Goal: Contribute content: Contribute content

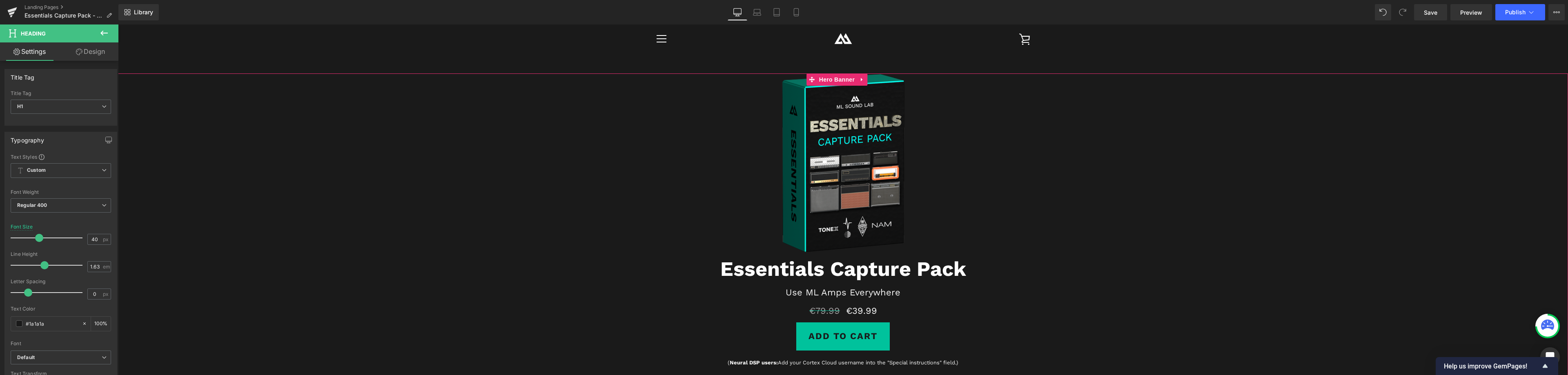
scroll to position [204, 0]
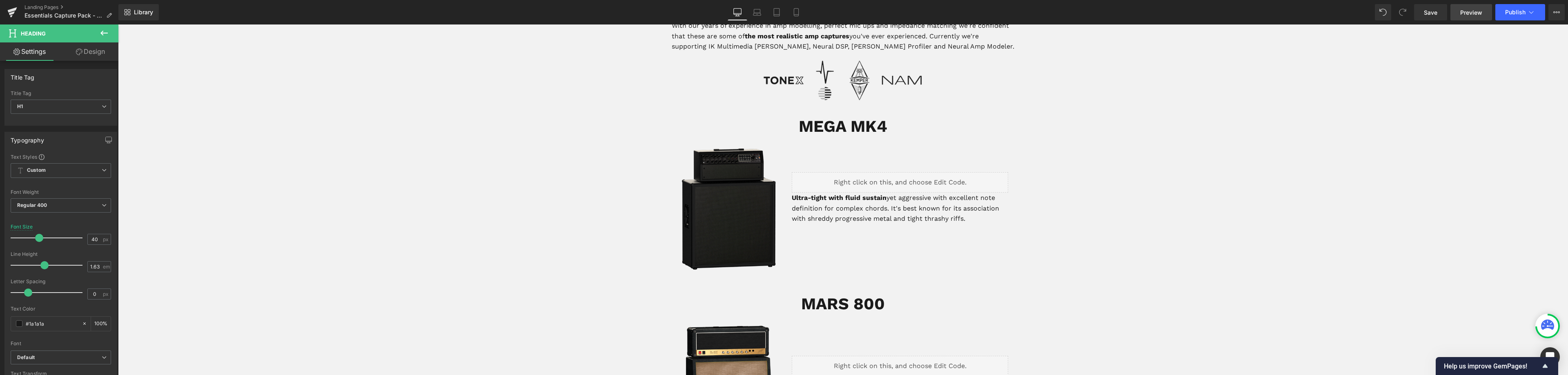
click at [1474, 11] on span "Preview" at bounding box center [1471, 12] width 22 height 9
click at [1503, 12] on button "Publish" at bounding box center [1521, 12] width 50 height 16
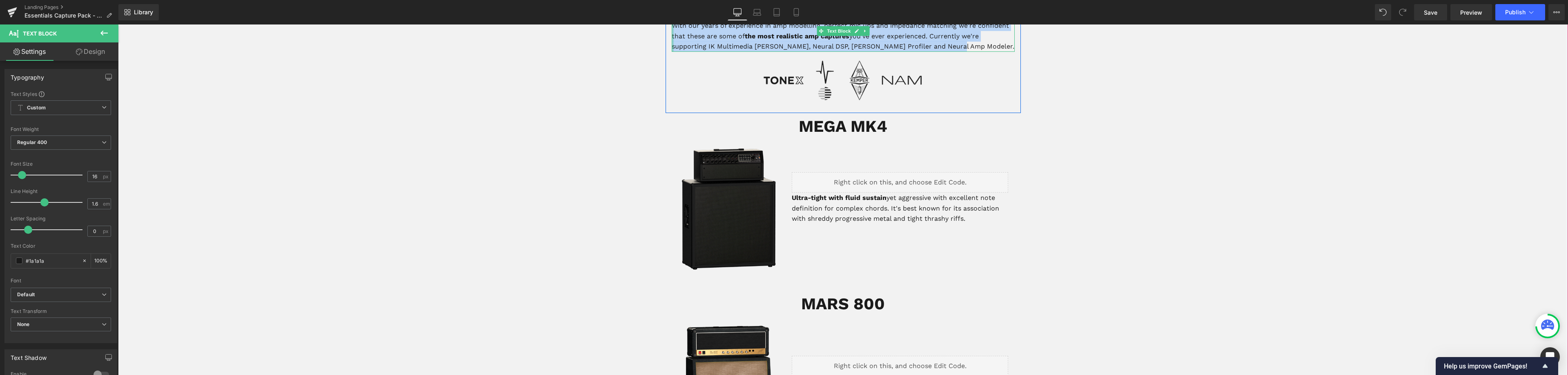
drag, startPoint x: 948, startPoint y: 250, endPoint x: 667, endPoint y: 217, distance: 282.9
click at [672, 52] on div "Our Capture Packs deliver the premium quality guitar tones we're known for to y…" at bounding box center [844, 31] width 343 height 41
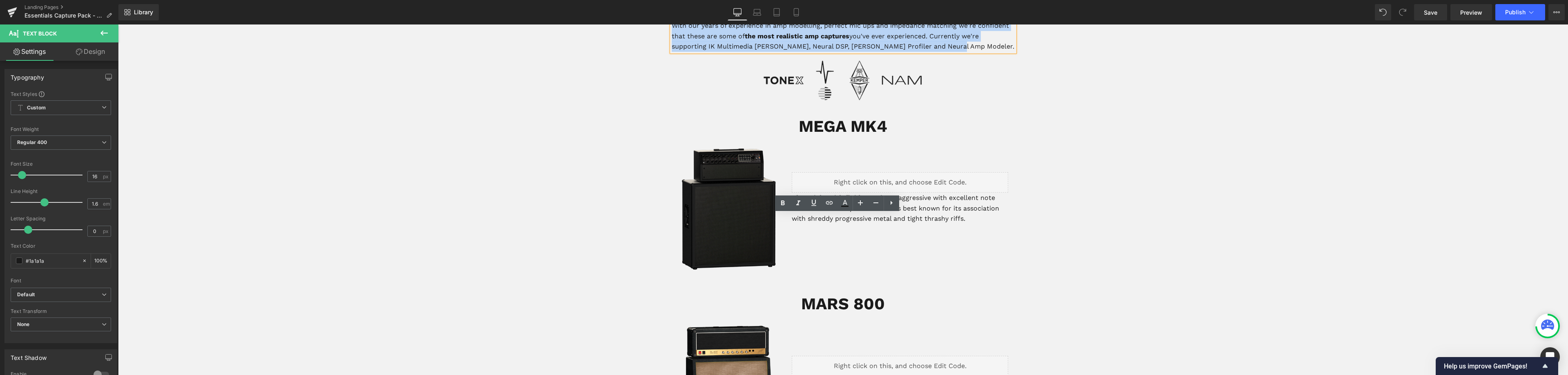
copy p "Our Capture Packs deliver the premium quality guitar tones we're known for to y…"
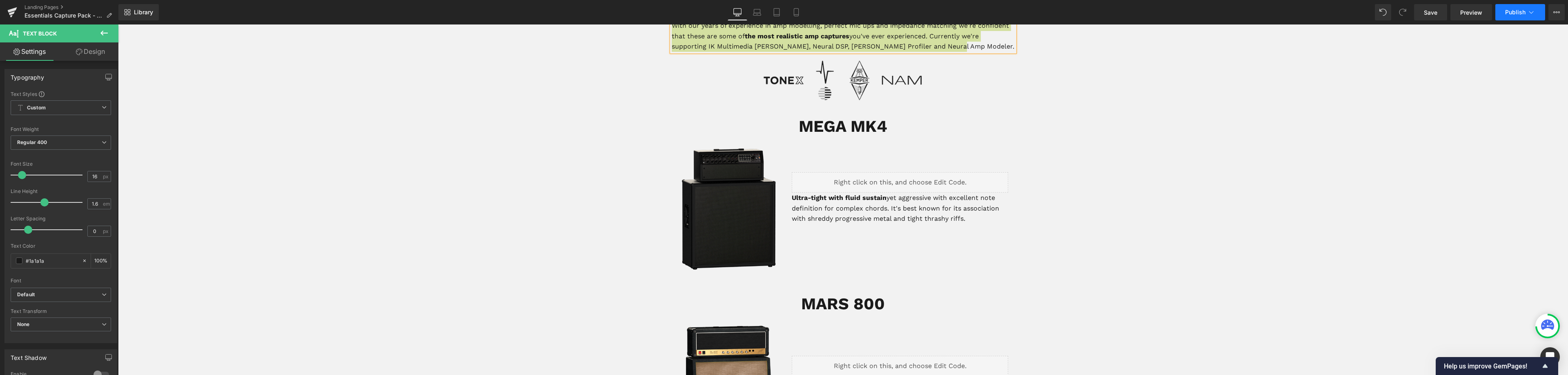
click at [1527, 16] on button "Publish" at bounding box center [1521, 12] width 50 height 16
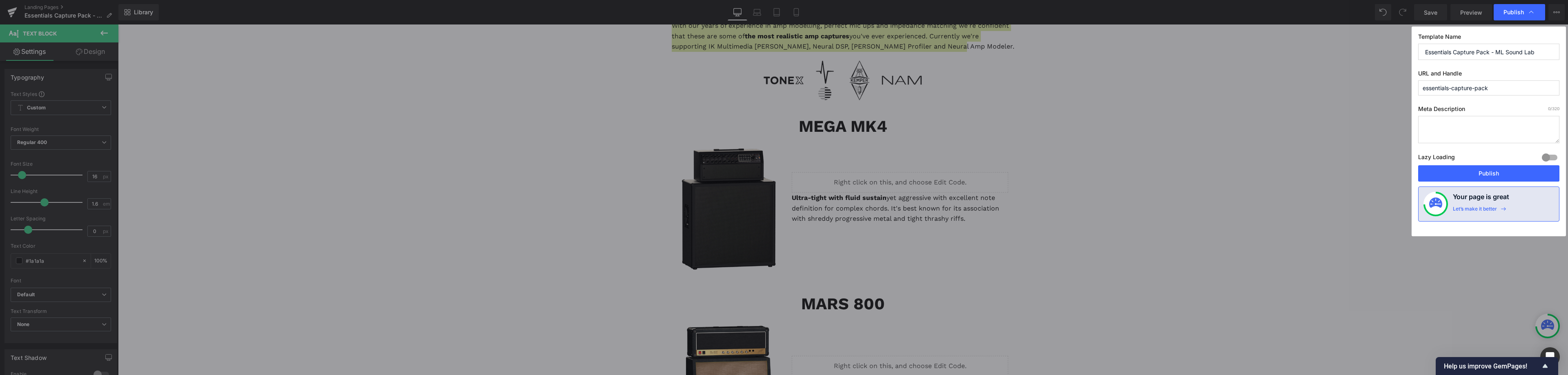
click at [1469, 127] on textarea at bounding box center [1489, 130] width 141 height 27
paste textarea "Our Capture Packs deliver the premium quality guitar tones we're known for to y…"
click at [1475, 126] on textarea "Our Capture Packs deliver the premium quality guitar tones we're known for to y…" at bounding box center [1489, 130] width 141 height 27
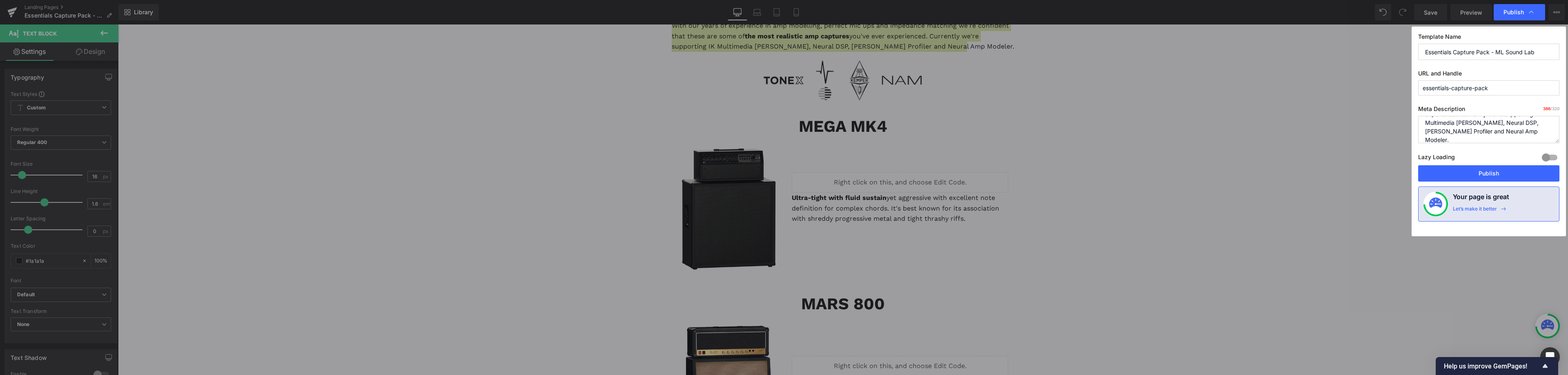
drag, startPoint x: 1520, startPoint y: 138, endPoint x: 1503, endPoint y: 130, distance: 18.8
click at [1505, 133] on textarea "Our Capture Packs deliver the premium quality guitar tones we're known for to y…" at bounding box center [1489, 130] width 141 height 27
click at [1521, 120] on textarea "Our Capture Packs deliver the premium quality guitar tones we're known for to y…" at bounding box center [1489, 130] width 141 height 27
type textarea "Our Capture Packs deliver the premium quality guitar tones we're known for to y…"
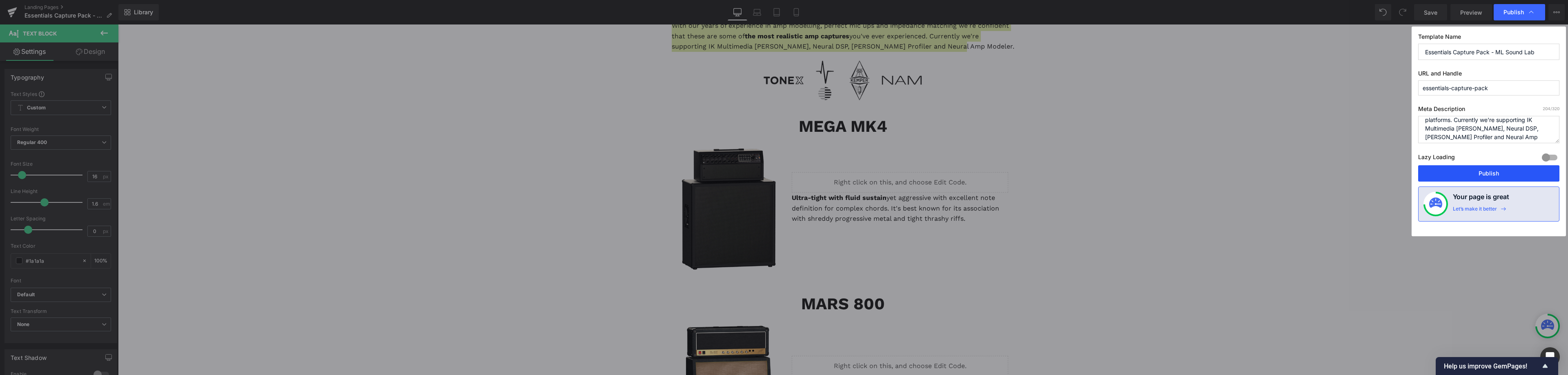
click at [1494, 172] on button "Publish" at bounding box center [1489, 173] width 141 height 16
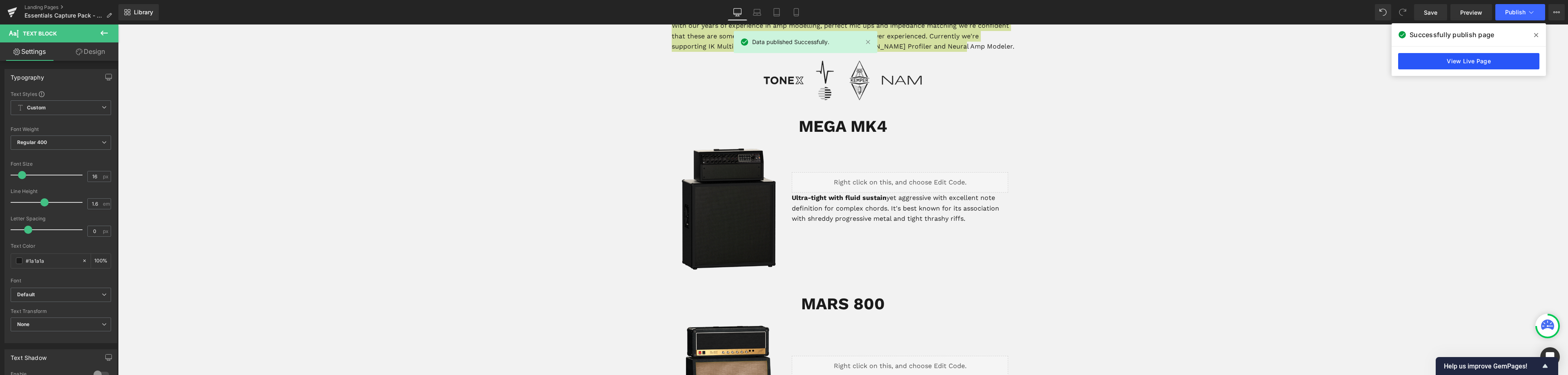
click at [1486, 60] on link "View Live Page" at bounding box center [1469, 61] width 141 height 16
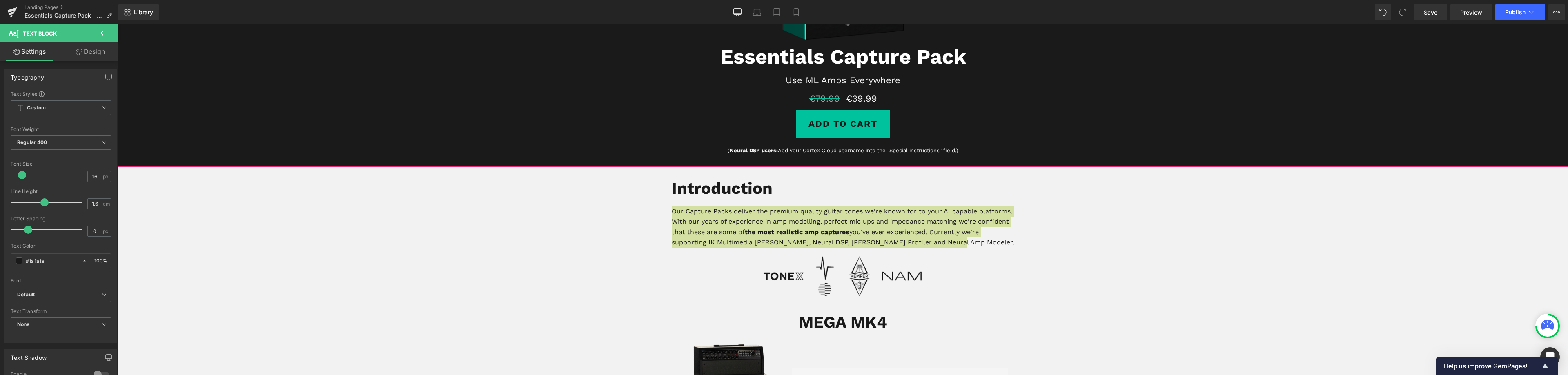
scroll to position [122, 0]
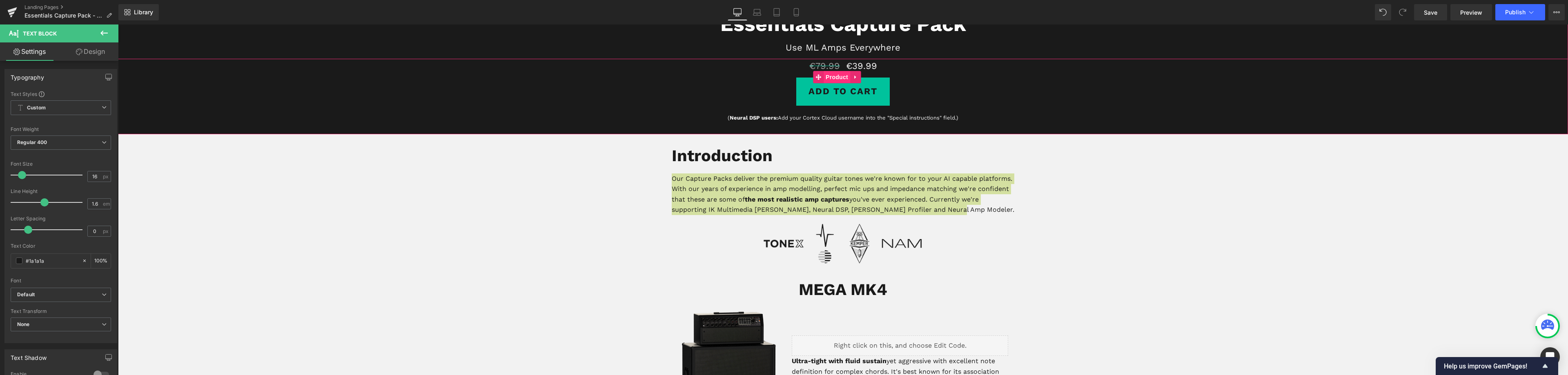
click at [835, 83] on span "Product" at bounding box center [837, 77] width 27 height 12
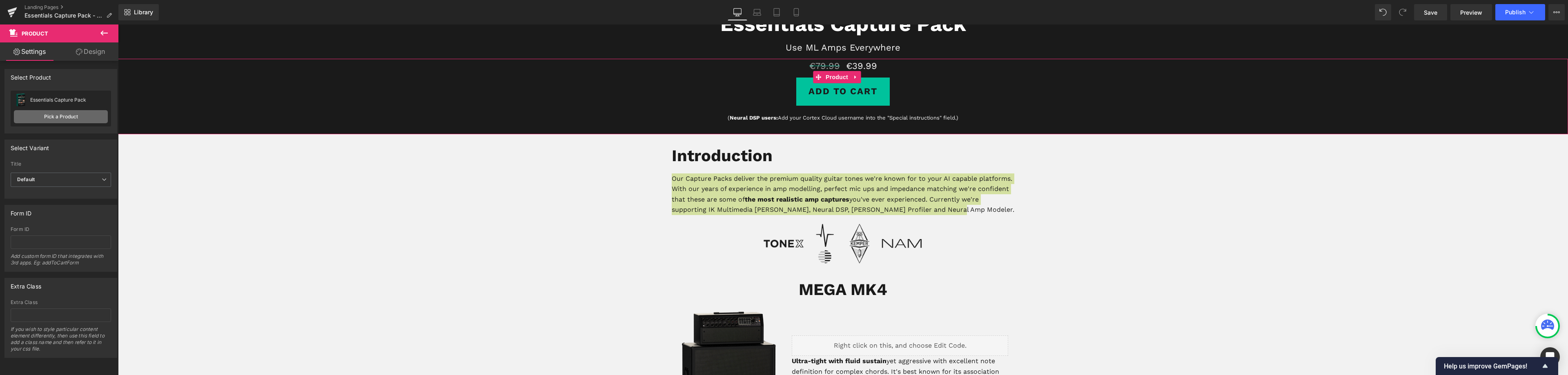
click at [71, 116] on link "Pick a Product" at bounding box center [61, 116] width 94 height 13
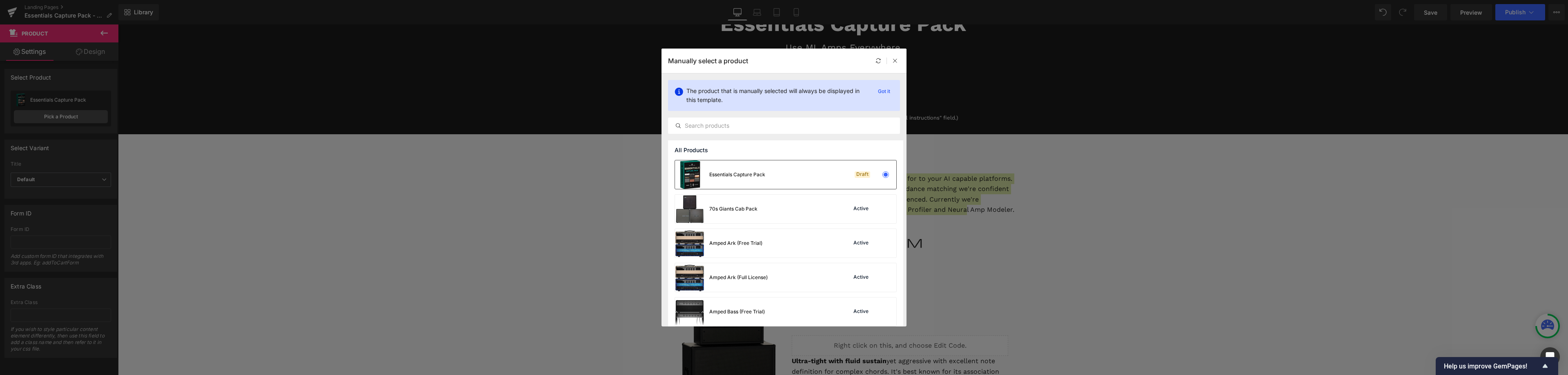
click at [724, 181] on div "Essentials Capture Pack" at bounding box center [720, 175] width 90 height 29
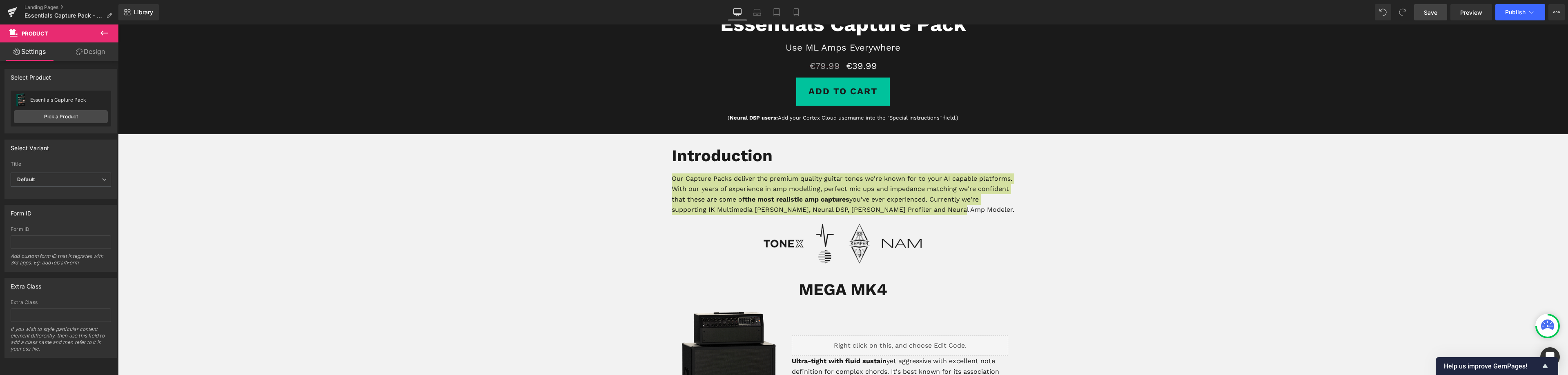
click at [1435, 15] on span "Save" at bounding box center [1430, 12] width 13 height 9
click at [35, 4] on link "Landing Pages" at bounding box center [71, 7] width 94 height 7
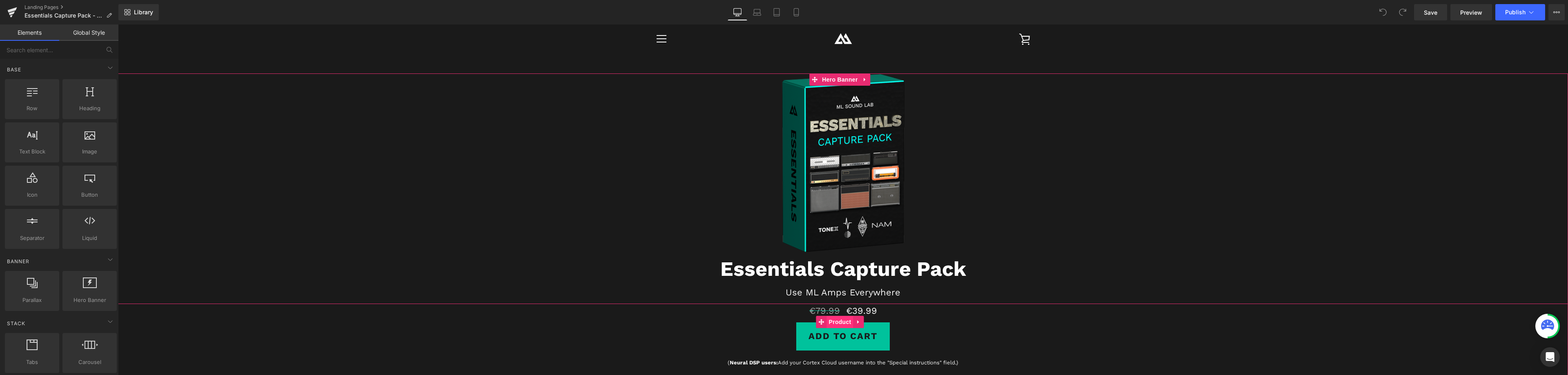
click at [838, 320] on span "Product" at bounding box center [840, 322] width 27 height 12
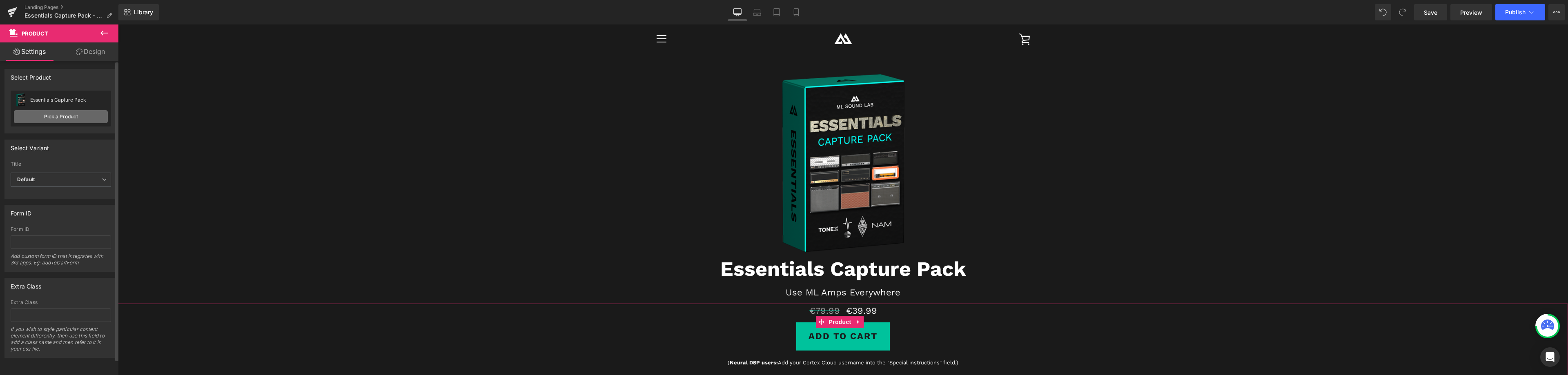
click at [69, 114] on link "Pick a Product" at bounding box center [61, 116] width 94 height 13
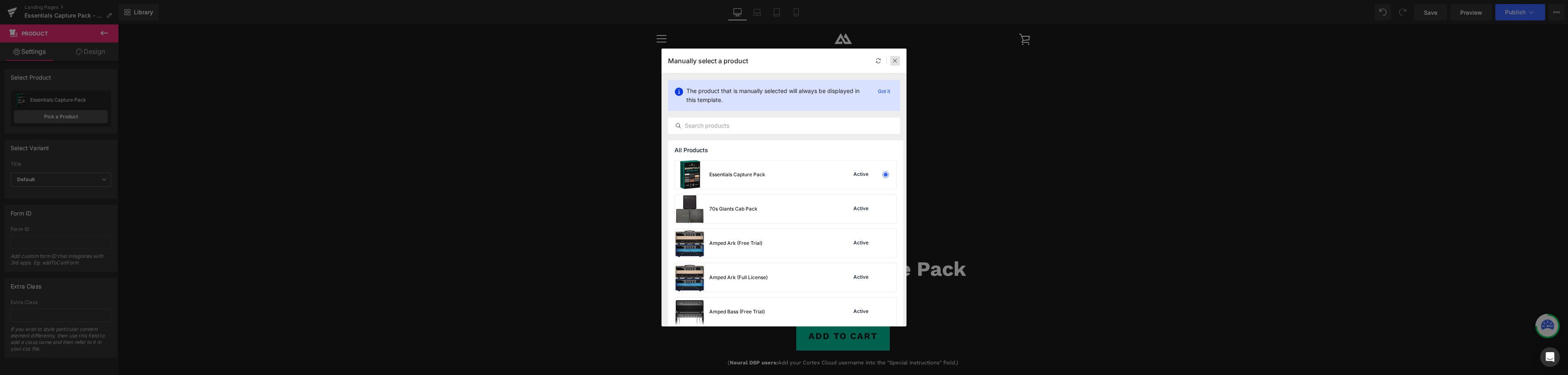
click at [892, 59] on icon at bounding box center [895, 60] width 5 height 5
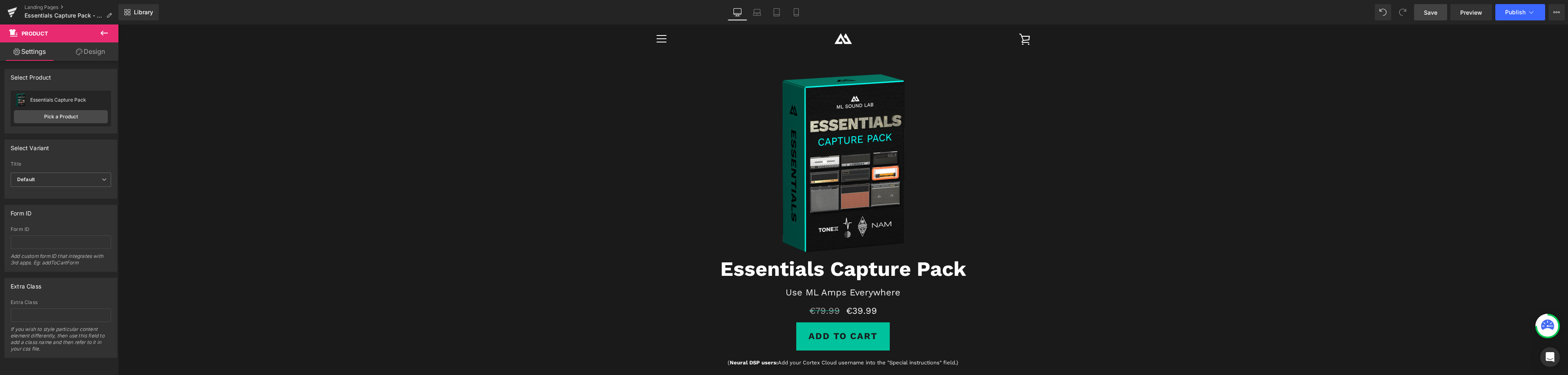
click at [1433, 12] on span "Save" at bounding box center [1430, 12] width 13 height 9
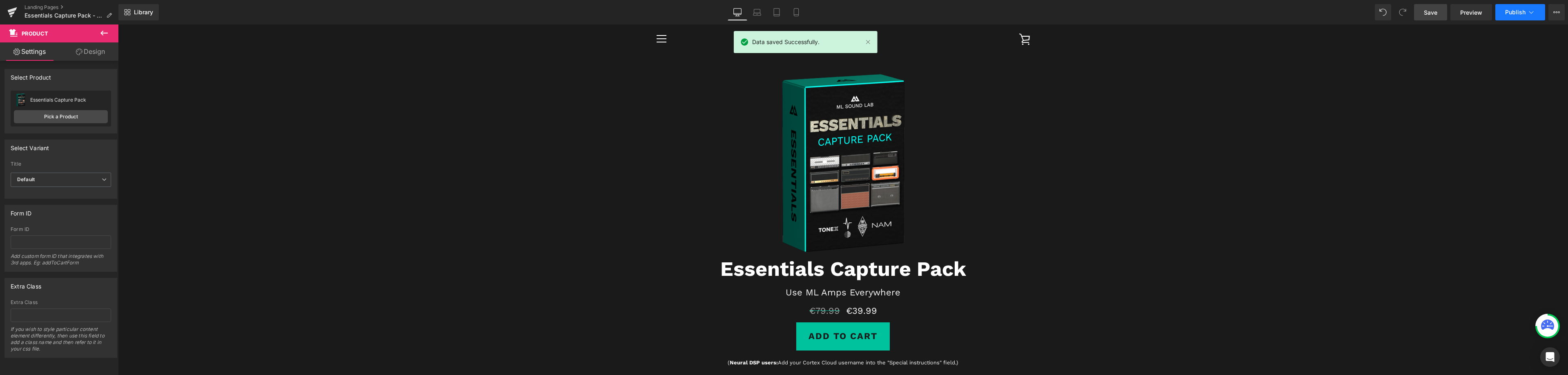
click at [1515, 10] on span "Publish" at bounding box center [1516, 12] width 21 height 7
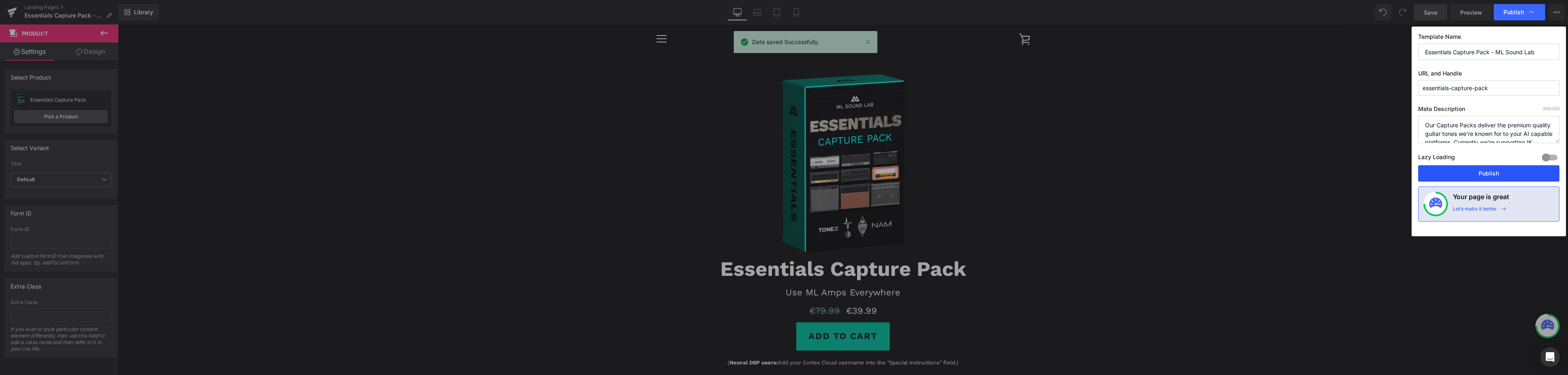
click at [1481, 173] on button "Publish" at bounding box center [1489, 173] width 141 height 16
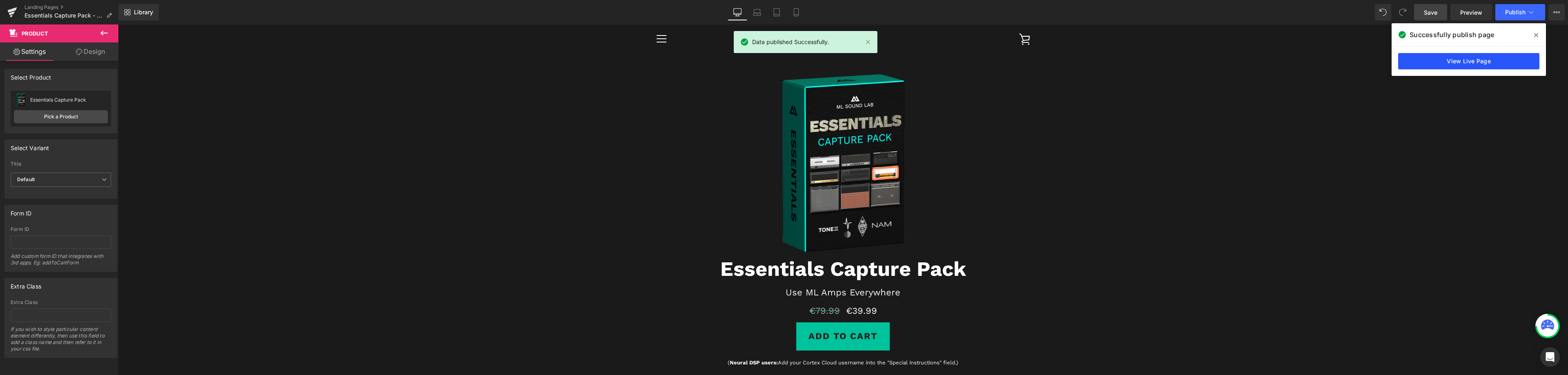
click at [1479, 63] on link "View Live Page" at bounding box center [1469, 61] width 141 height 16
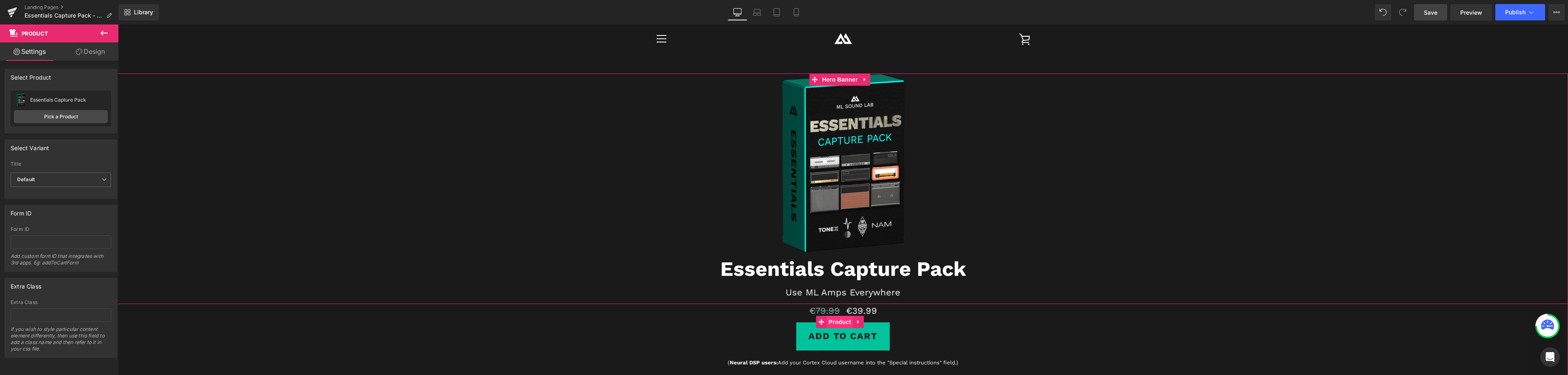
click at [839, 323] on span "Product" at bounding box center [840, 322] width 27 height 12
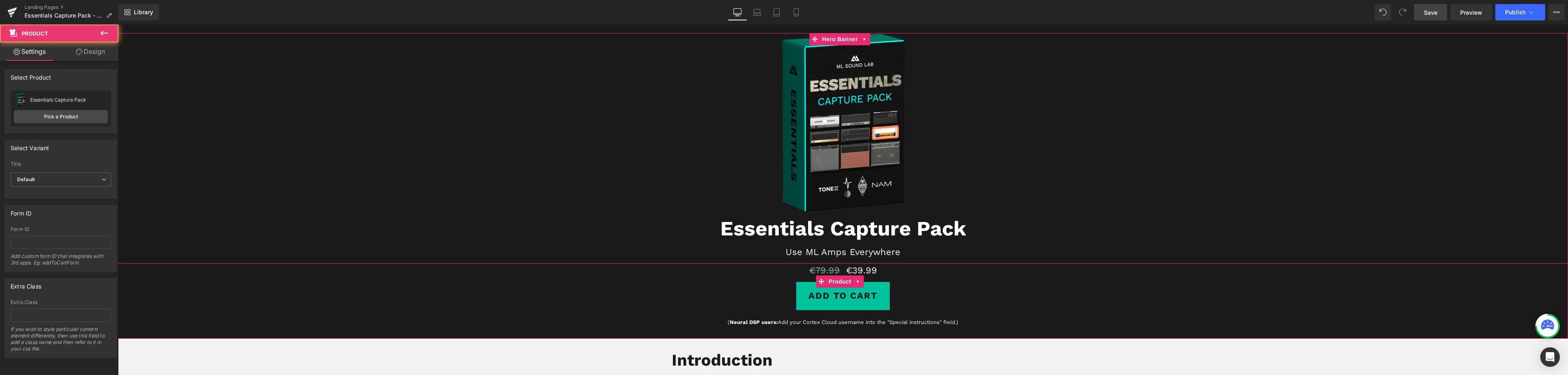
scroll to position [41, 0]
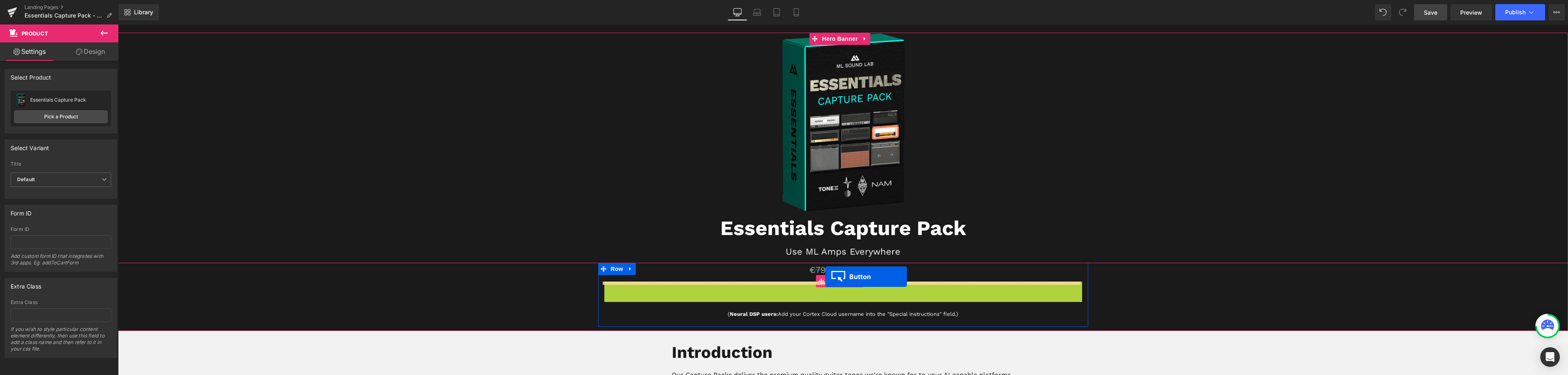
drag, startPoint x: 827, startPoint y: 296, endPoint x: 825, endPoint y: 277, distance: 19.1
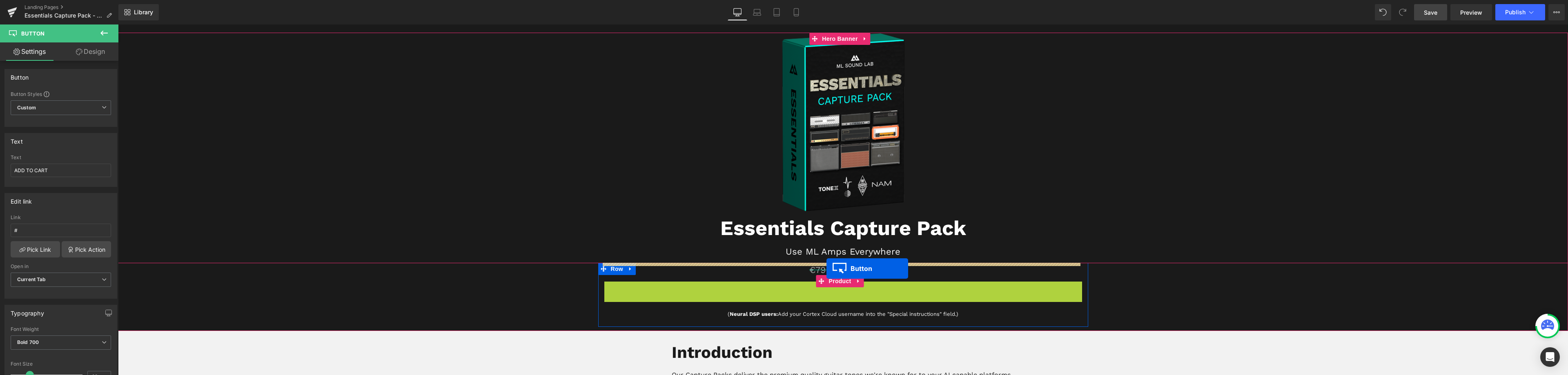
drag, startPoint x: 825, startPoint y: 297, endPoint x: 827, endPoint y: 268, distance: 29.1
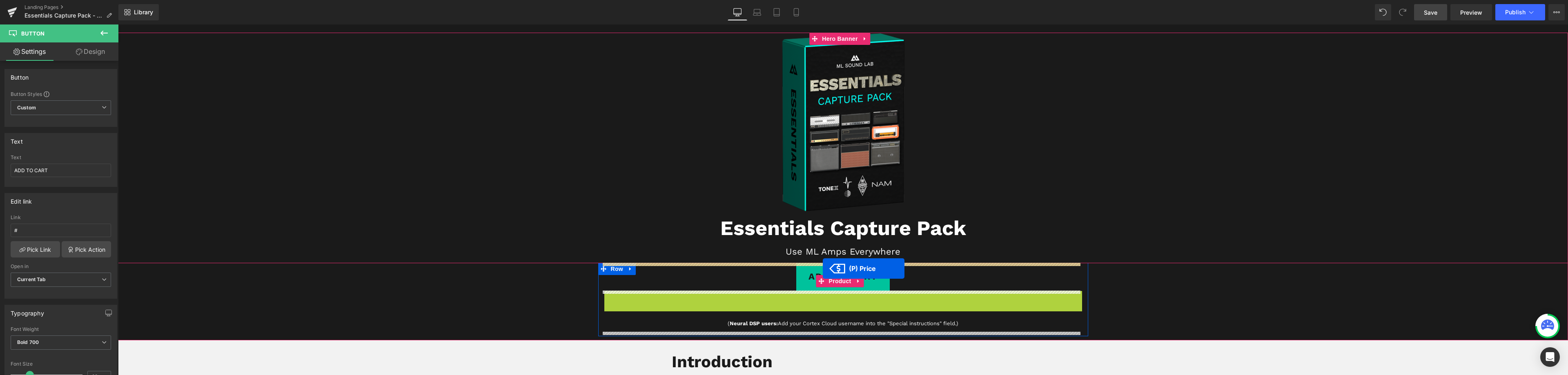
drag, startPoint x: 835, startPoint y: 298, endPoint x: 823, endPoint y: 268, distance: 32.3
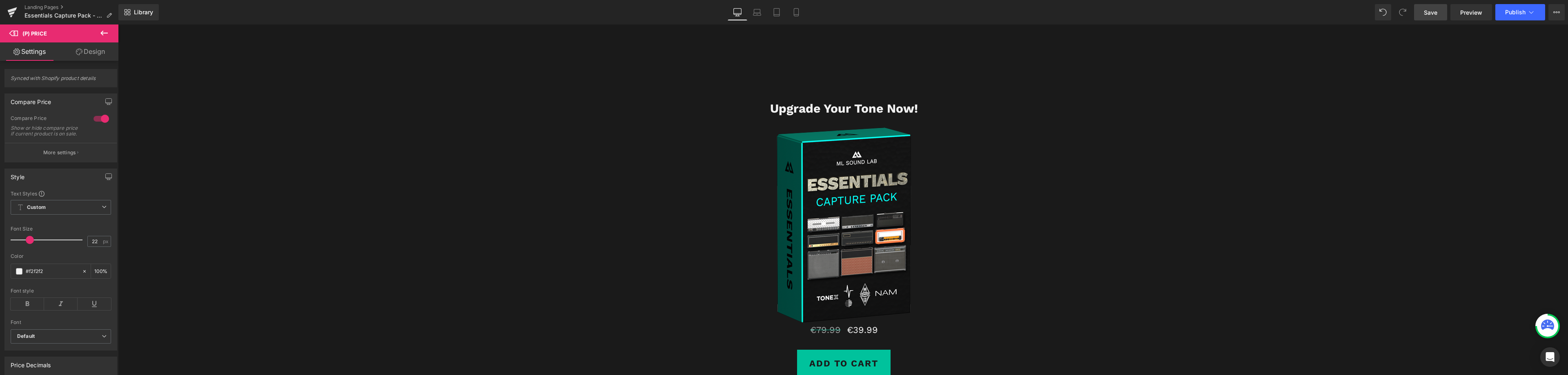
scroll to position [2859, 0]
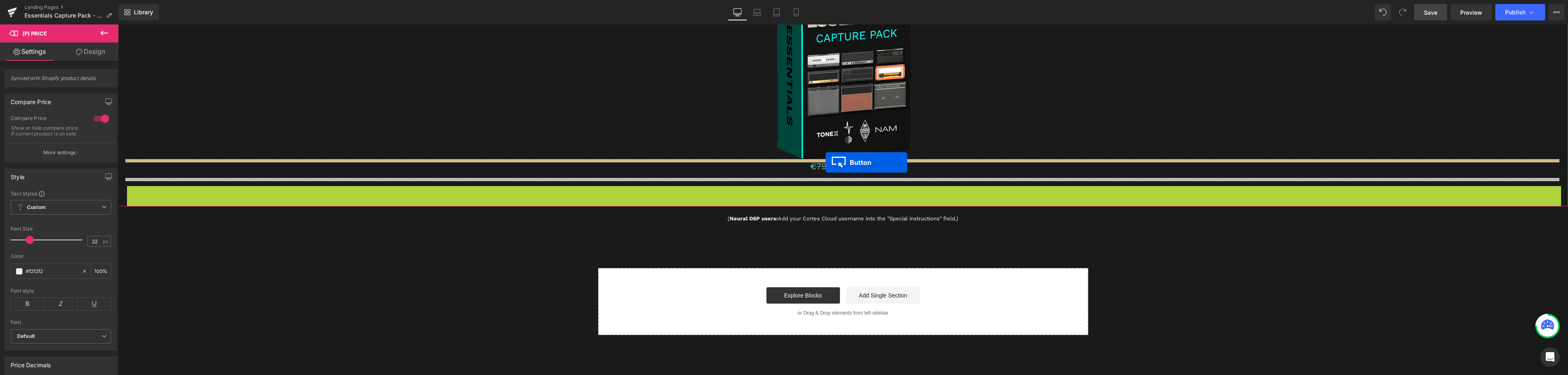
drag, startPoint x: 827, startPoint y: 199, endPoint x: 825, endPoint y: 163, distance: 36.1
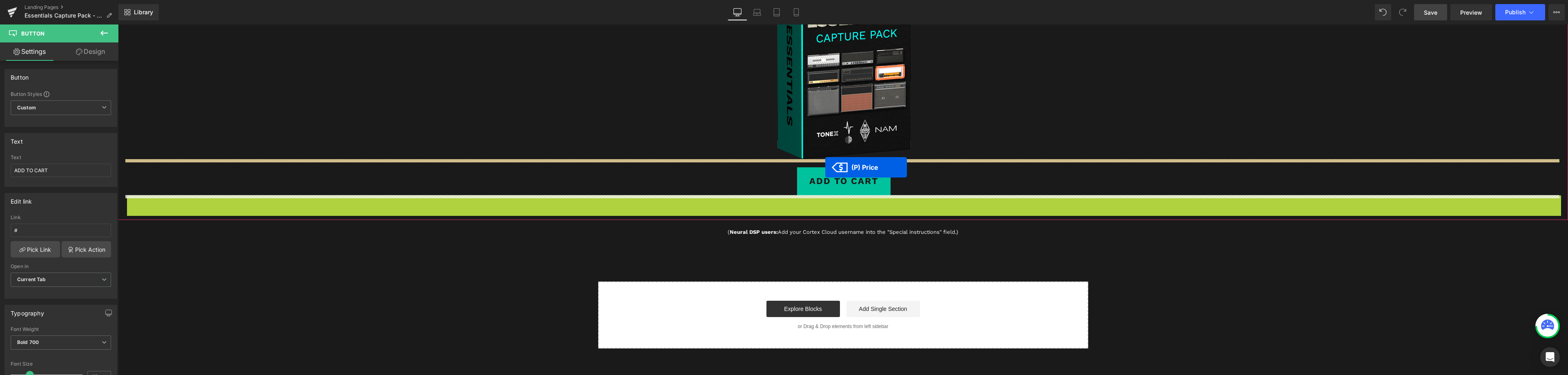
drag, startPoint x: 838, startPoint y: 200, endPoint x: 825, endPoint y: 167, distance: 35.5
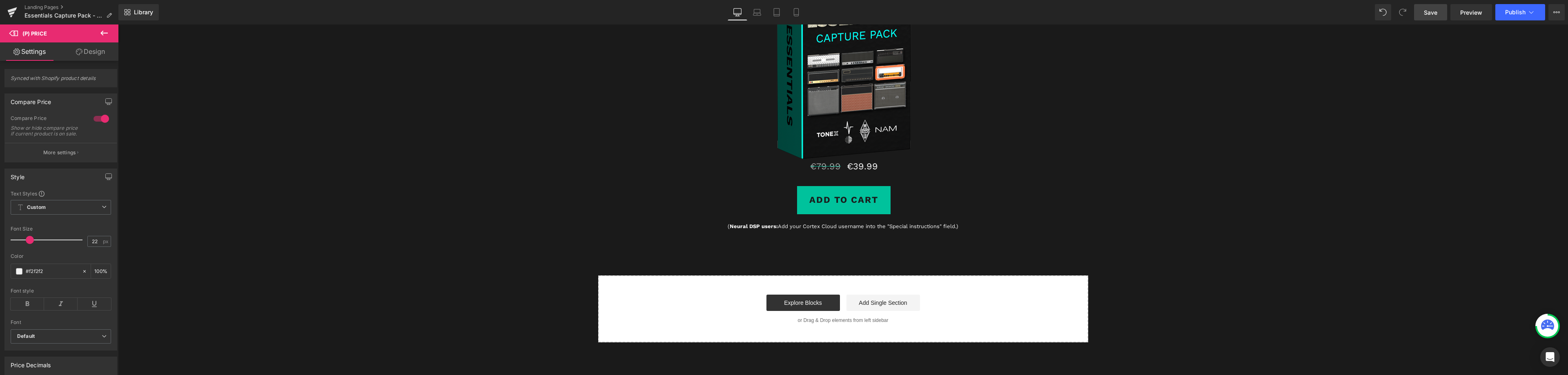
click at [1428, 10] on span "Save" at bounding box center [1430, 12] width 13 height 9
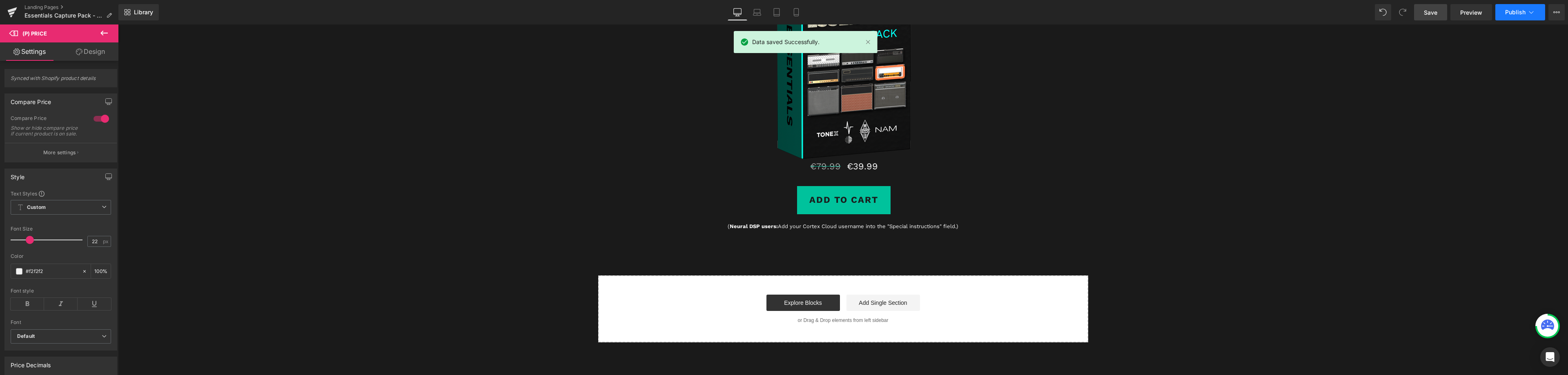
click at [1516, 9] on span "Publish" at bounding box center [1516, 12] width 21 height 7
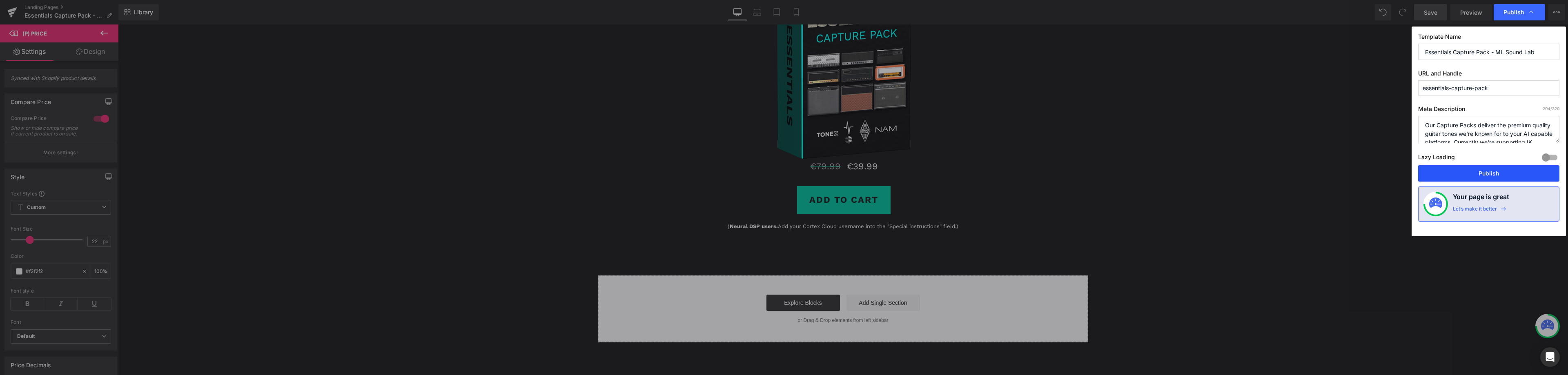
click at [1491, 171] on button "Publish" at bounding box center [1489, 173] width 141 height 16
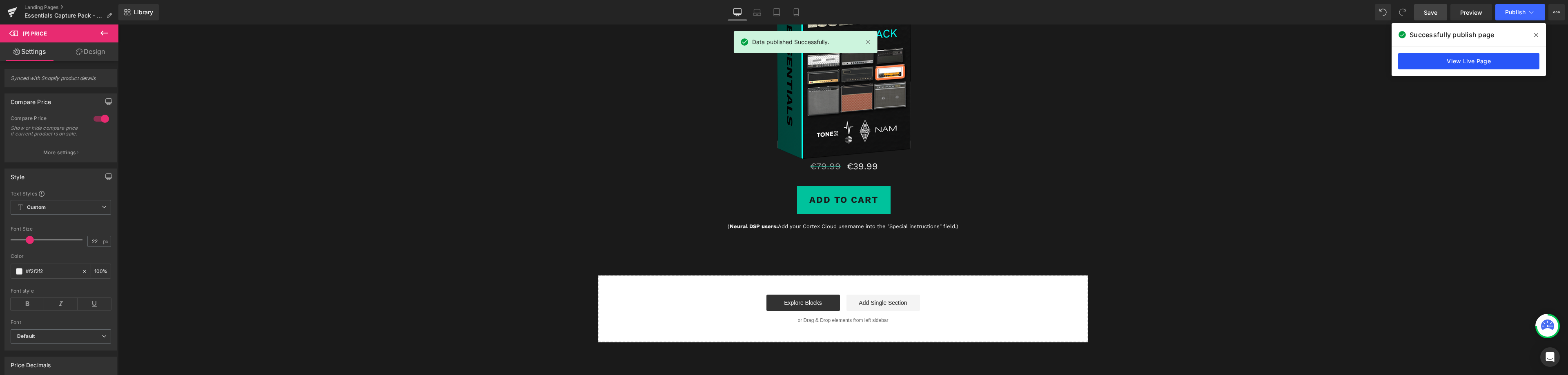
click at [1468, 68] on link "View Live Page" at bounding box center [1469, 61] width 141 height 16
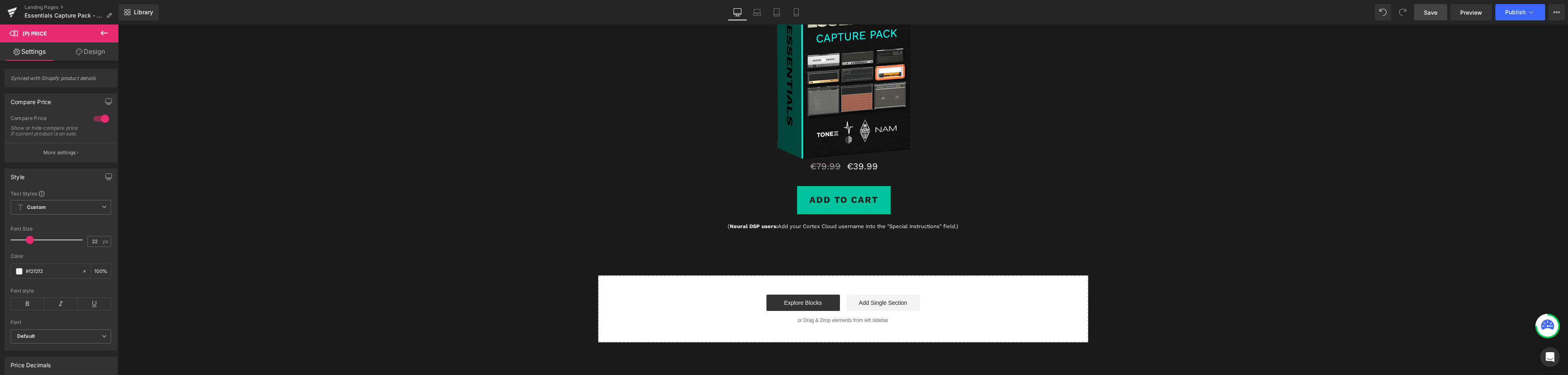
click at [106, 32] on icon at bounding box center [104, 33] width 10 height 10
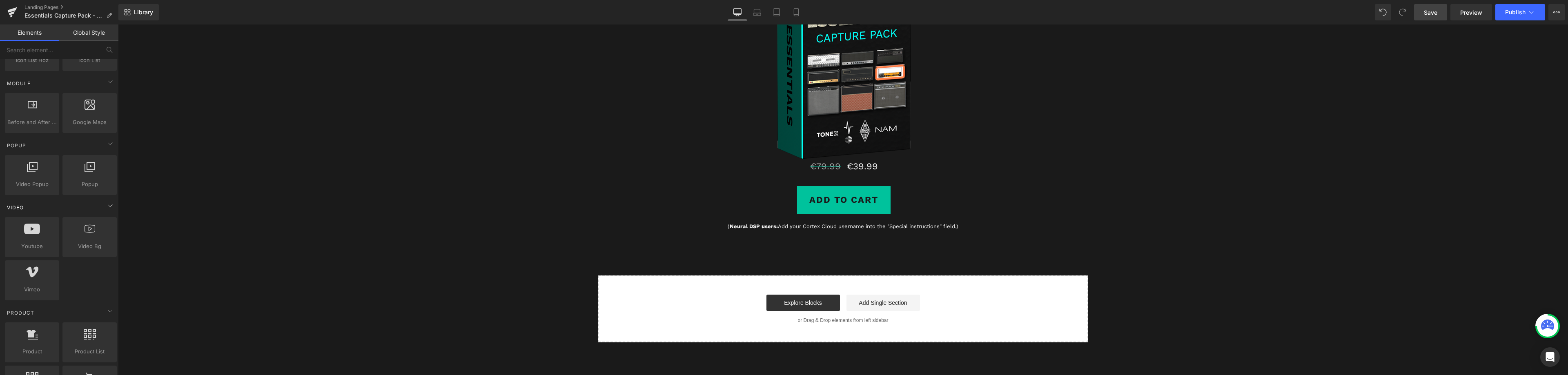
scroll to position [408, 0]
click at [843, 203] on span "Button" at bounding box center [841, 200] width 19 height 10
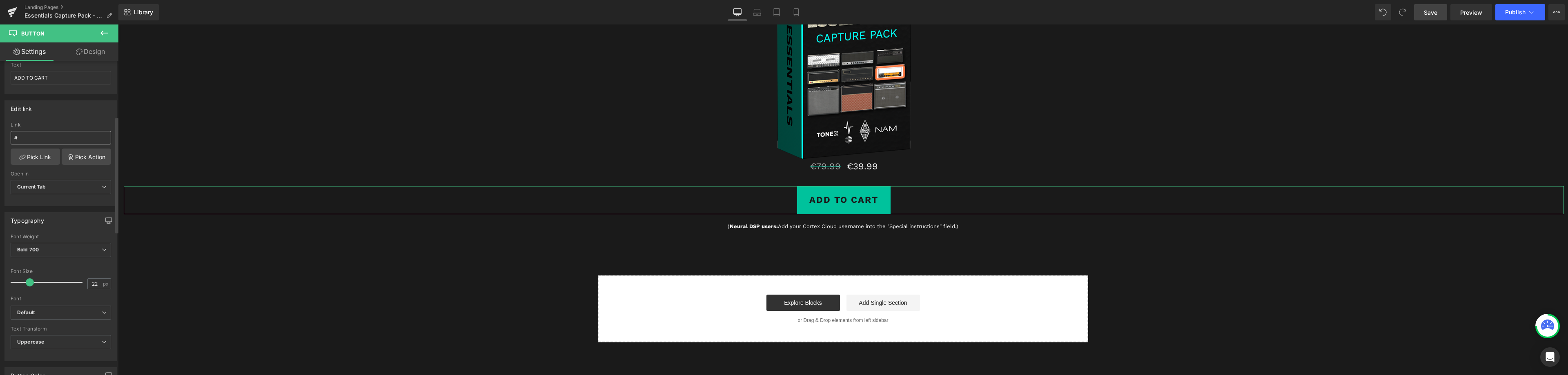
scroll to position [82, 0]
click at [78, 172] on link "Pick Action" at bounding box center [86, 167] width 49 height 16
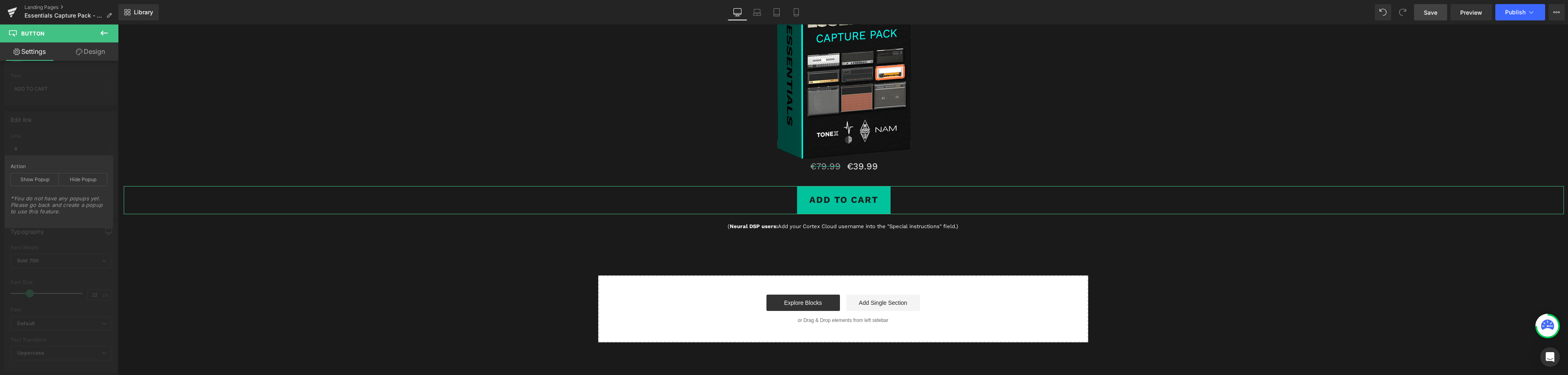
click at [74, 135] on div "Edit link # Link # Pick Link Pick Action Current Tab New Tab Open in Current Ta…" at bounding box center [61, 161] width 122 height 112
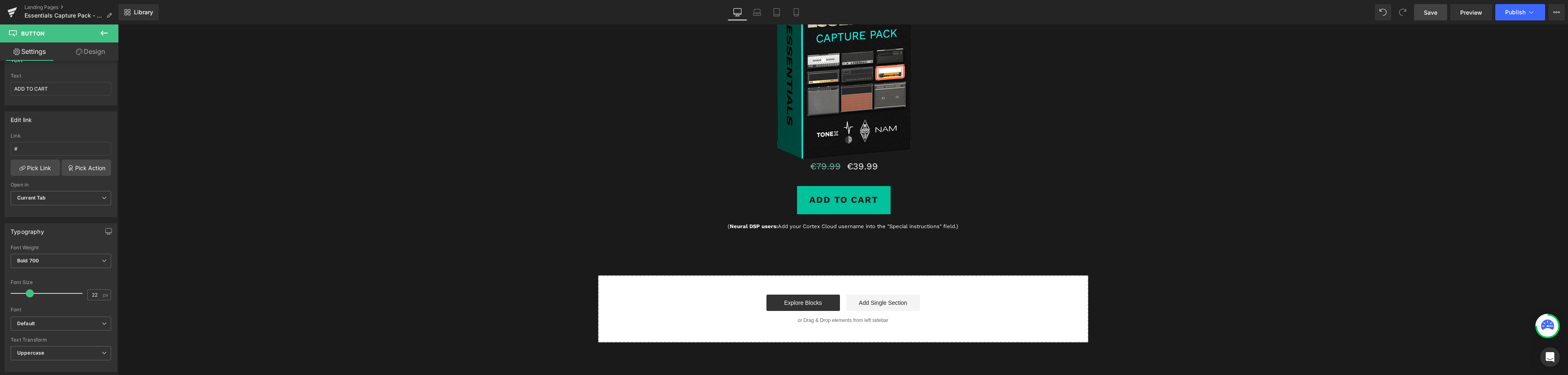
click at [103, 32] on icon at bounding box center [104, 33] width 10 height 10
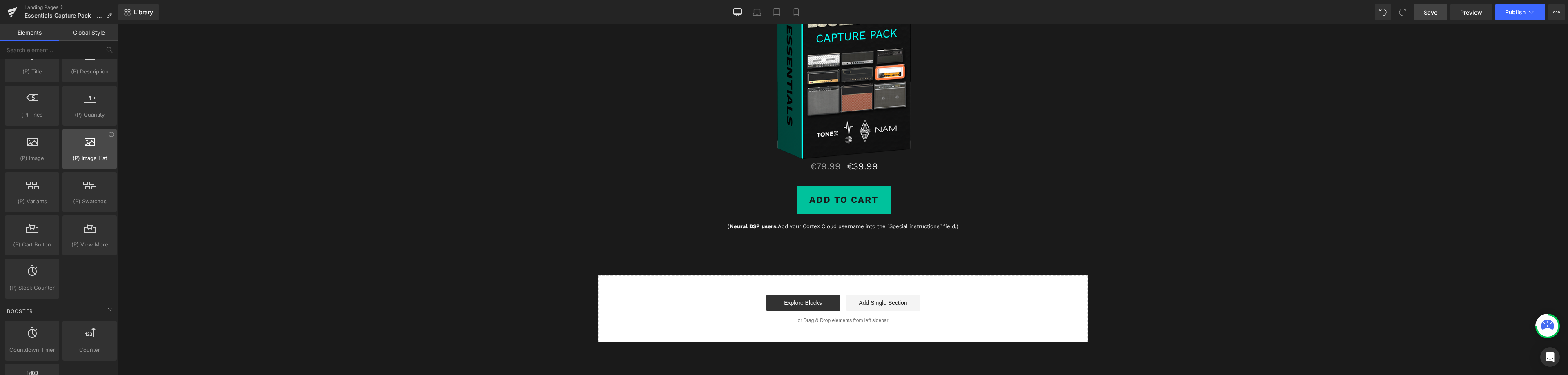
scroll to position [776, 0]
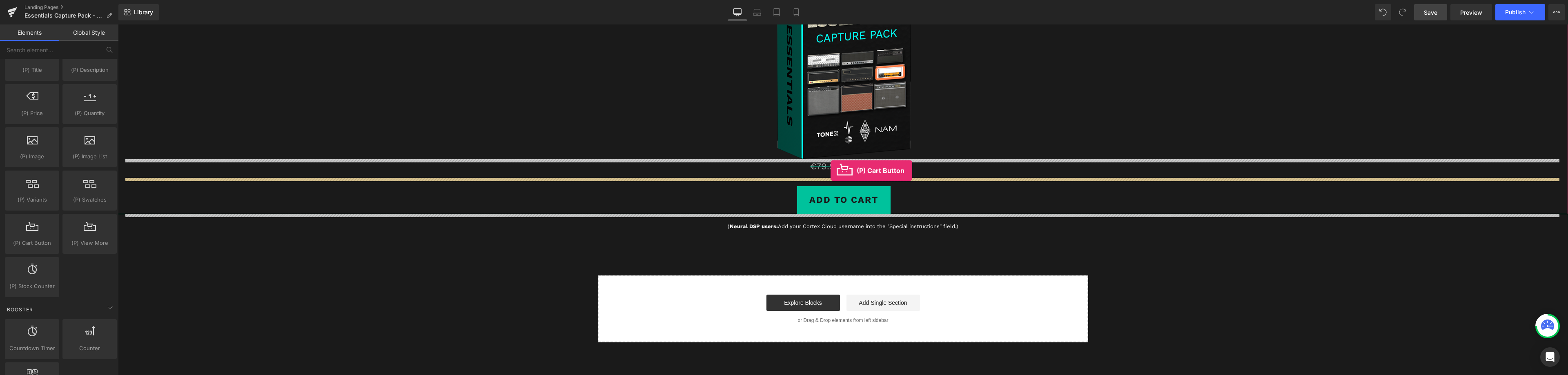
drag, startPoint x: 152, startPoint y: 267, endPoint x: 830, endPoint y: 170, distance: 684.9
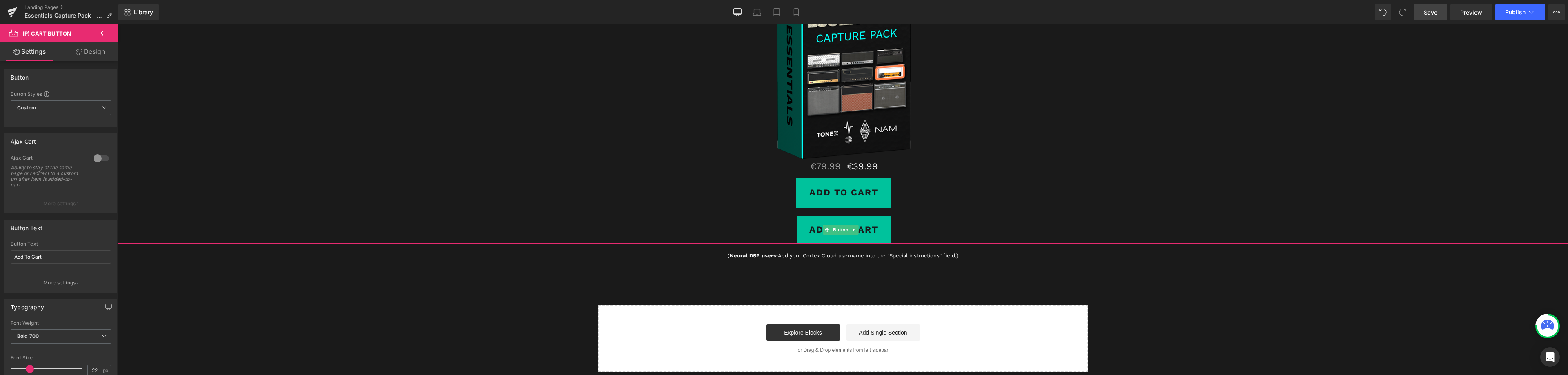
click at [854, 230] on icon at bounding box center [854, 230] width 1 height 3
click at [859, 230] on icon at bounding box center [858, 230] width 4 height 4
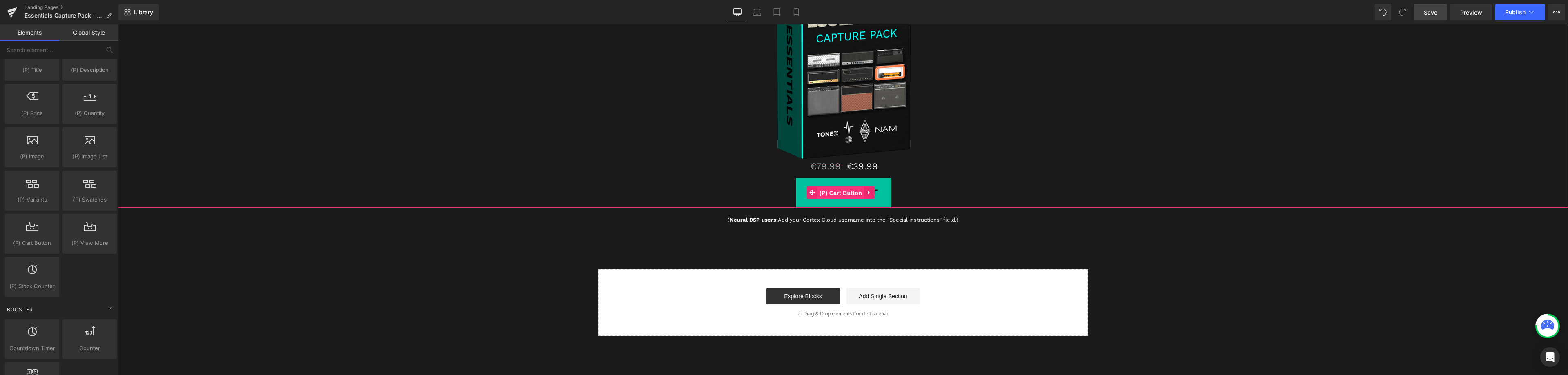
click at [846, 196] on span "(P) Cart Button" at bounding box center [841, 193] width 46 height 12
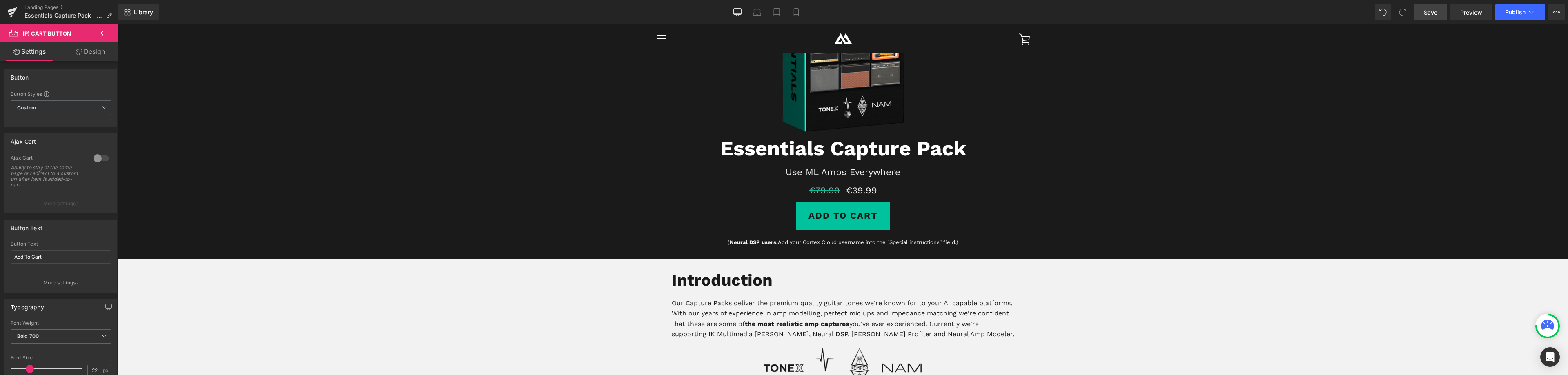
scroll to position [0, 0]
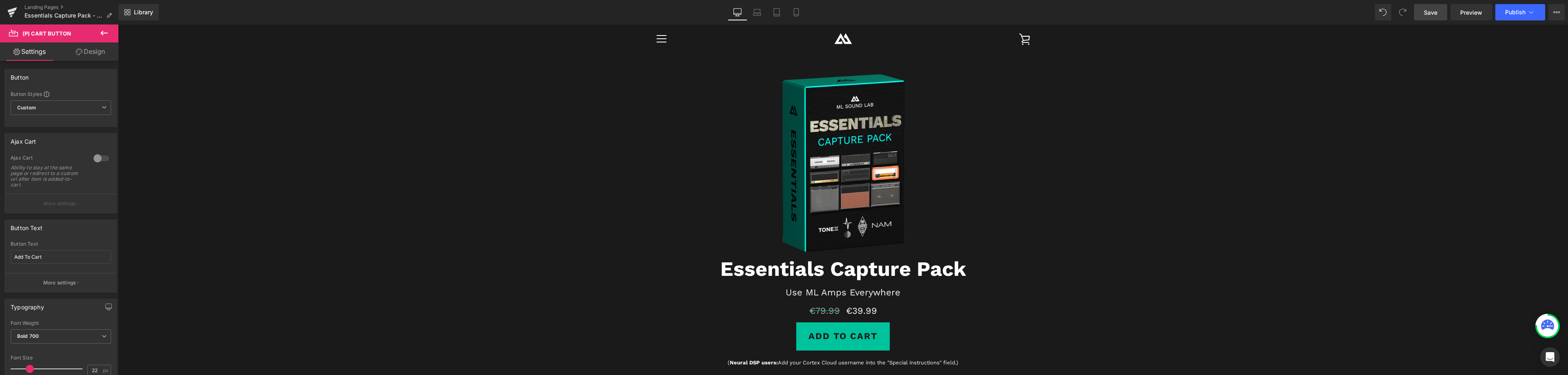
click at [105, 32] on icon at bounding box center [104, 33] width 10 height 10
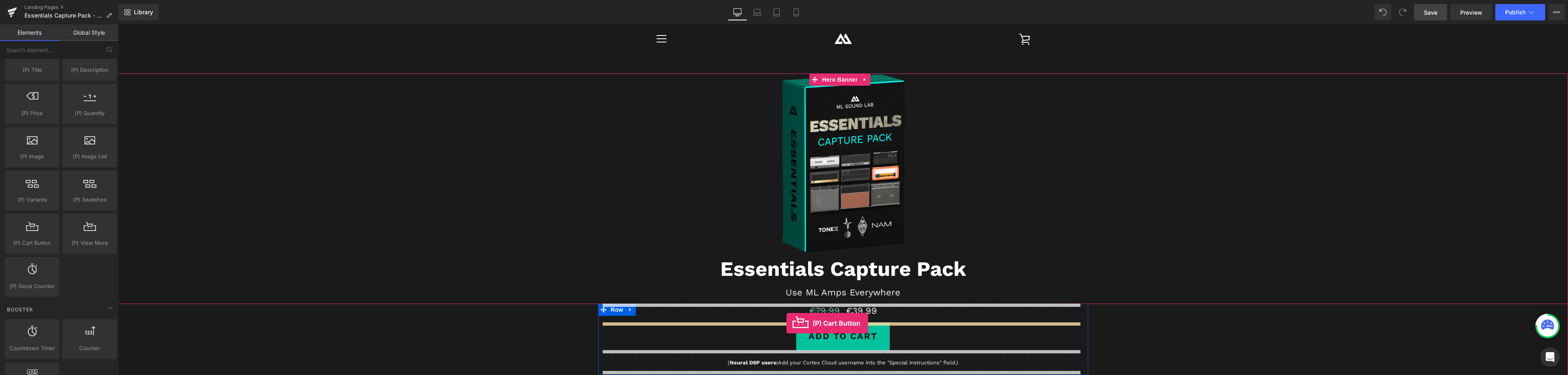
drag, startPoint x: 153, startPoint y: 263, endPoint x: 786, endPoint y: 323, distance: 635.8
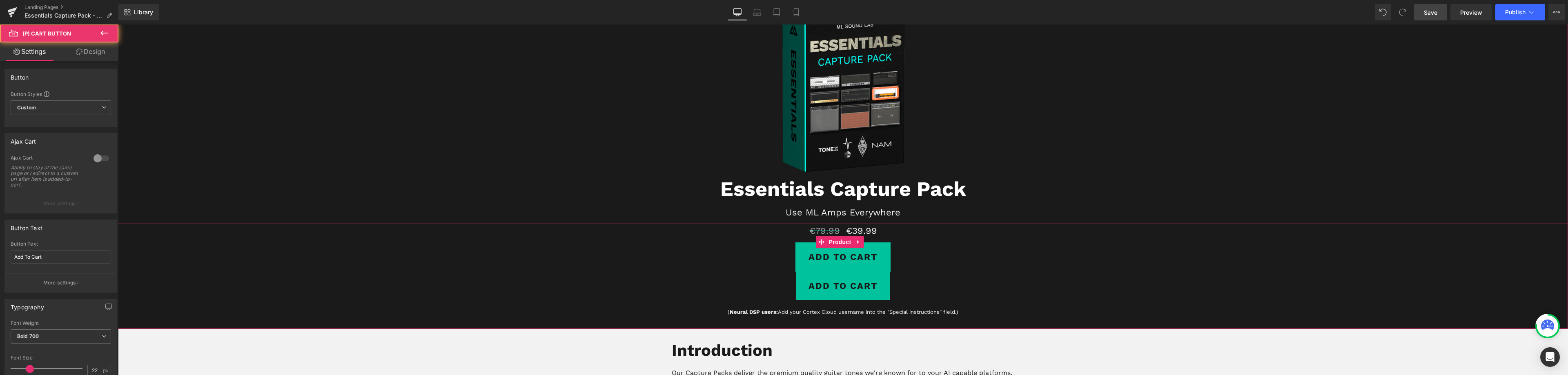
scroll to position [82, 0]
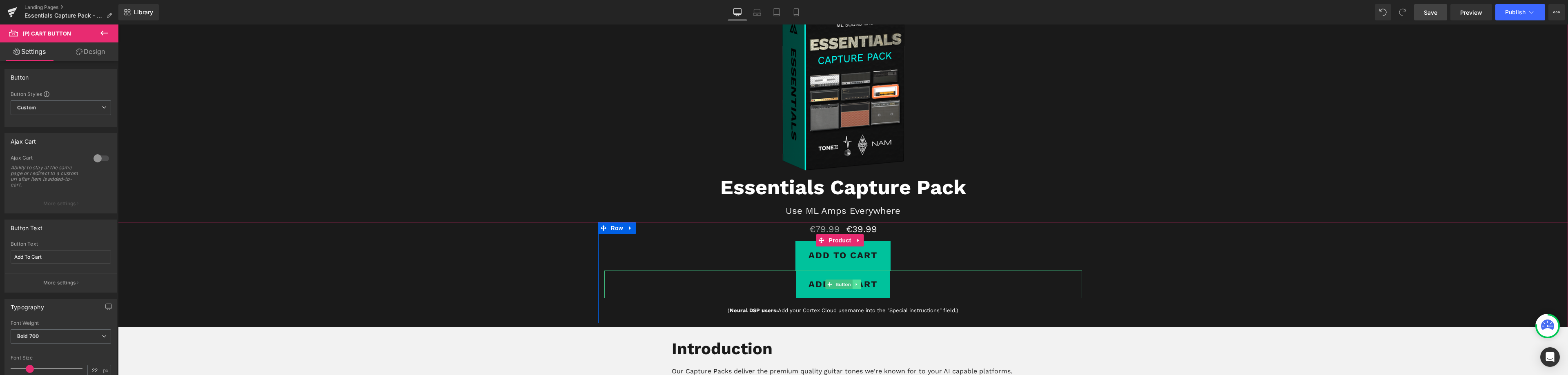
click at [854, 285] on icon at bounding box center [856, 285] width 4 height 5
click at [858, 284] on icon at bounding box center [860, 284] width 4 height 4
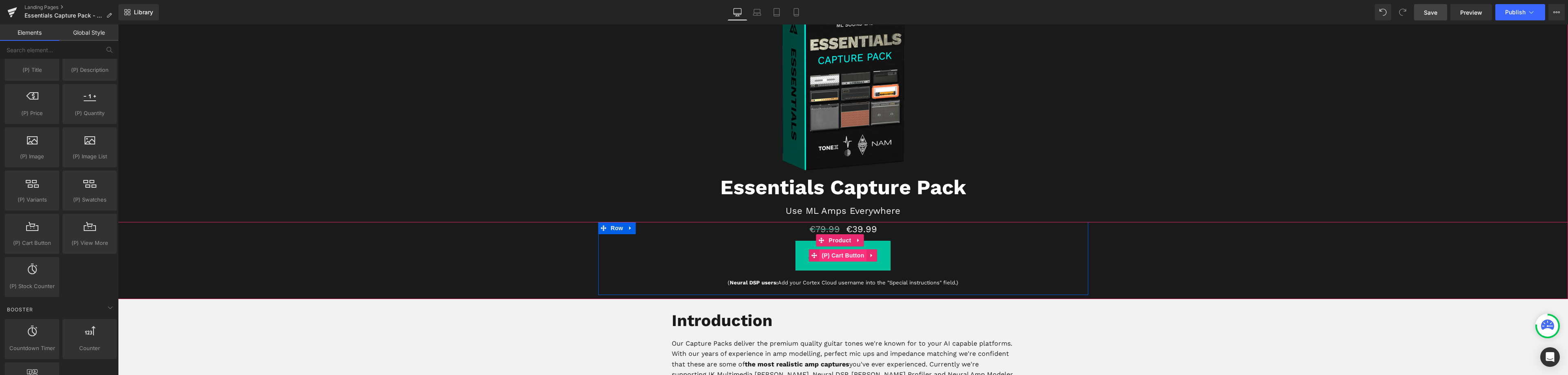
click at [841, 256] on span "(P) Cart Button" at bounding box center [842, 256] width 46 height 12
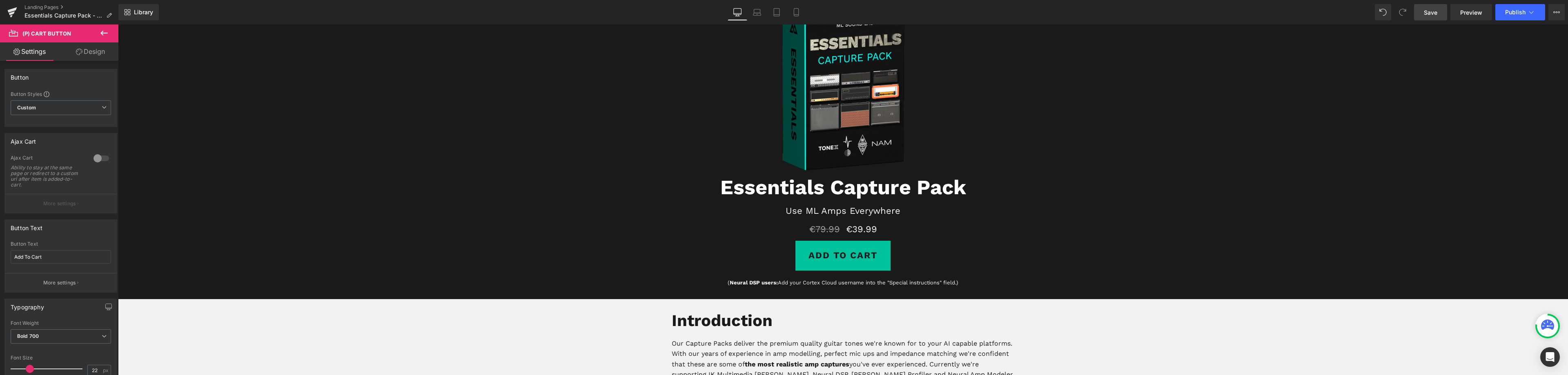
click at [1425, 10] on span "Save" at bounding box center [1430, 12] width 13 height 9
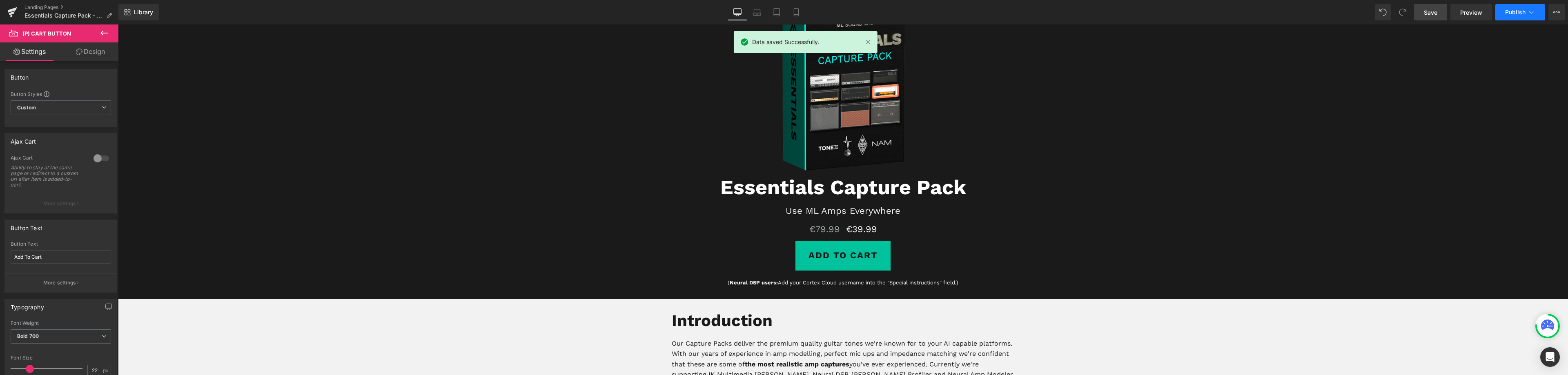
click at [1505, 13] on span "Publish" at bounding box center [1516, 12] width 21 height 7
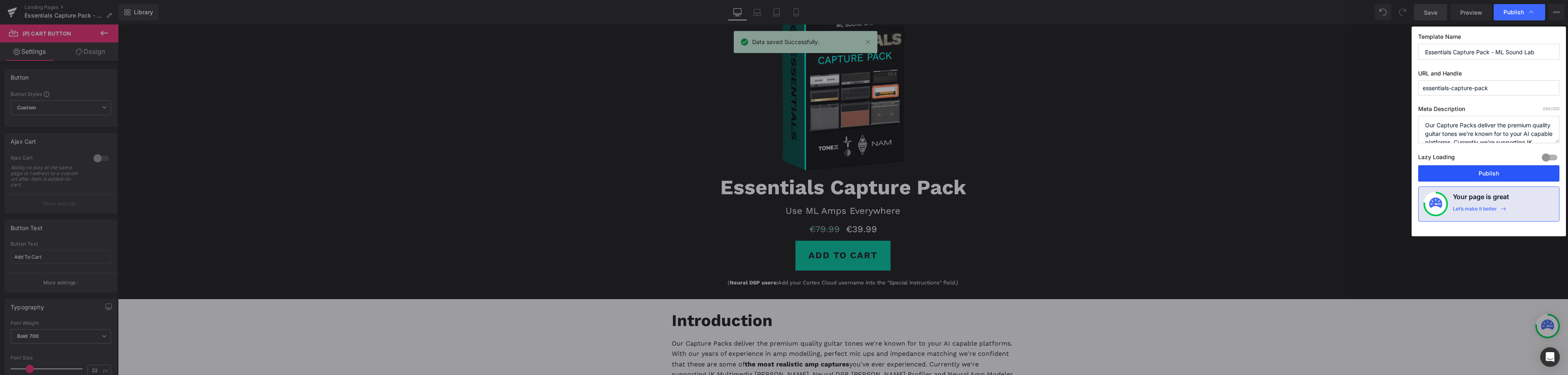
click at [1489, 173] on button "Publish" at bounding box center [1489, 173] width 141 height 16
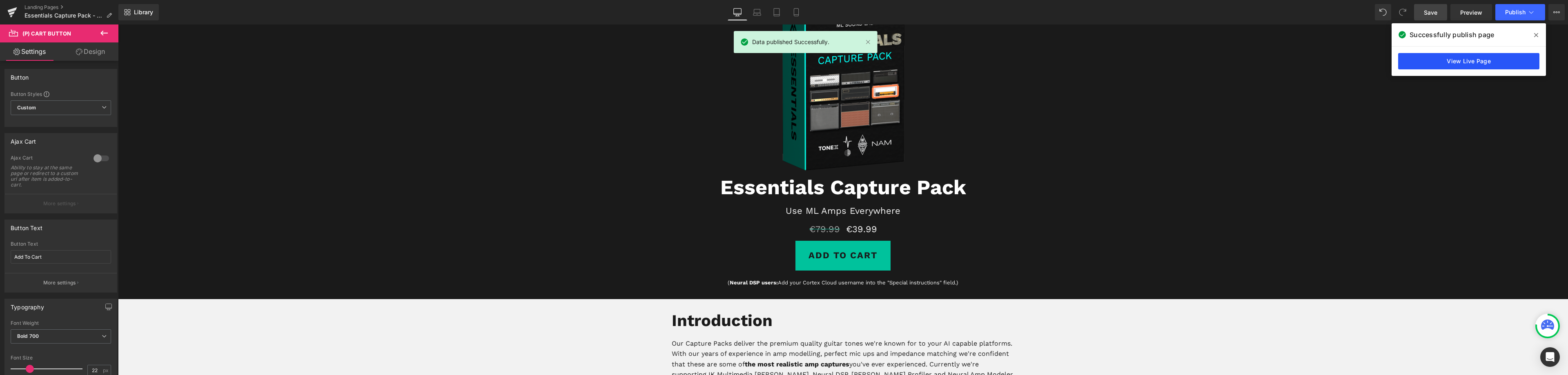
click at [1467, 65] on link "View Live Page" at bounding box center [1469, 61] width 141 height 16
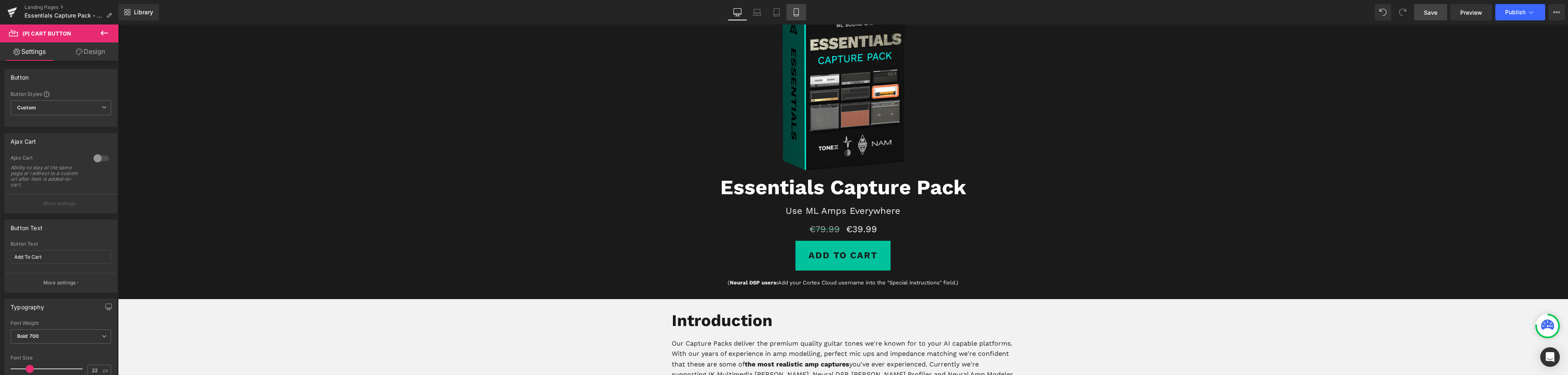
click at [796, 12] on icon at bounding box center [796, 12] width 8 height 8
type input "100"
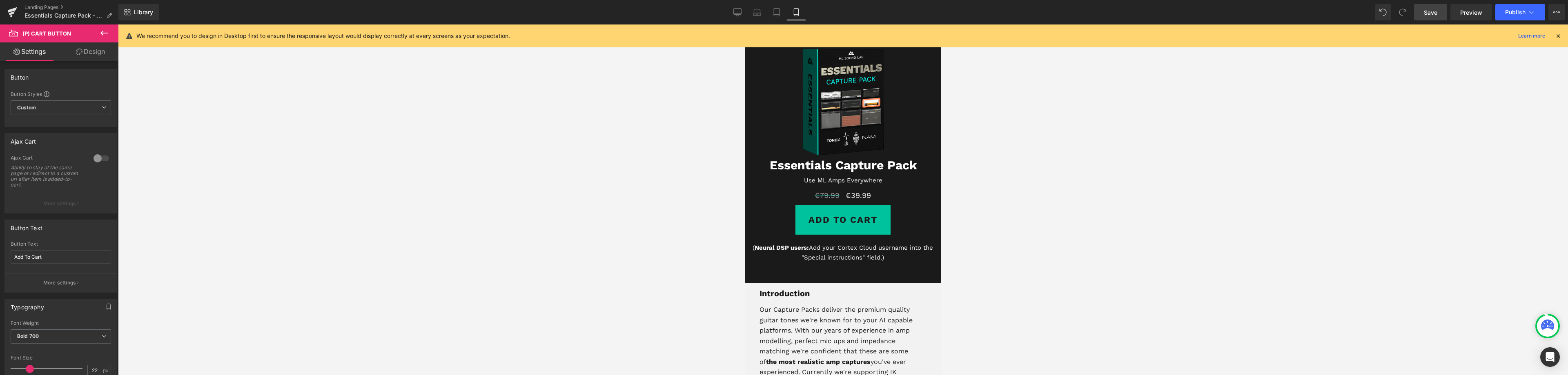
scroll to position [33, 0]
click at [786, 247] on strong "Neural DSP users:" at bounding box center [781, 248] width 54 height 7
click at [97, 179] on input "15" at bounding box center [94, 177] width 14 height 10
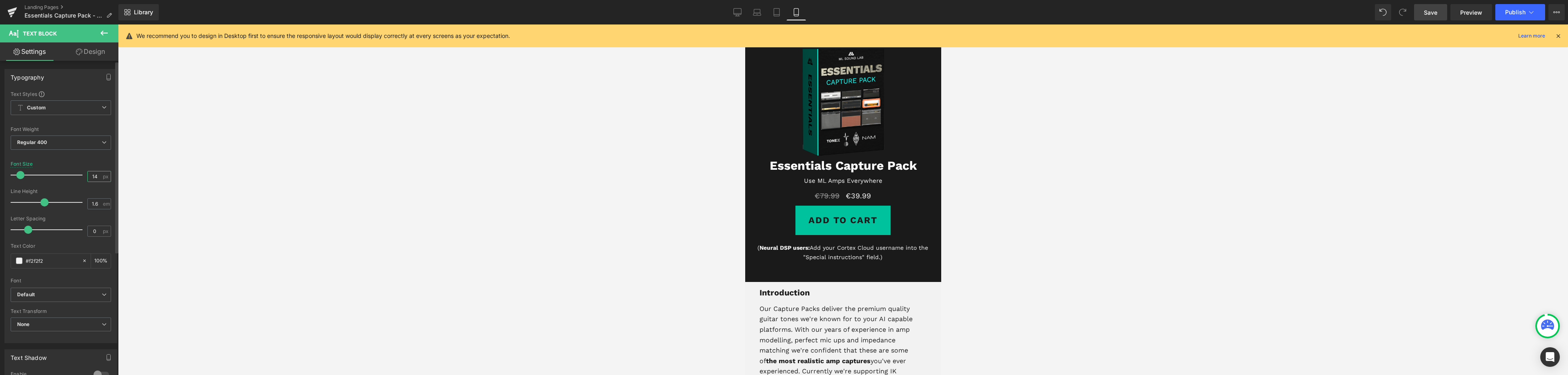
type input "13"
click at [838, 178] on span "Text Block" at bounding box center [835, 183] width 27 height 10
click at [92, 176] on input "15" at bounding box center [94, 177] width 14 height 10
type input "17"
click at [832, 164] on span "Heading" at bounding box center [835, 166] width 22 height 10
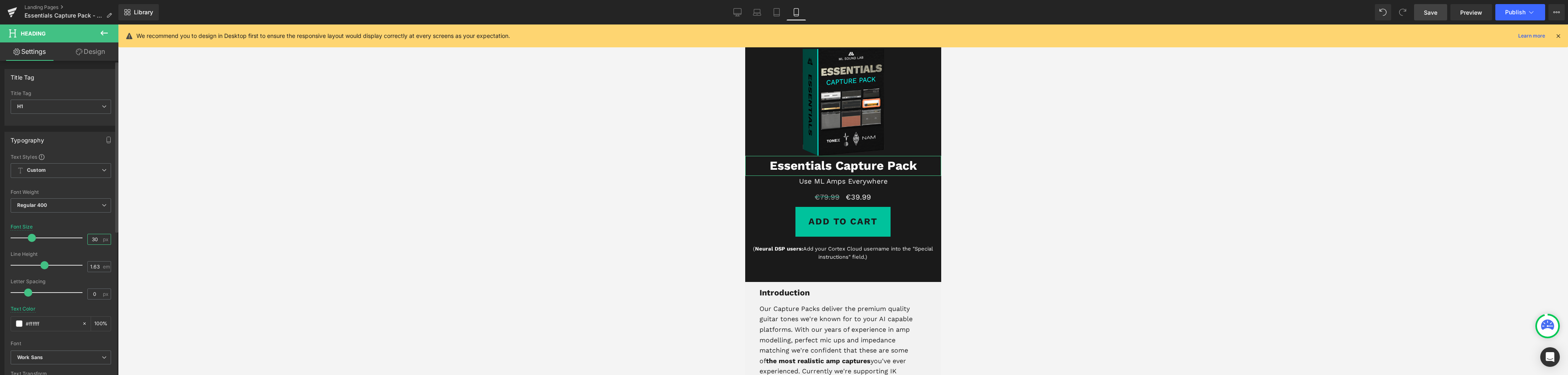
click at [93, 239] on input "30" at bounding box center [94, 239] width 14 height 10
type input "27"
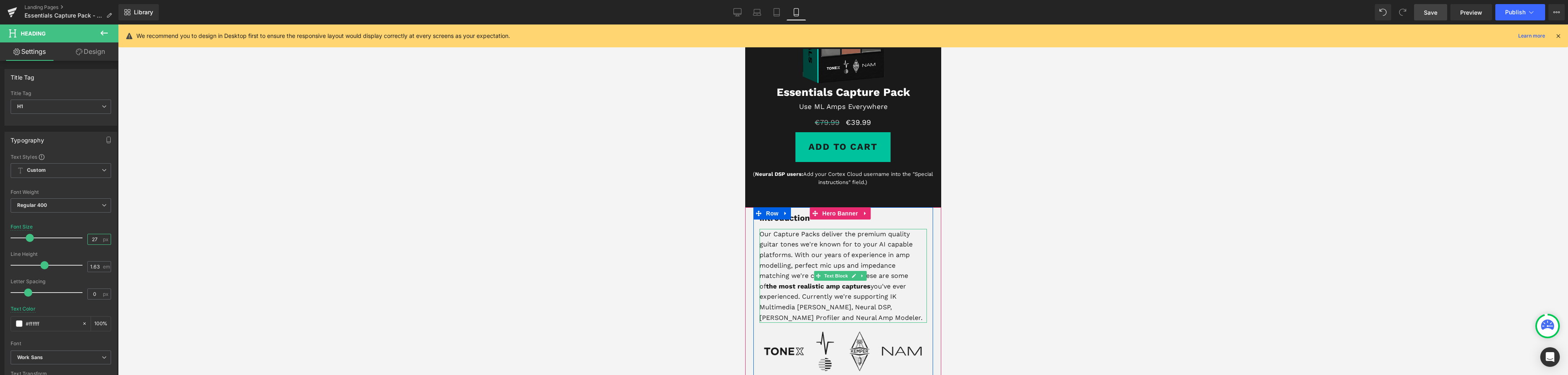
scroll to position [114, 0]
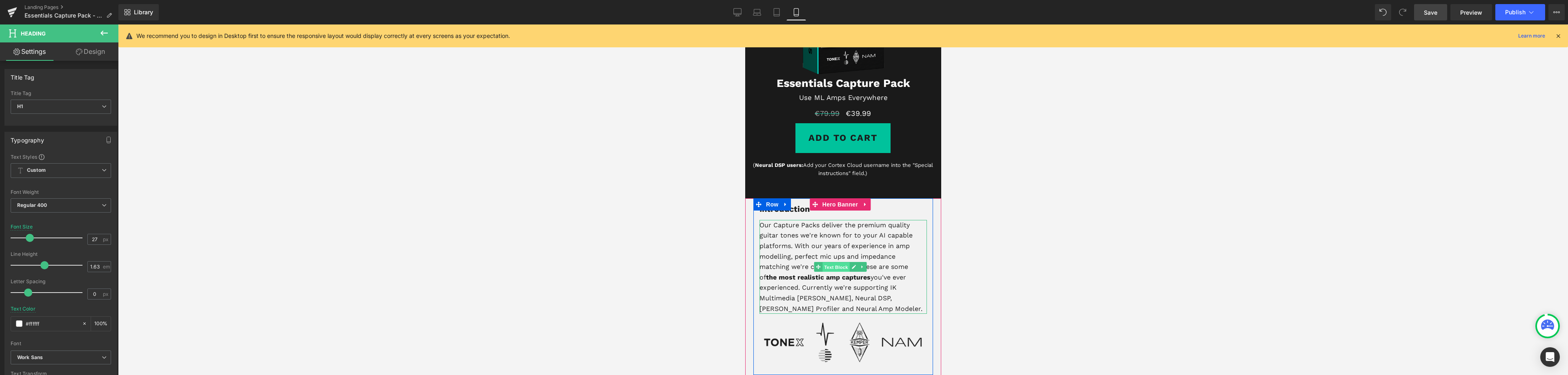
click at [831, 264] on span "Text Block" at bounding box center [835, 267] width 27 height 10
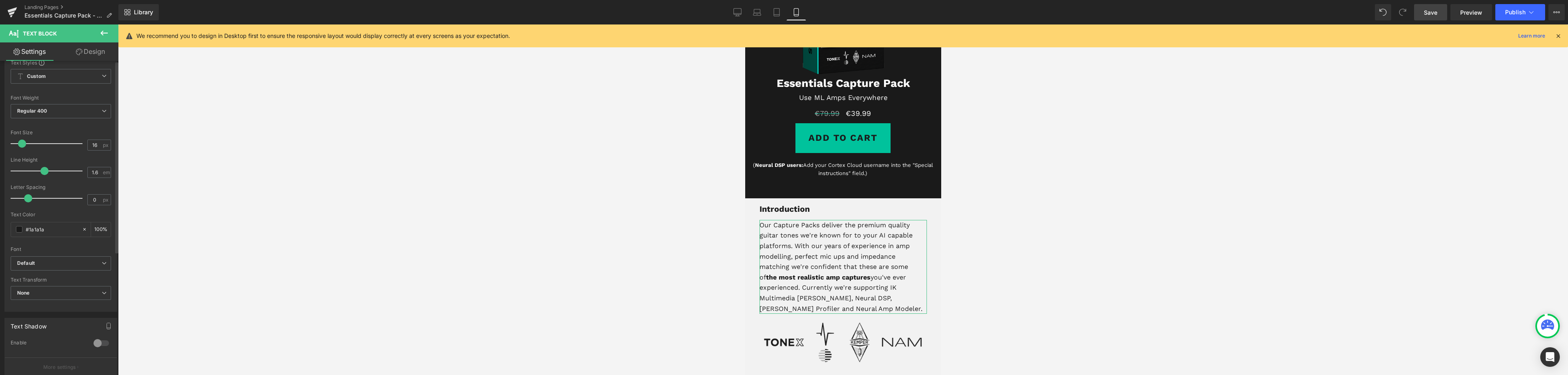
scroll to position [202, 0]
click at [94, 253] on icon at bounding box center [99, 256] width 26 height 12
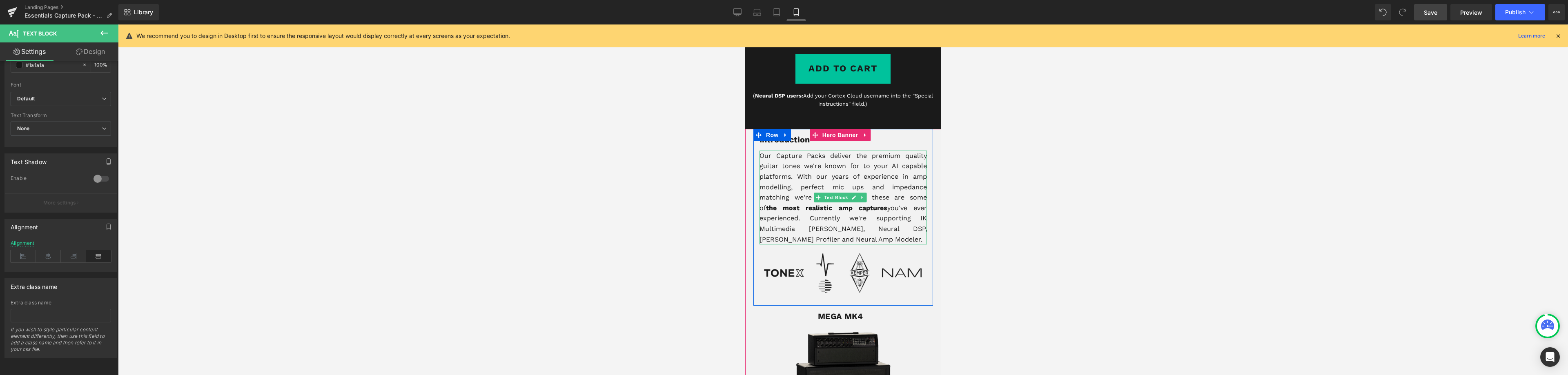
scroll to position [196, 0]
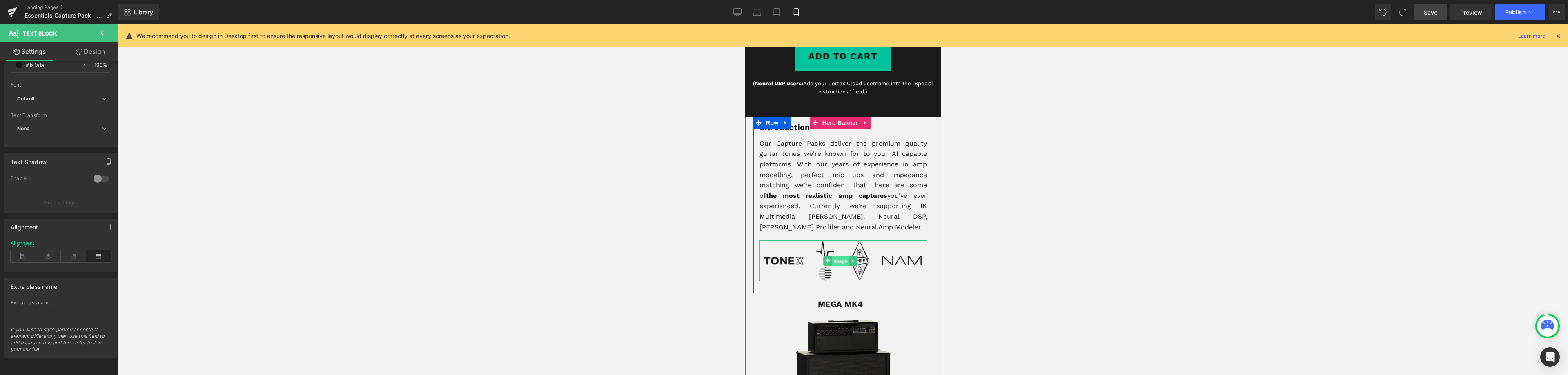
click at [835, 260] on span "Image" at bounding box center [840, 261] width 17 height 10
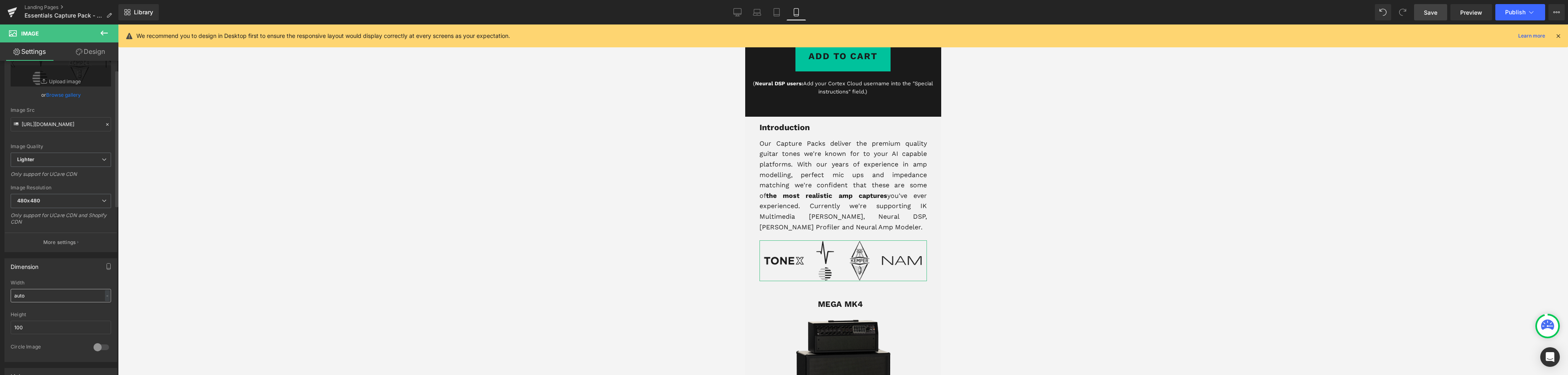
scroll to position [82, 0]
drag, startPoint x: 36, startPoint y: 293, endPoint x: 0, endPoint y: 293, distance: 36.0
click at [0, 293] on div "Dimension auto Width auto - % px 100px Height 100 0 Circle Image" at bounding box center [61, 276] width 122 height 110
type input "auto"
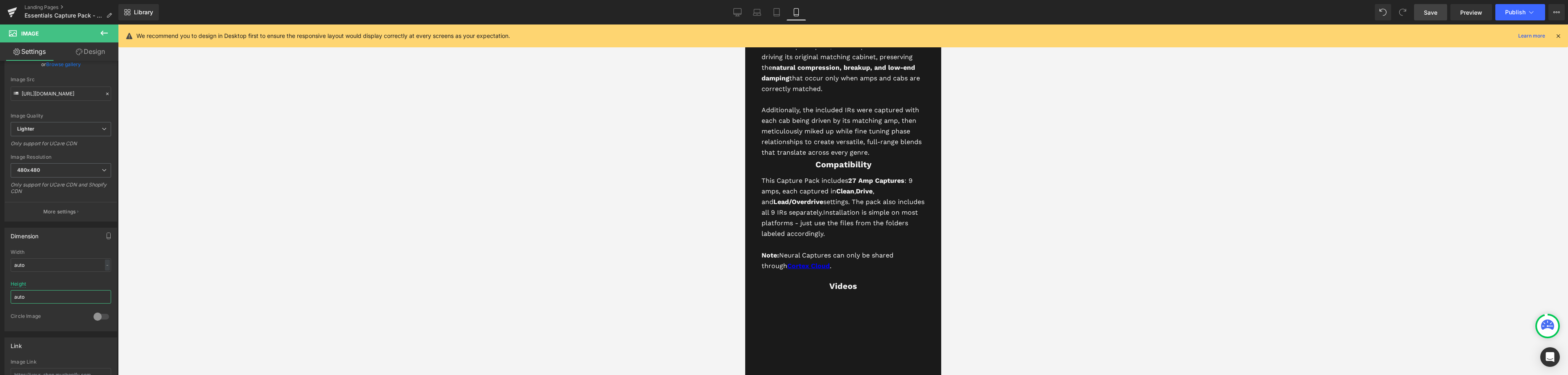
scroll to position [2401, 0]
click at [833, 173] on span "Heading" at bounding box center [835, 168] width 22 height 10
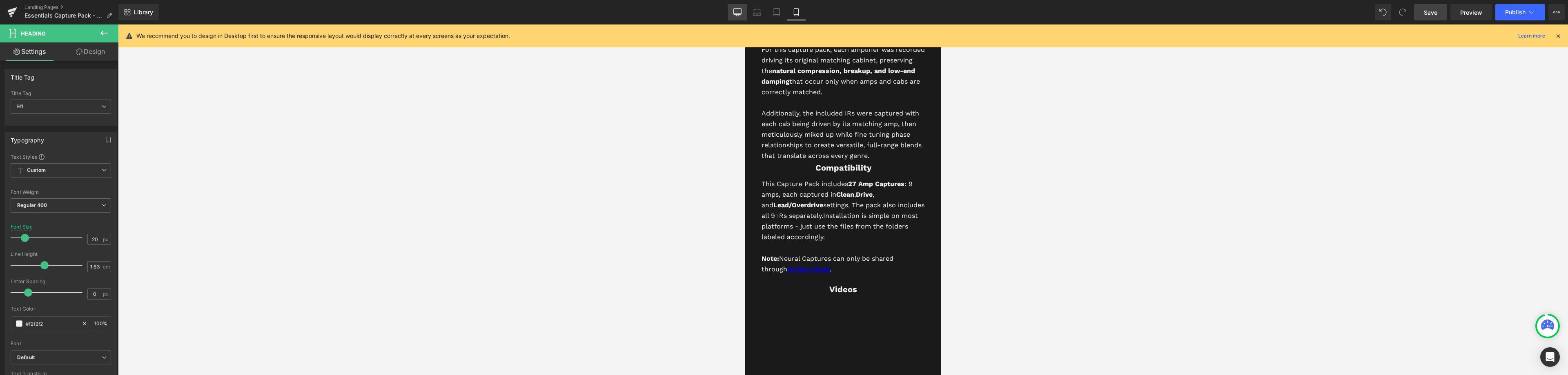
click at [738, 13] on icon at bounding box center [737, 12] width 8 height 8
type input "30"
type input "100"
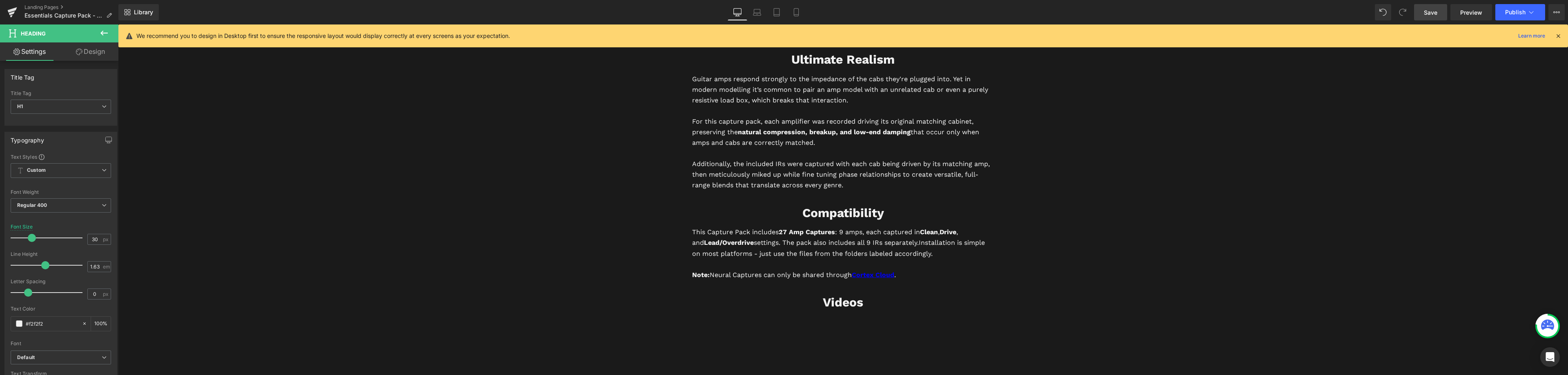
scroll to position [1914, 0]
click at [834, 215] on span "Heading" at bounding box center [839, 216] width 22 height 10
click at [91, 50] on link "Design" at bounding box center [90, 52] width 59 height 18
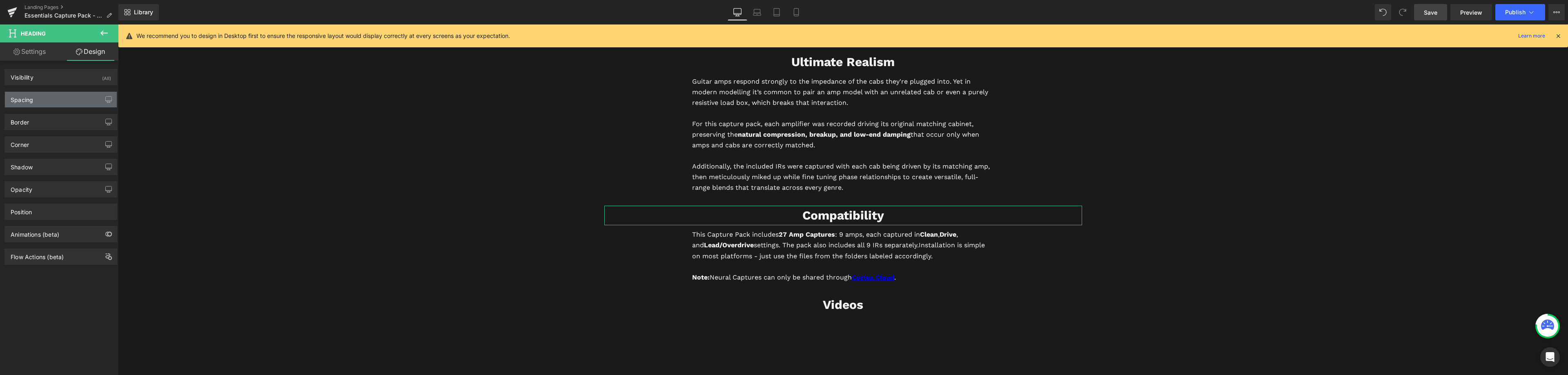
type input "20"
type input "0"
type input "10"
type input "0"
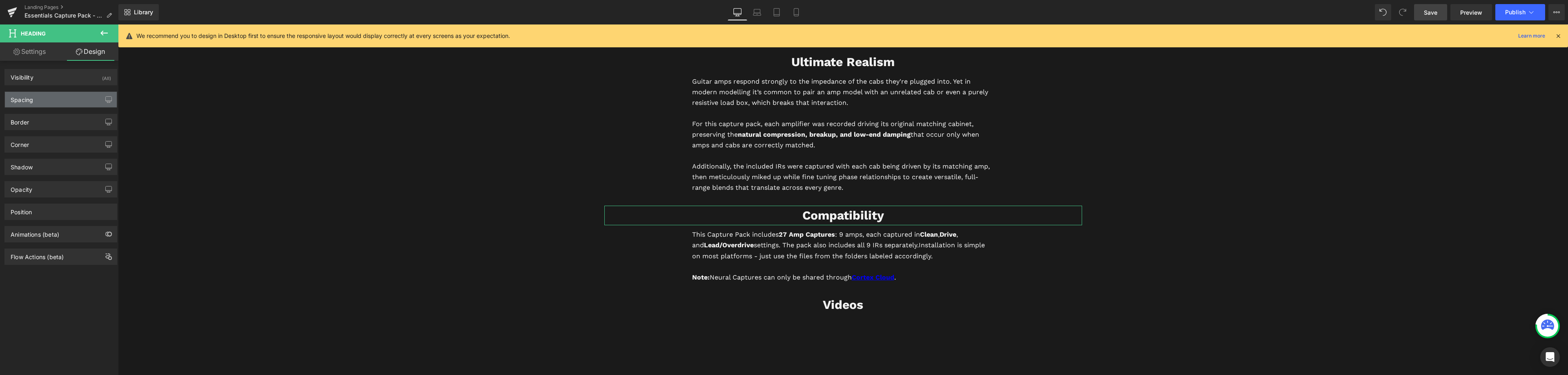
type input "0"
click at [47, 97] on div "Spacing" at bounding box center [61, 99] width 112 height 15
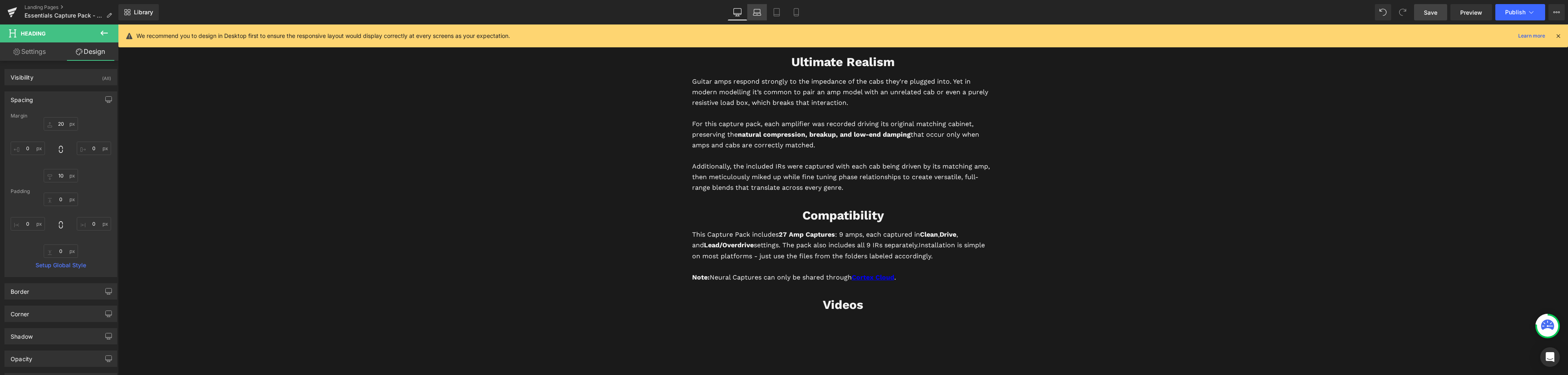
click at [755, 14] on icon at bounding box center [757, 12] width 8 height 8
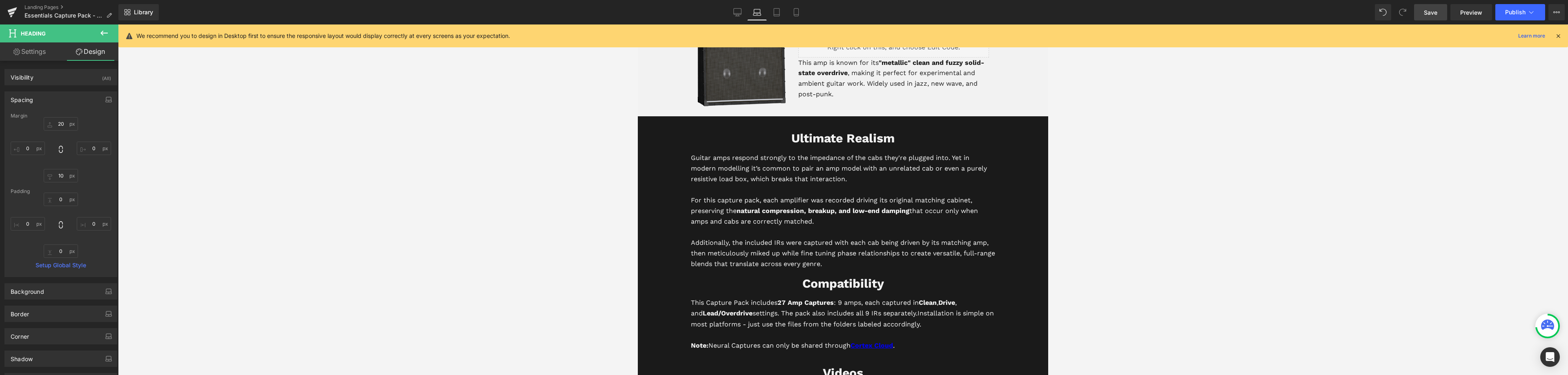
scroll to position [1997, 0]
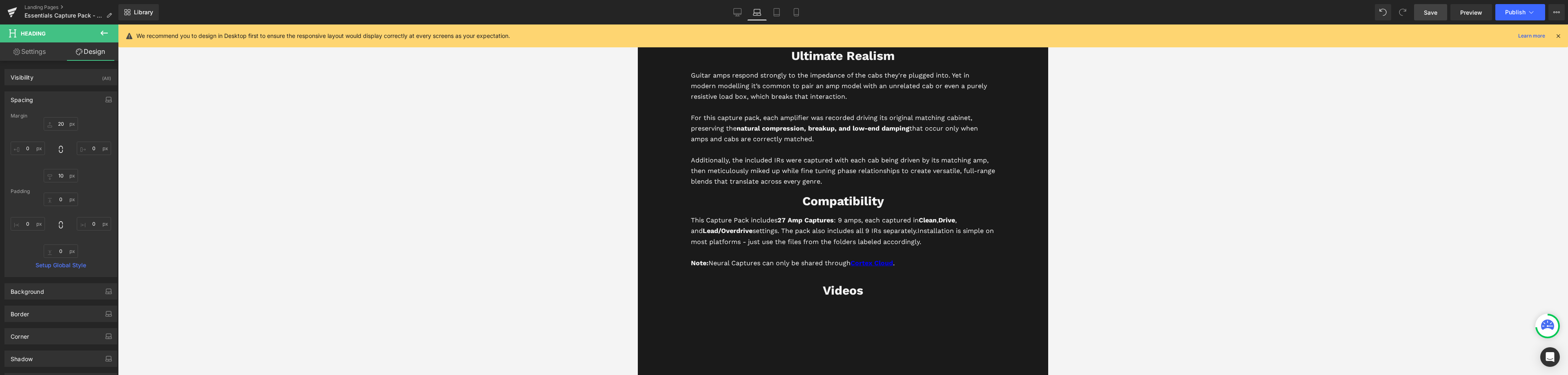
type input "0"
type input "10"
type input "0"
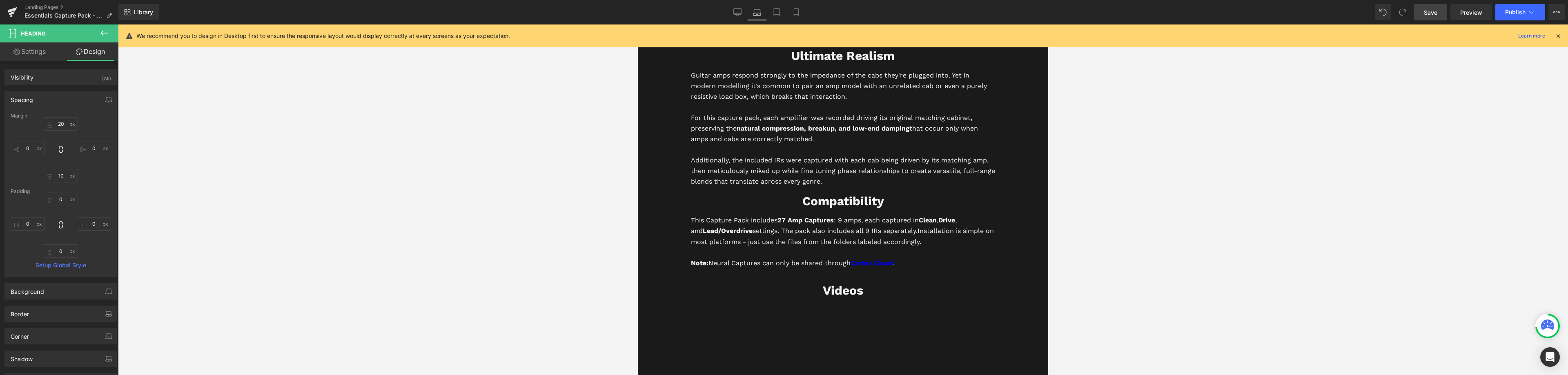
type input "0"
click at [60, 127] on input "0" at bounding box center [61, 124] width 34 height 13
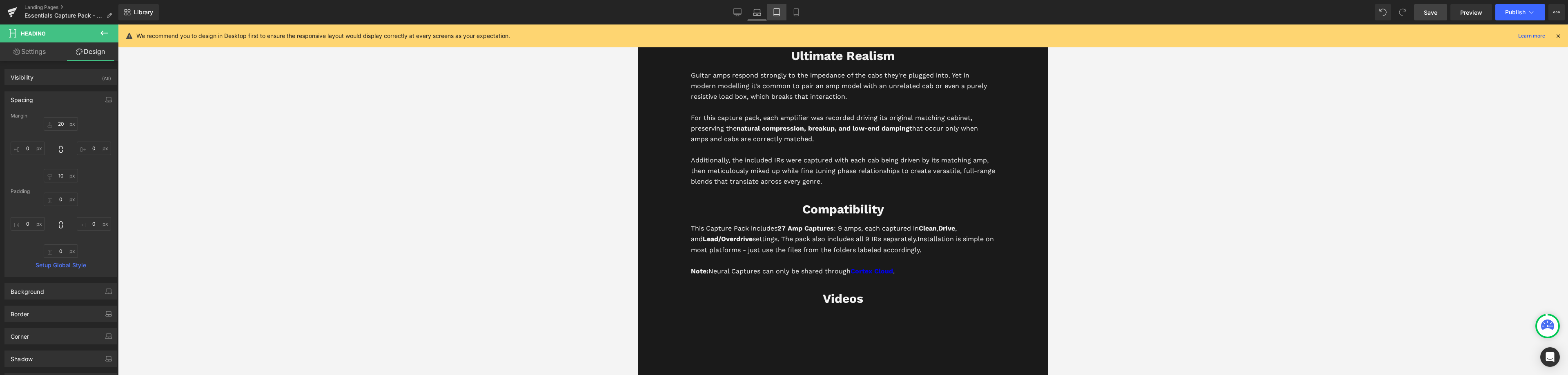
click at [775, 12] on icon at bounding box center [776, 12] width 8 height 8
type input "0"
type input "10"
type input "0"
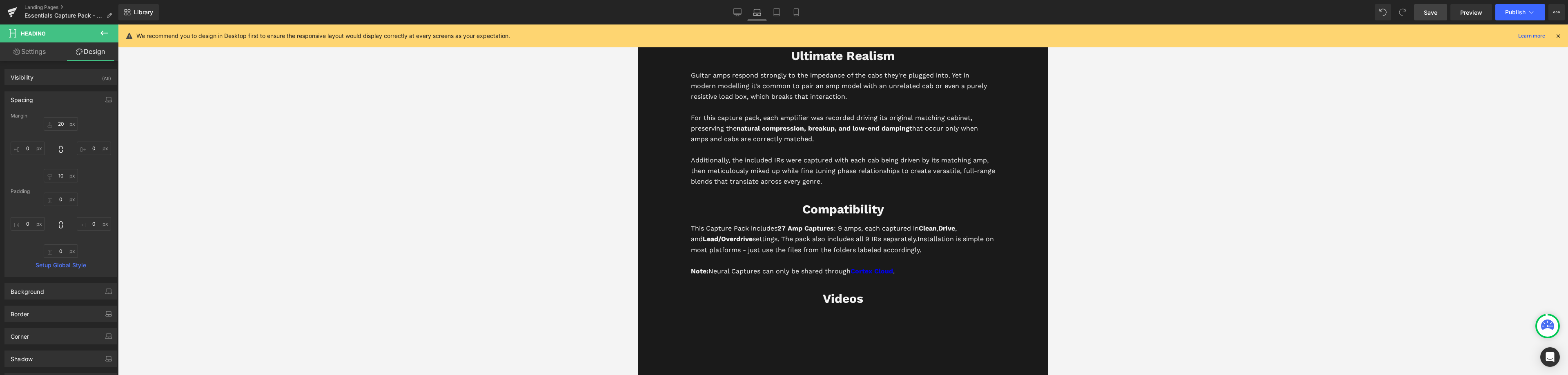
type input "0"
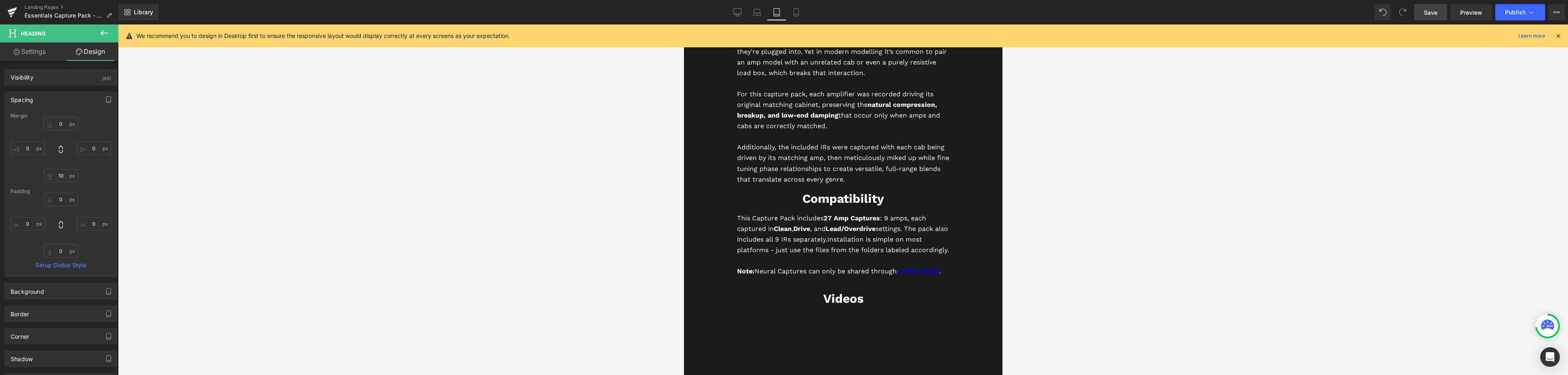
scroll to position [1972, 0]
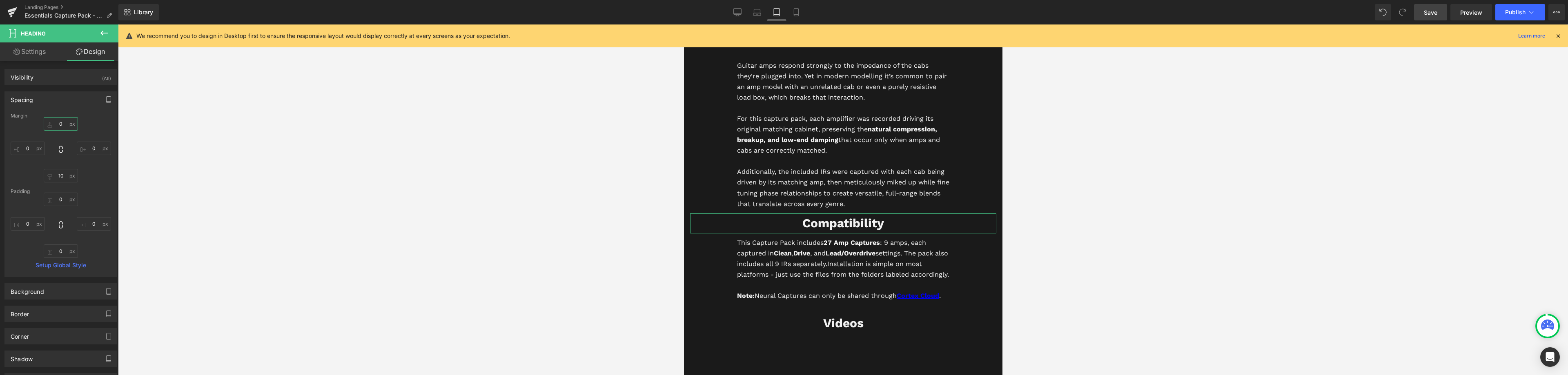
click at [63, 127] on input "0" at bounding box center [61, 124] width 34 height 13
click at [797, 15] on icon at bounding box center [796, 15] width 4 height 0
type input "0"
type input "15"
type input "10"
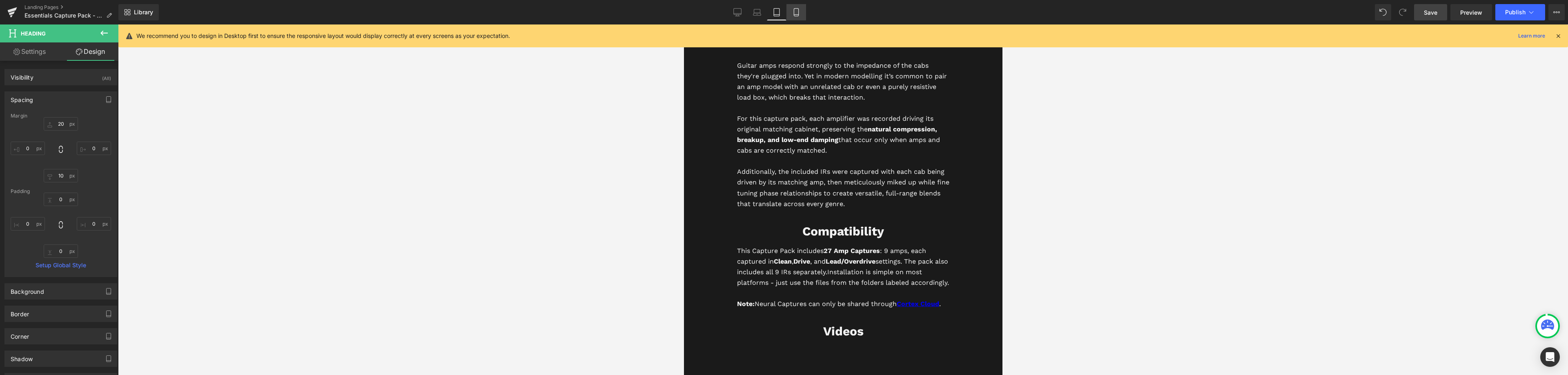
type input "15"
type input "0"
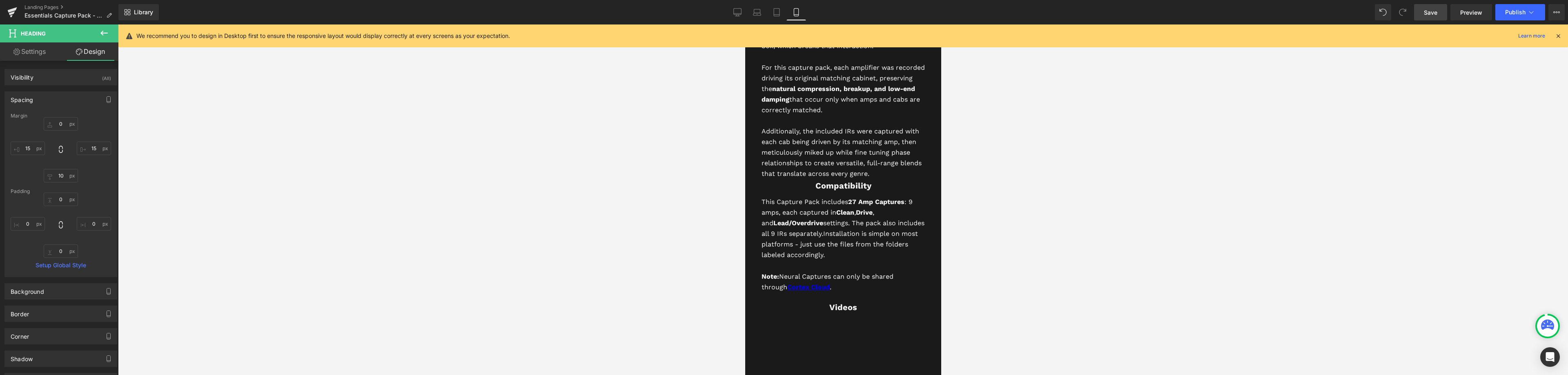
scroll to position [2385, 0]
click at [60, 128] on input "0" at bounding box center [61, 124] width 34 height 13
type input "20"
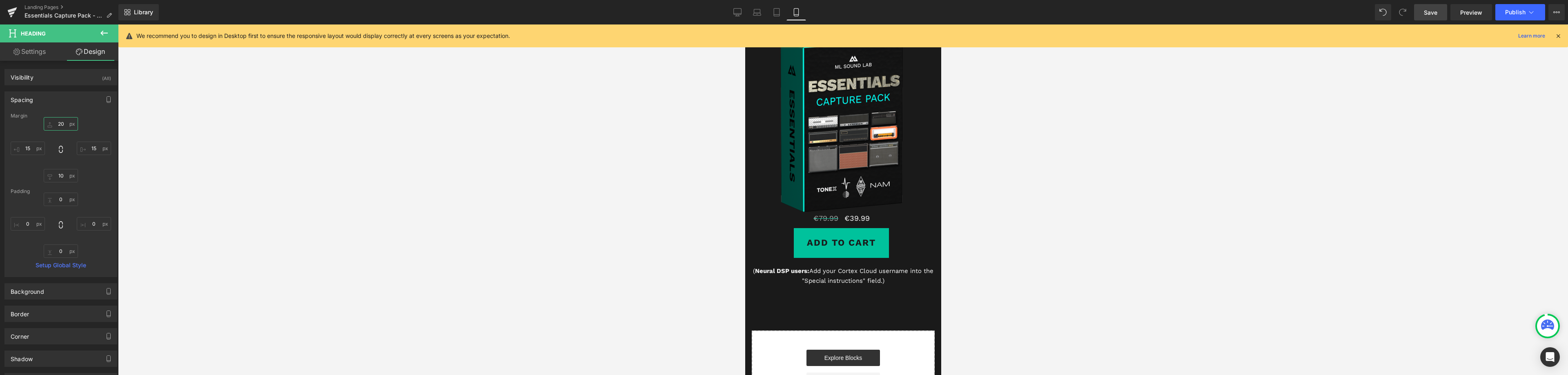
scroll to position [2957, 0]
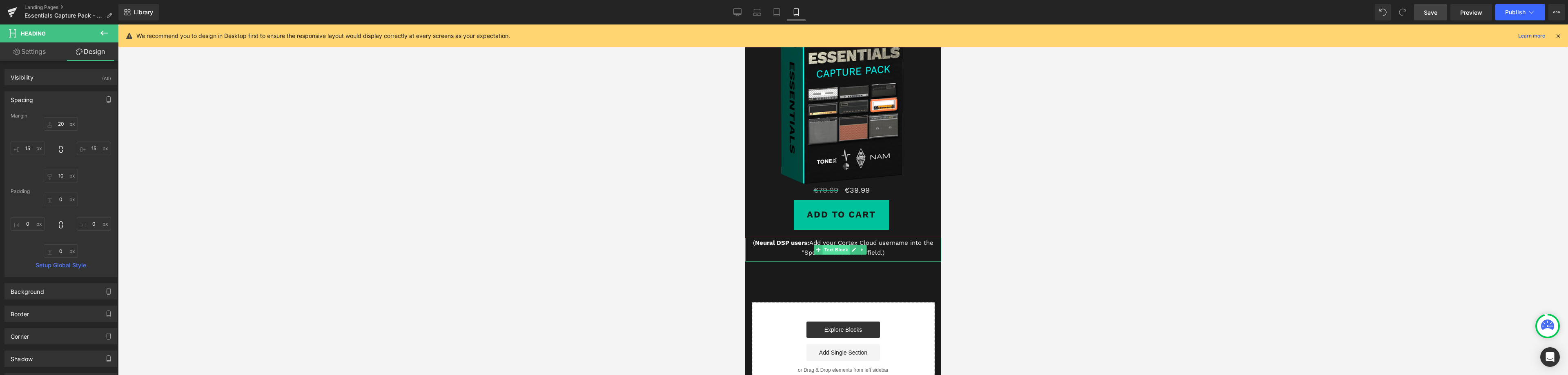
click at [839, 255] on span "Text Block" at bounding box center [835, 250] width 27 height 10
click at [95, 177] on input "15" at bounding box center [94, 177] width 14 height 10
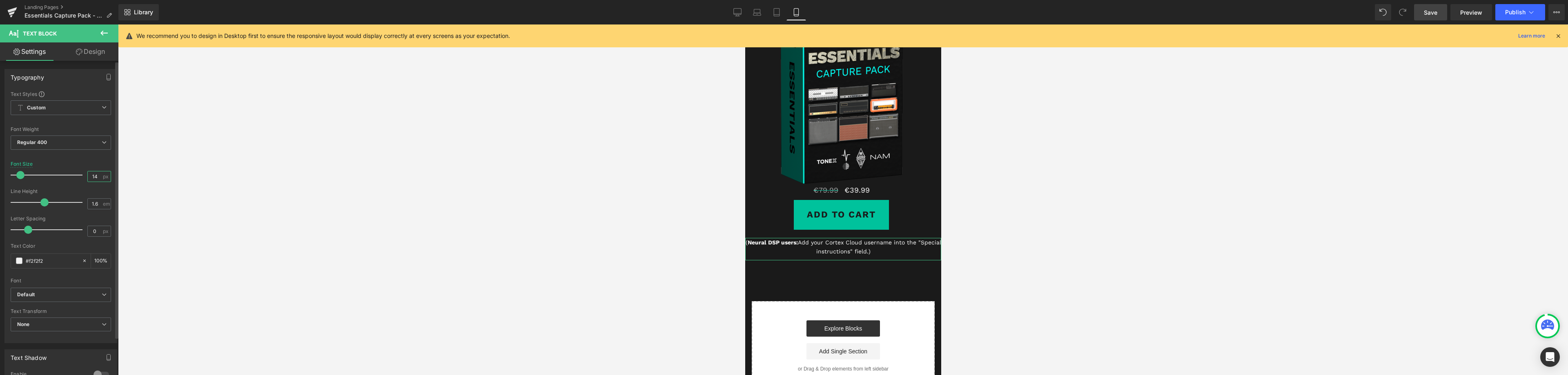
type input "13"
click at [93, 54] on link "Design" at bounding box center [90, 52] width 59 height 18
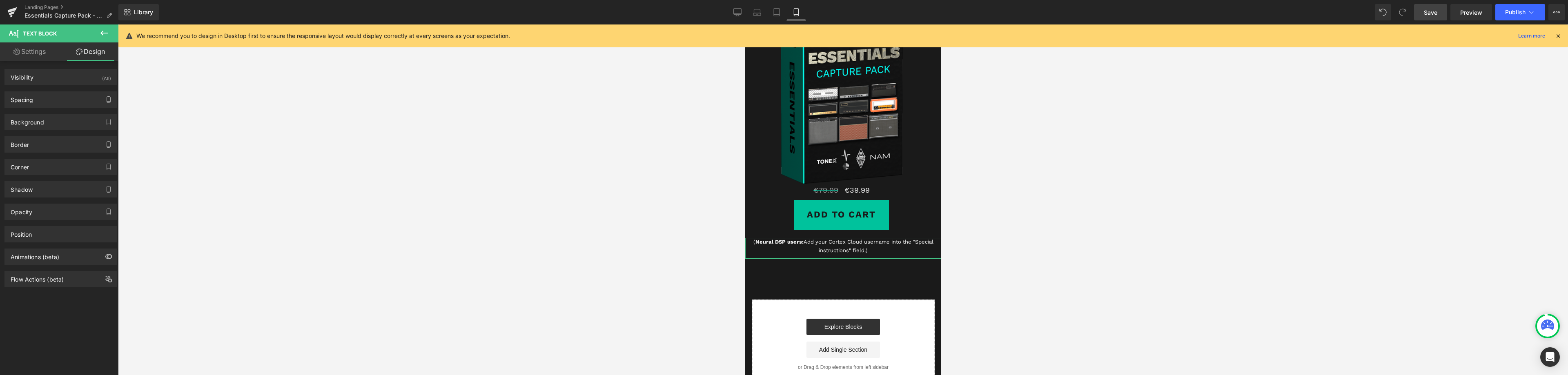
type input "20"
type input "0"
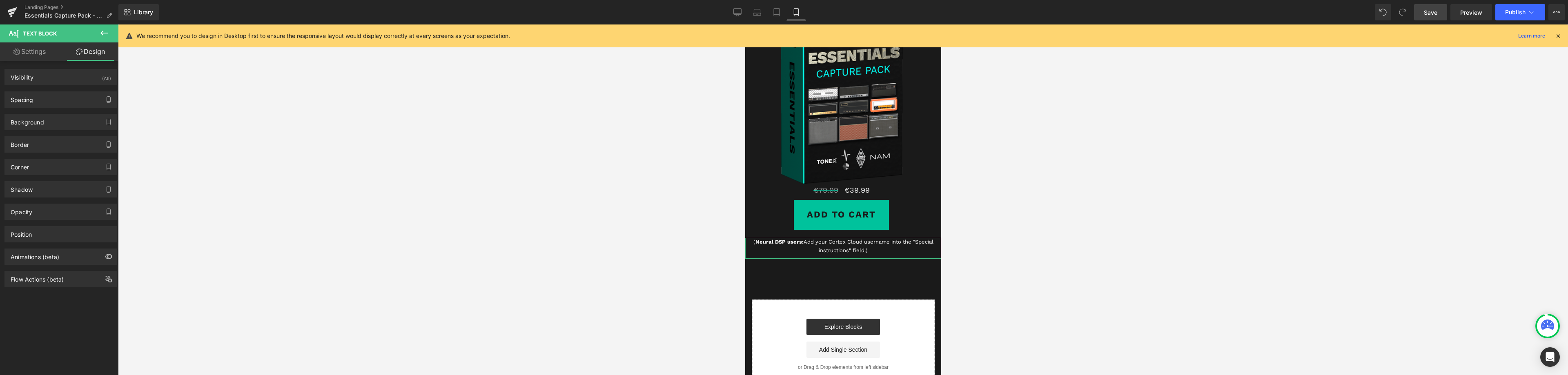
type input "0"
type input "10"
click at [37, 101] on div "Spacing" at bounding box center [61, 99] width 112 height 15
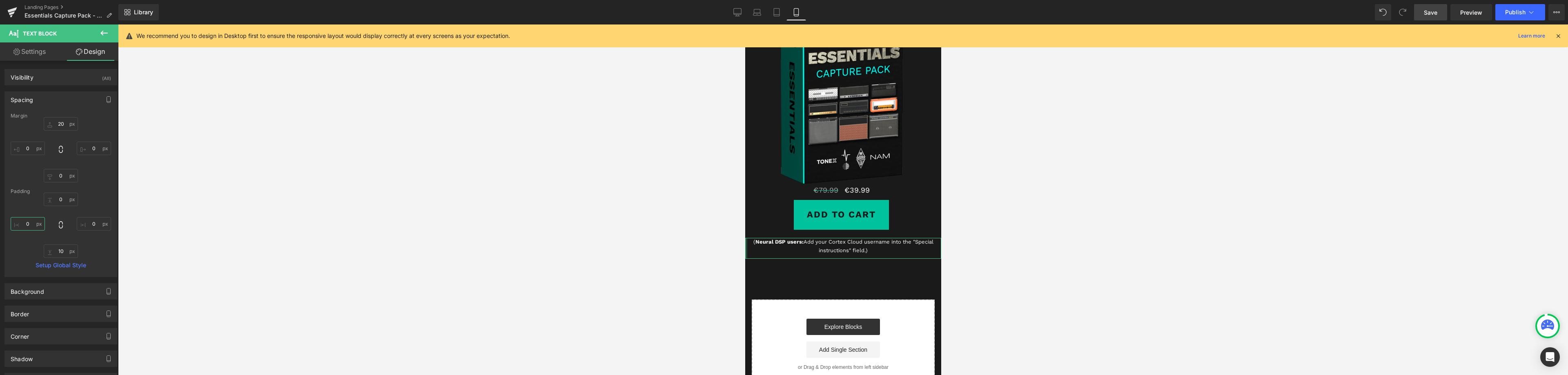
click at [27, 225] on input "0" at bounding box center [27, 224] width 34 height 13
type input "5"
click at [90, 227] on input "0" at bounding box center [94, 224] width 34 height 13
type input "5"
click at [1435, 13] on span "Save" at bounding box center [1430, 12] width 13 height 9
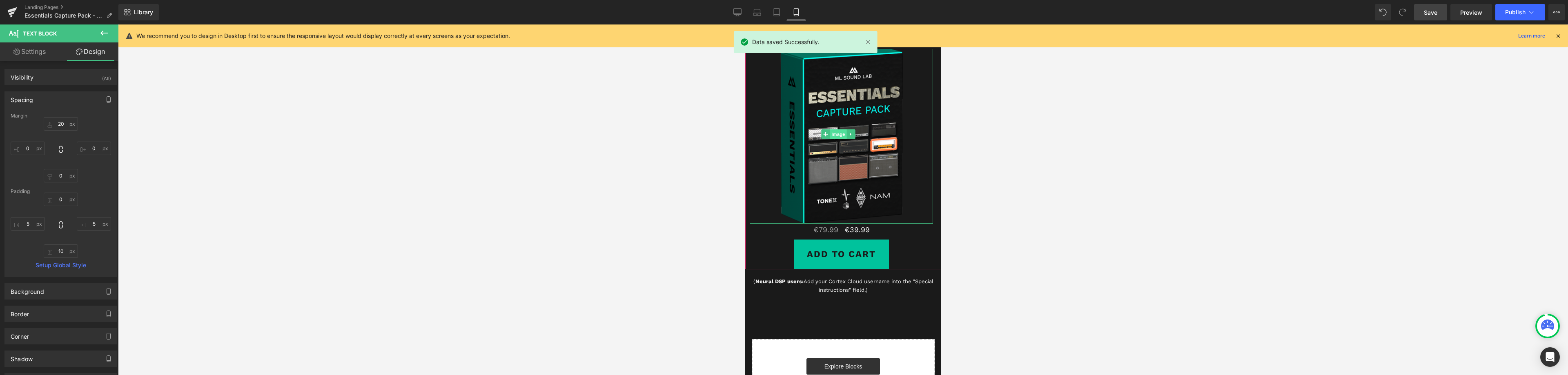
scroll to position [2916, 0]
click at [837, 141] on span "Image" at bounding box center [838, 136] width 17 height 10
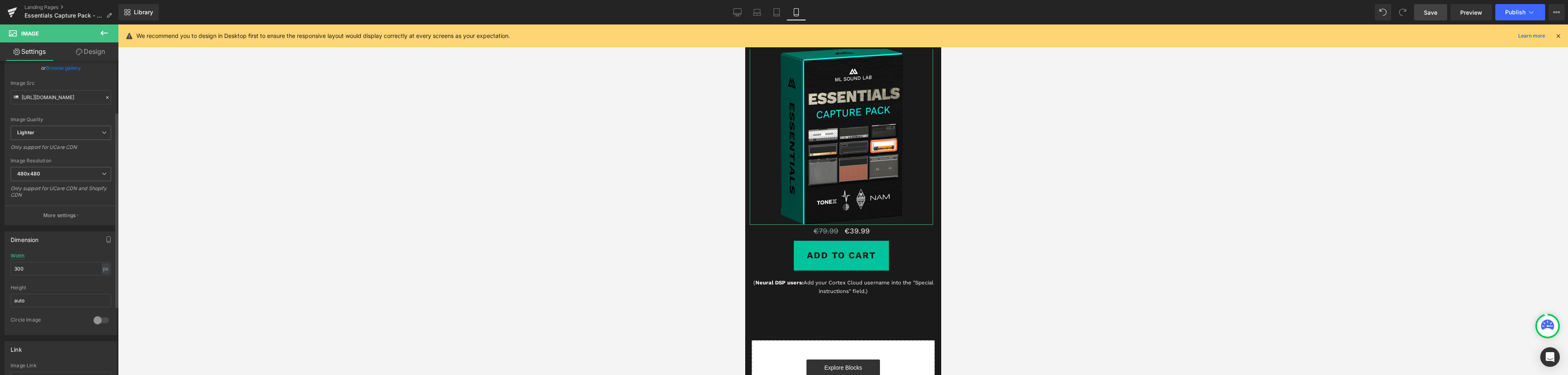
scroll to position [82, 0]
drag, startPoint x: 30, startPoint y: 265, endPoint x: 0, endPoint y: 265, distance: 30.0
click at [0, 265] on div "Dimension 300px Width 300 px % px auto Height auto 0 Circle Image" at bounding box center [61, 276] width 122 height 110
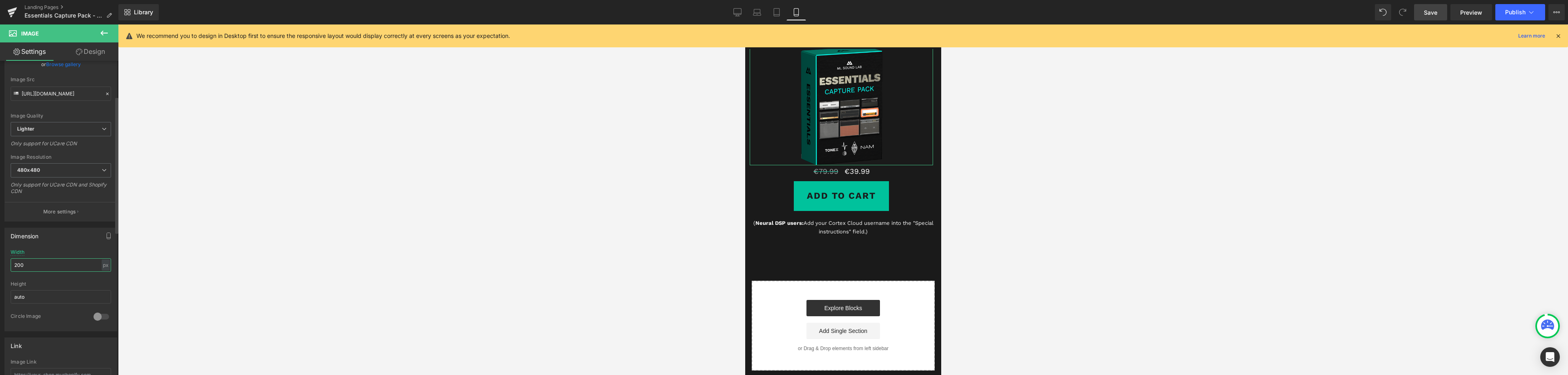
drag, startPoint x: 17, startPoint y: 265, endPoint x: 47, endPoint y: 264, distance: 30.0
click at [47, 264] on input "200" at bounding box center [60, 265] width 100 height 13
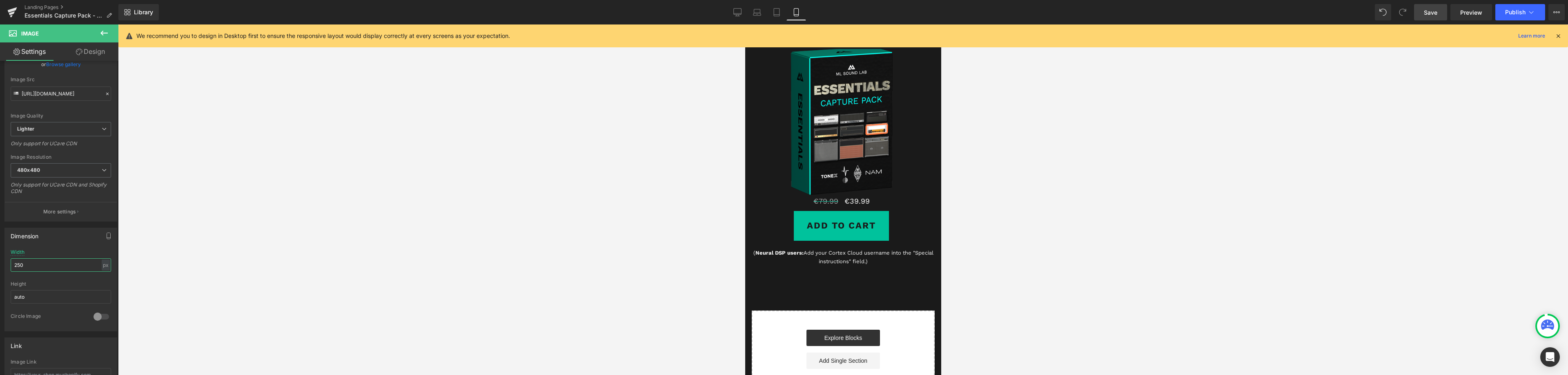
type input "250"
click at [1435, 13] on span "Save" at bounding box center [1430, 12] width 13 height 9
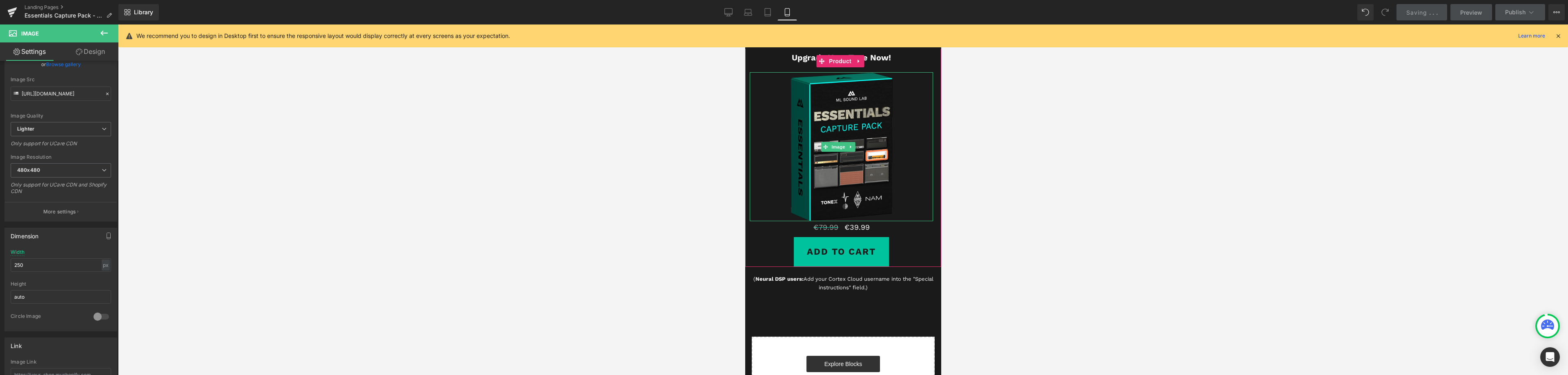
scroll to position [2794, 0]
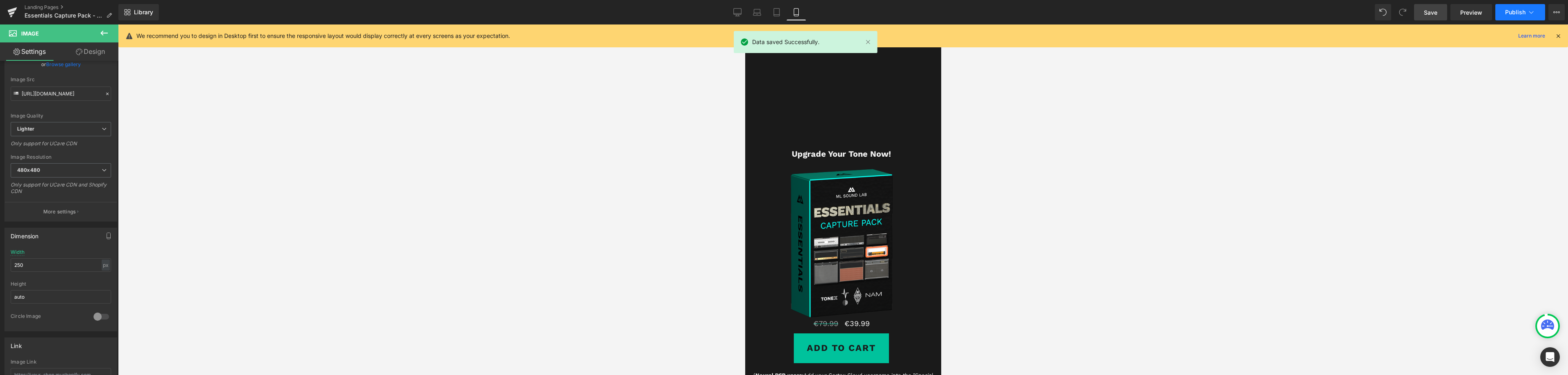
click at [1515, 13] on span "Publish" at bounding box center [1516, 12] width 21 height 7
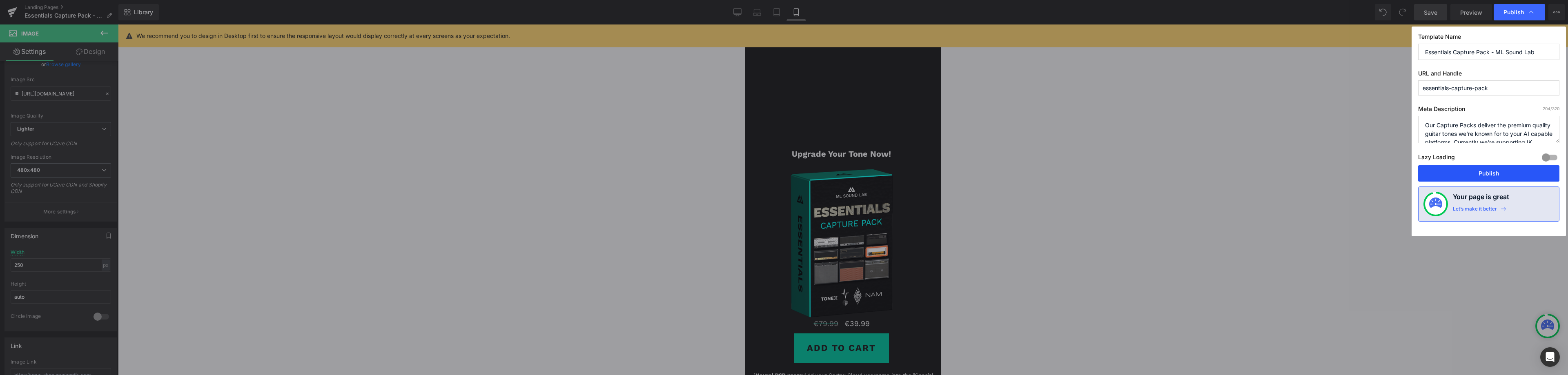
click at [1484, 170] on button "Publish" at bounding box center [1489, 173] width 141 height 16
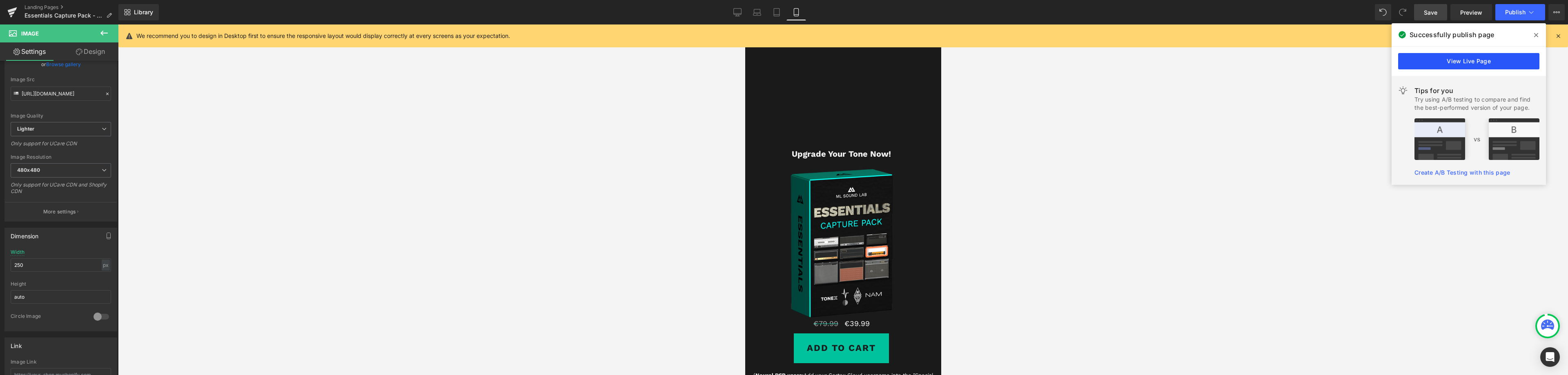
click at [1468, 65] on link "View Live Page" at bounding box center [1469, 61] width 141 height 16
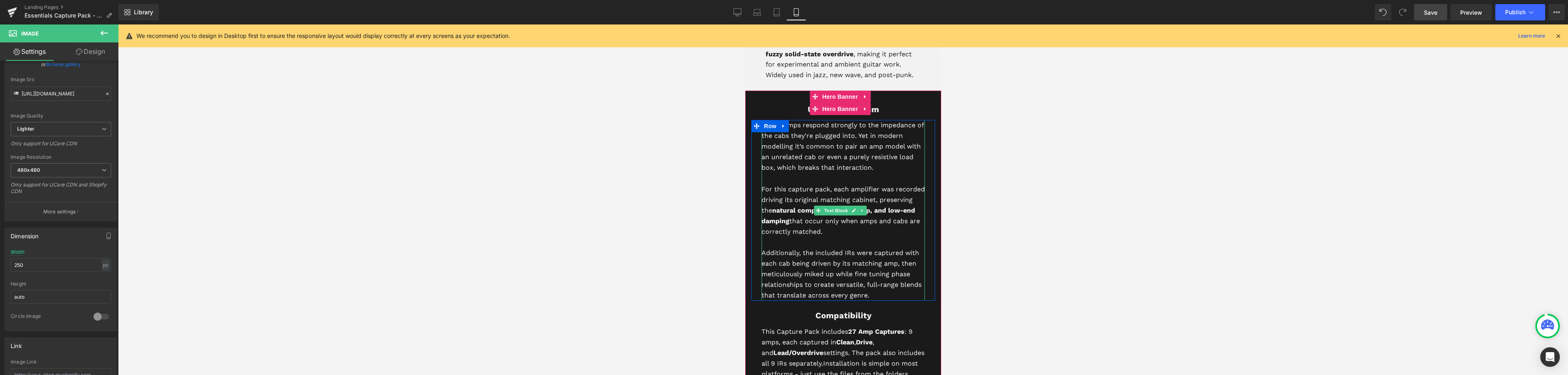
scroll to position [2263, 0]
drag, startPoint x: 863, startPoint y: 233, endPoint x: 865, endPoint y: 238, distance: 5.4
click at [864, 233] on p "For this capture pack, each amplifier was recorded driving its original matchin…" at bounding box center [842, 209] width 163 height 53
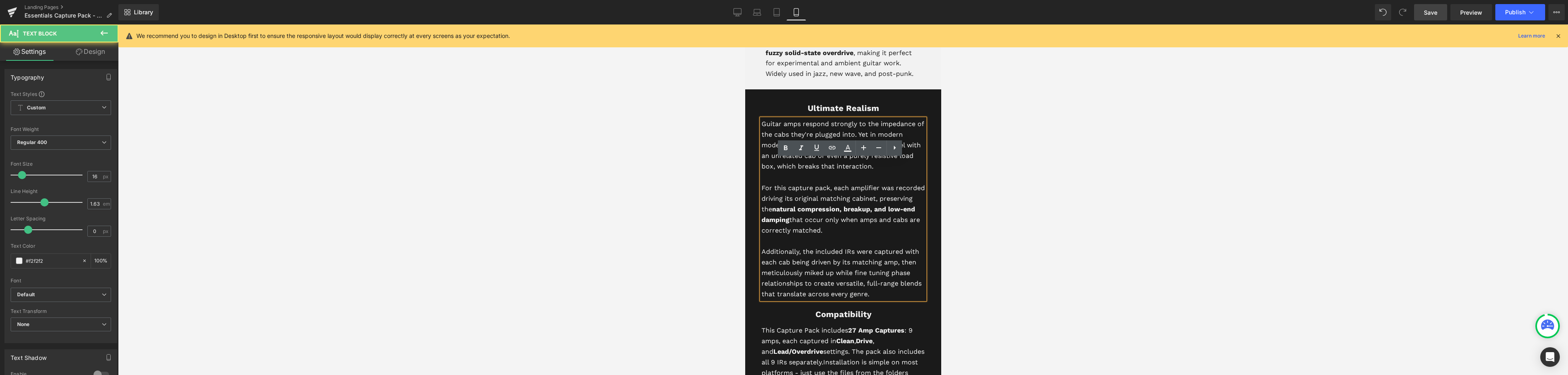
click at [864, 236] on p "For this capture pack, each amplifier was recorded driving its original matchin…" at bounding box center [842, 209] width 163 height 53
click at [859, 236] on p "For this capture pack, each amplifier was recorded driving its original matchin…" at bounding box center [842, 209] width 163 height 53
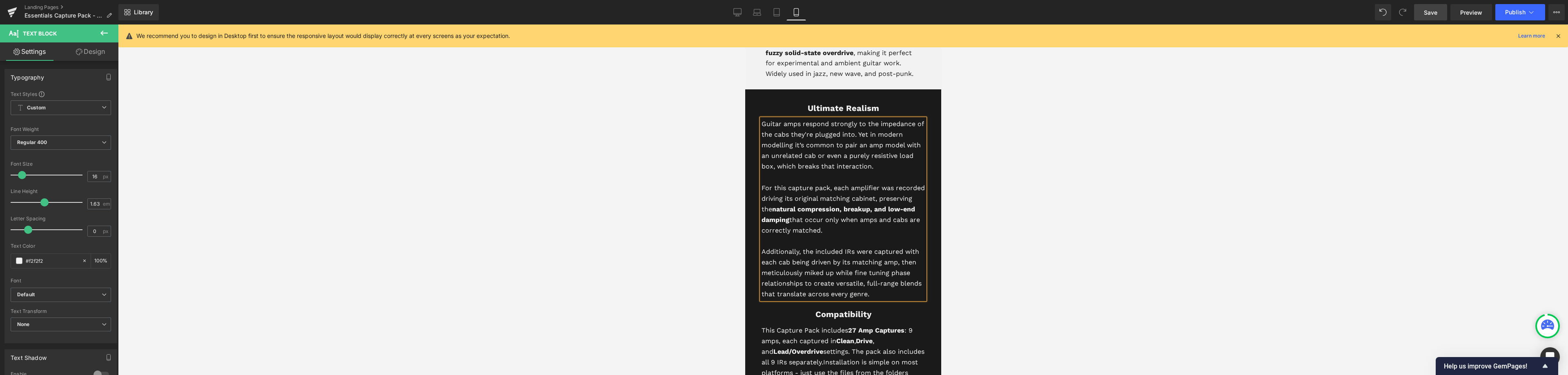
click at [1430, 15] on span "Save" at bounding box center [1430, 12] width 13 height 9
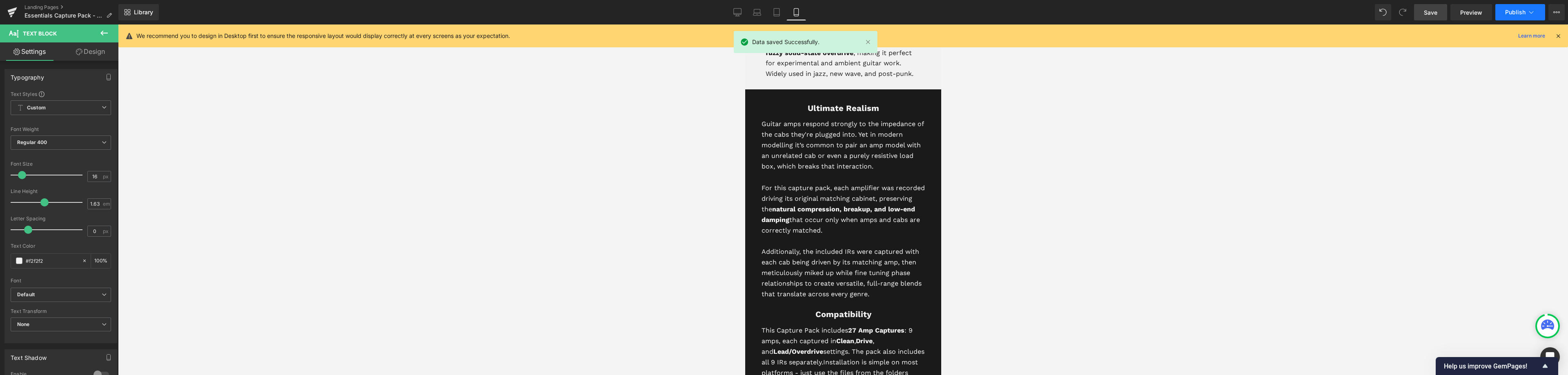
click at [1522, 15] on span "Publish" at bounding box center [1516, 12] width 21 height 7
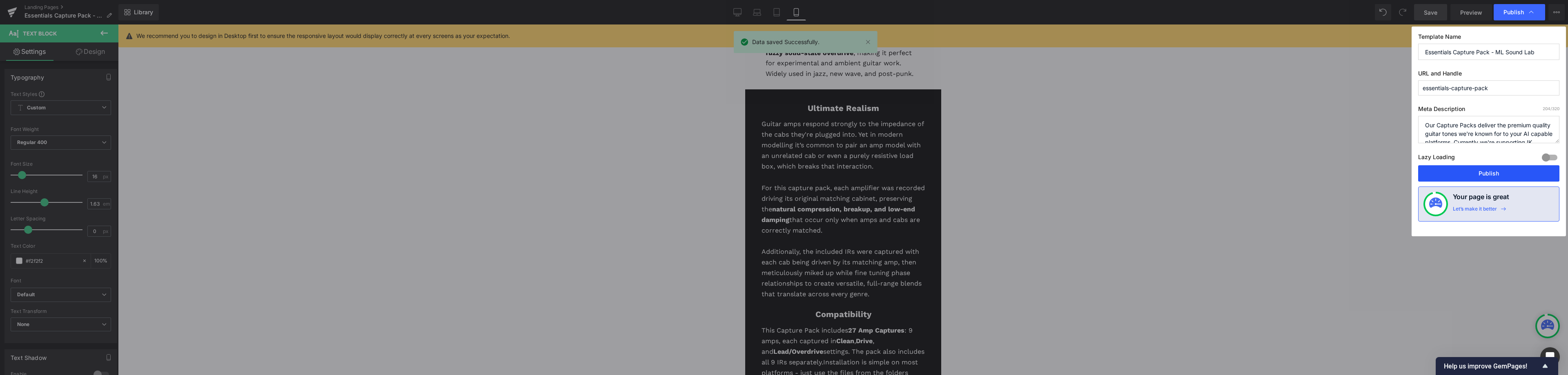
click at [1482, 174] on button "Publish" at bounding box center [1489, 173] width 141 height 16
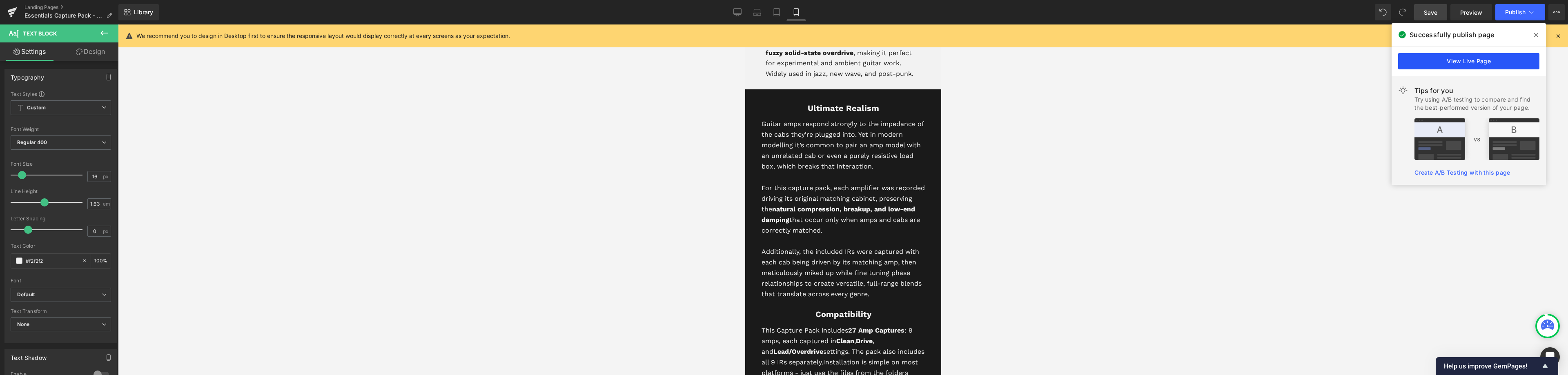
click at [1475, 59] on link "View Live Page" at bounding box center [1469, 61] width 141 height 16
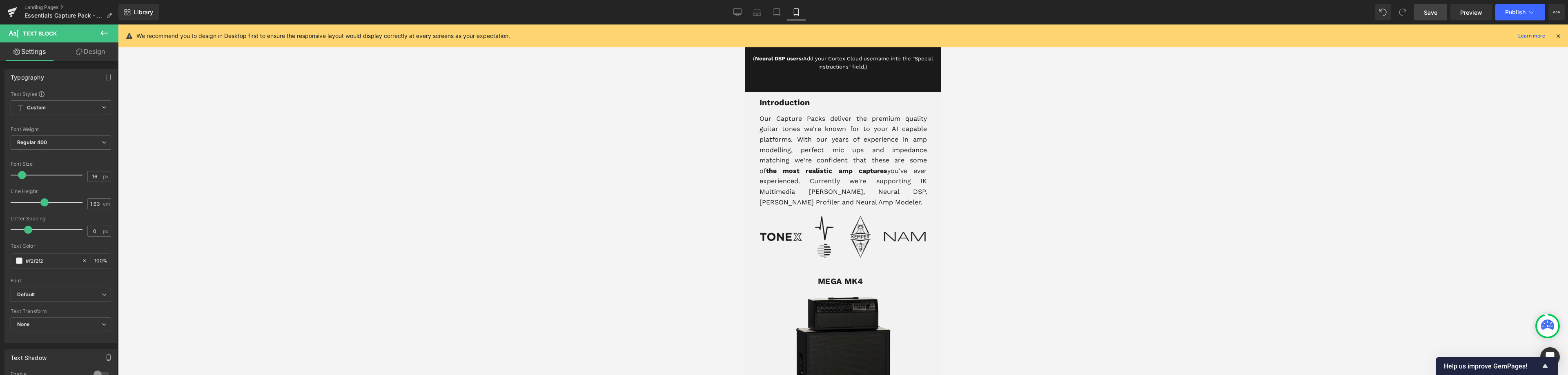
scroll to position [0, 0]
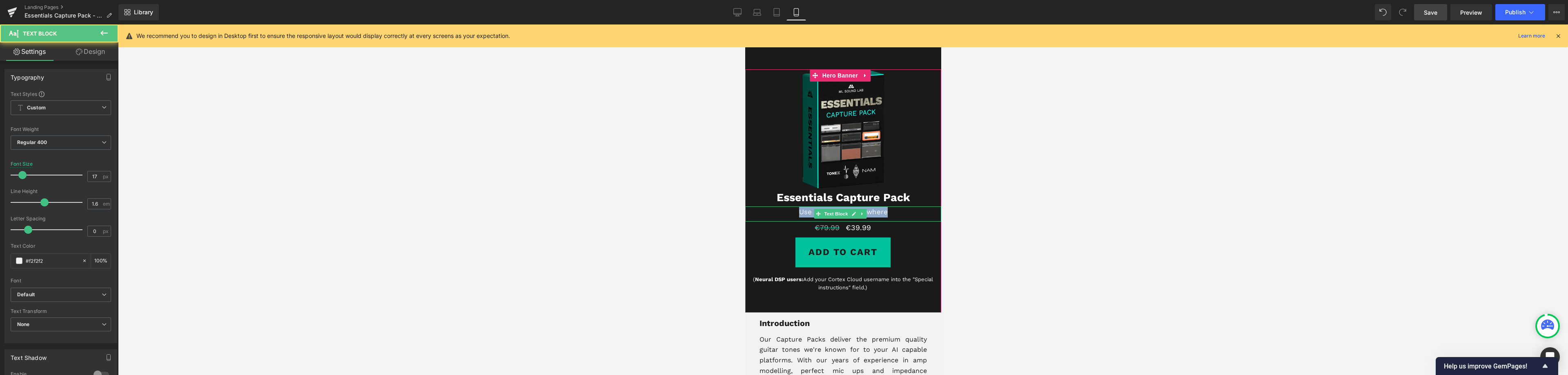
drag, startPoint x: 796, startPoint y: 214, endPoint x: 889, endPoint y: 216, distance: 93.0
click at [892, 216] on p "Use ML Amps Everywhere" at bounding box center [843, 212] width 196 height 11
copy p "Use ML Amps Everywhere"
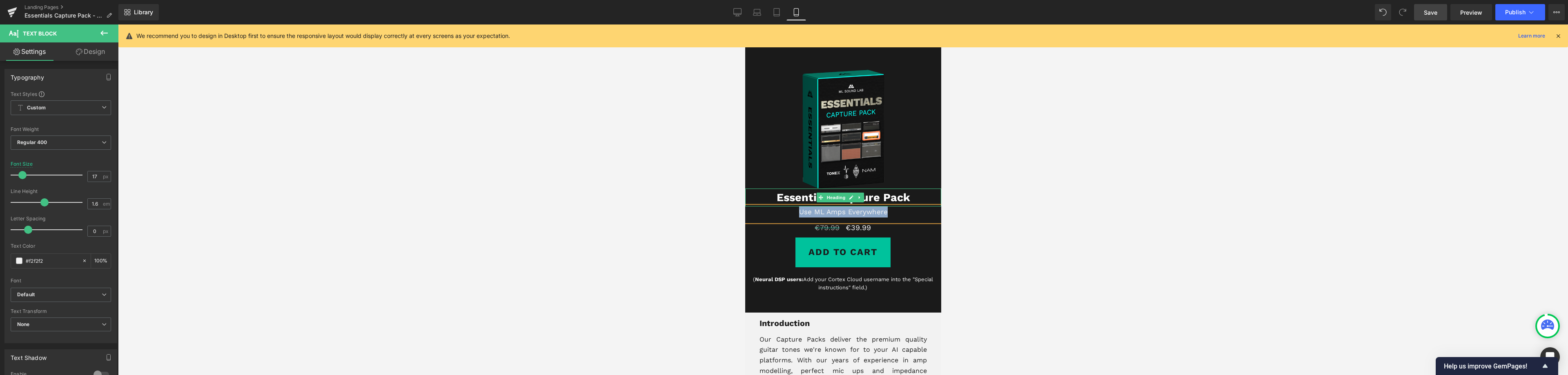
click at [889, 198] on strong "Essentials Capture Pack" at bounding box center [842, 197] width 133 height 13
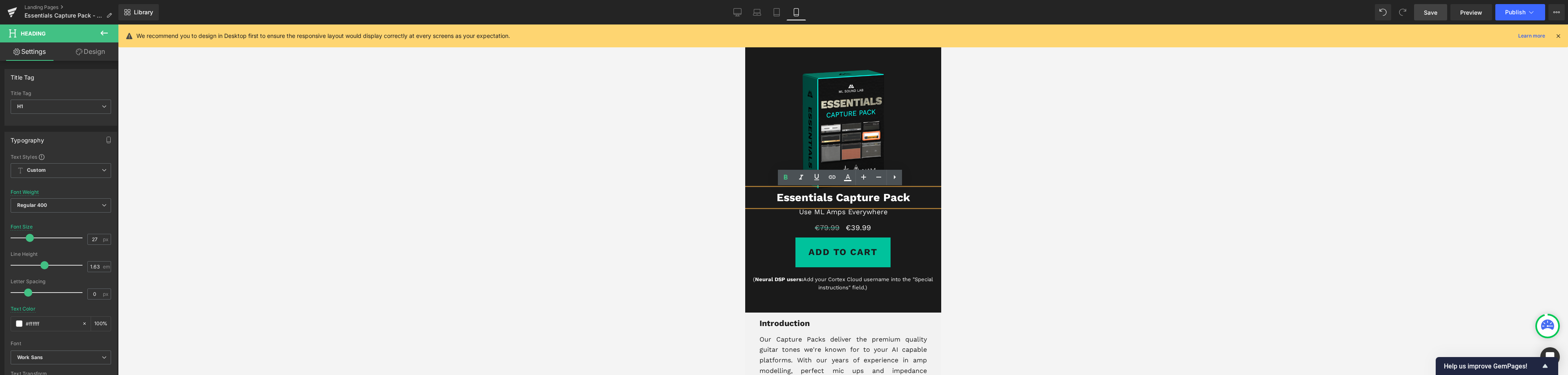
click at [859, 202] on strong "Essentials Capture Pack" at bounding box center [842, 197] width 133 height 13
click at [881, 277] on div at bounding box center [842, 276] width 182 height 2
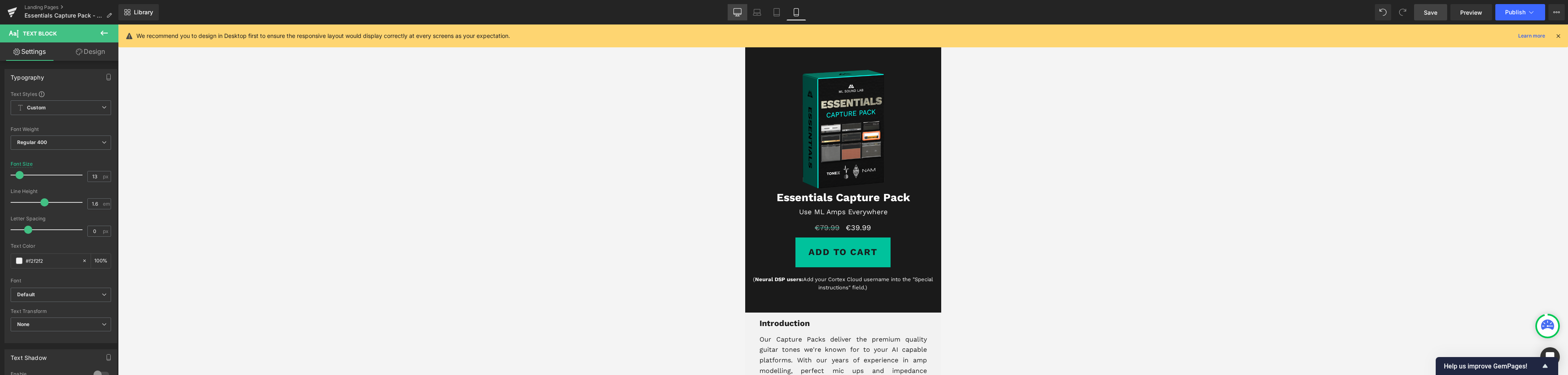
click at [741, 15] on icon at bounding box center [737, 12] width 8 height 8
type input "100"
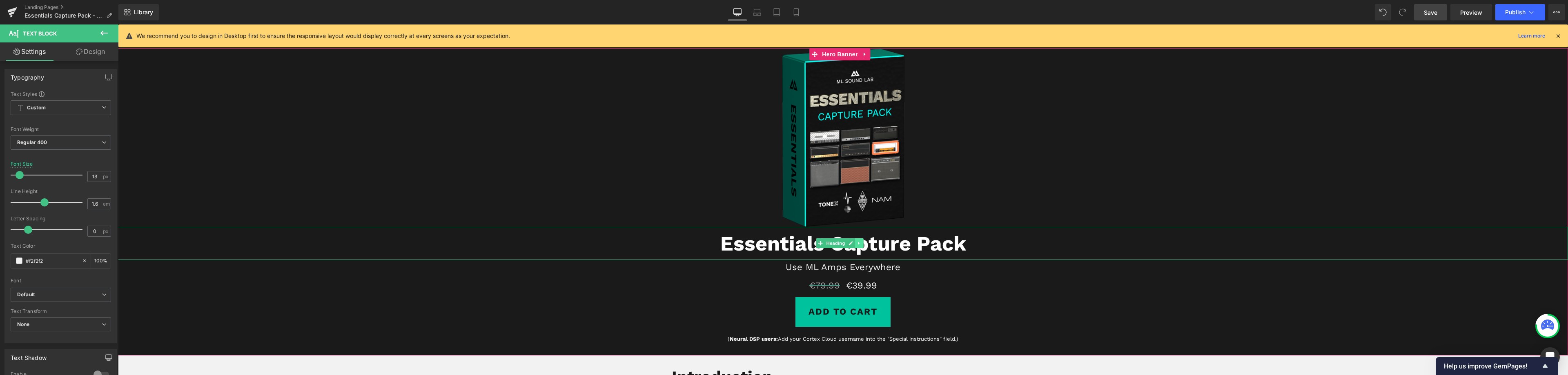
click at [859, 241] on icon at bounding box center [859, 244] width 4 height 5
click at [855, 242] on icon at bounding box center [855, 243] width 4 height 4
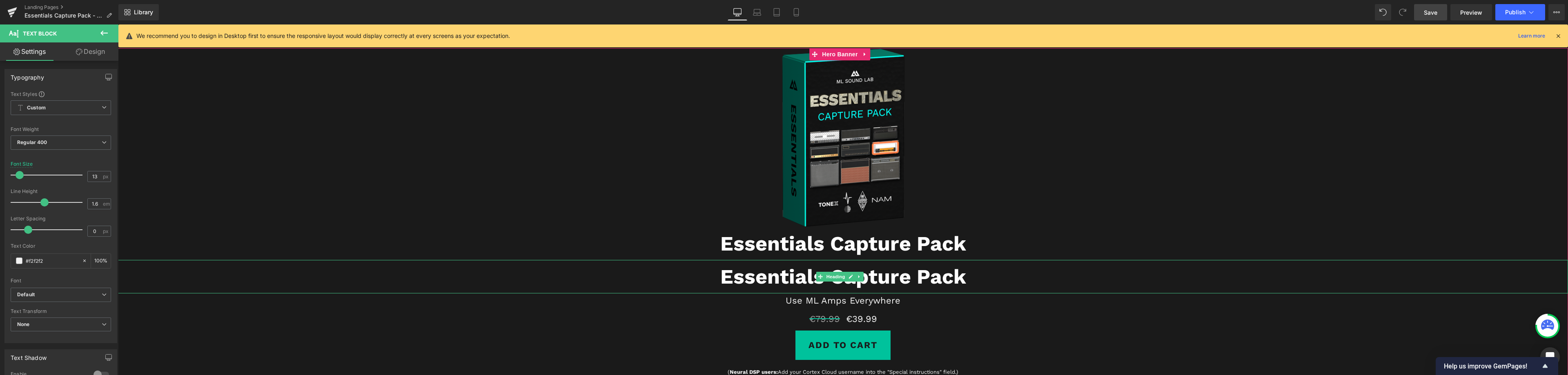
click at [887, 277] on strong "Essentials Capture Pack" at bounding box center [843, 277] width 246 height 24
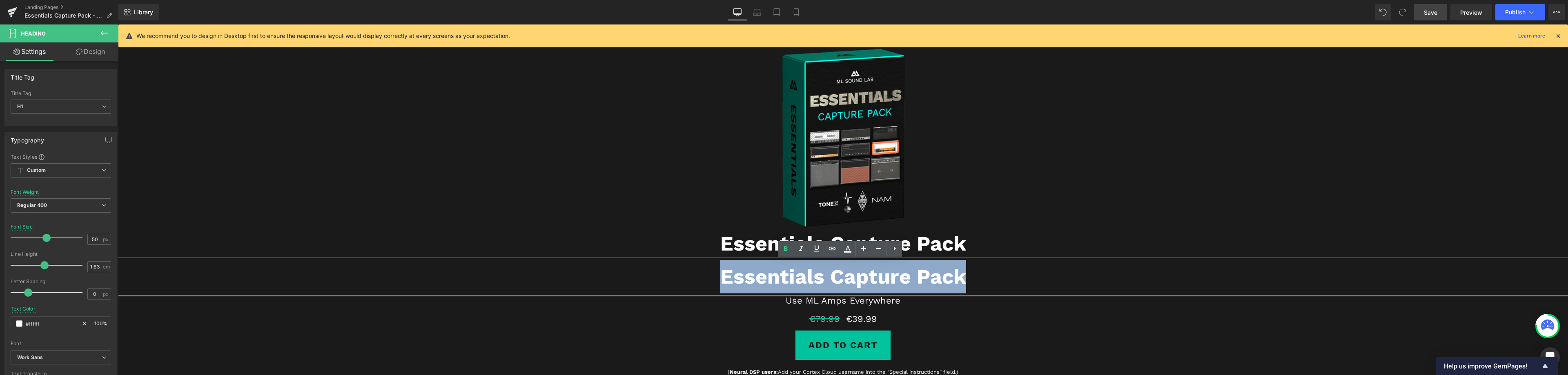
drag, startPoint x: 967, startPoint y: 277, endPoint x: 719, endPoint y: 276, distance: 248.0
click at [719, 276] on h1 "Essentials Capture Pack" at bounding box center [843, 276] width 1450 height 33
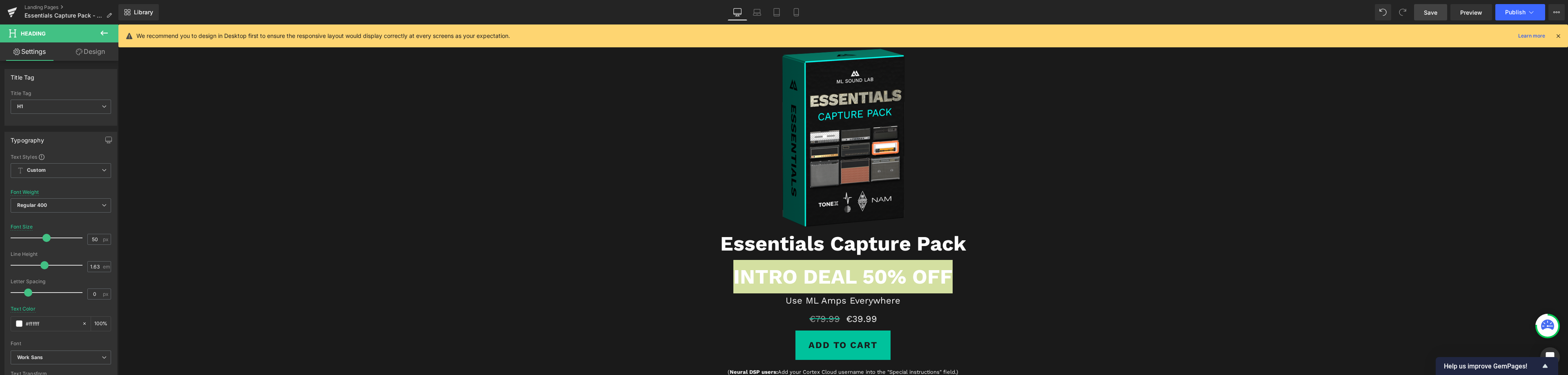
drag, startPoint x: 147, startPoint y: 348, endPoint x: 135, endPoint y: 334, distance: 18.4
type input "#00"
type input "0"
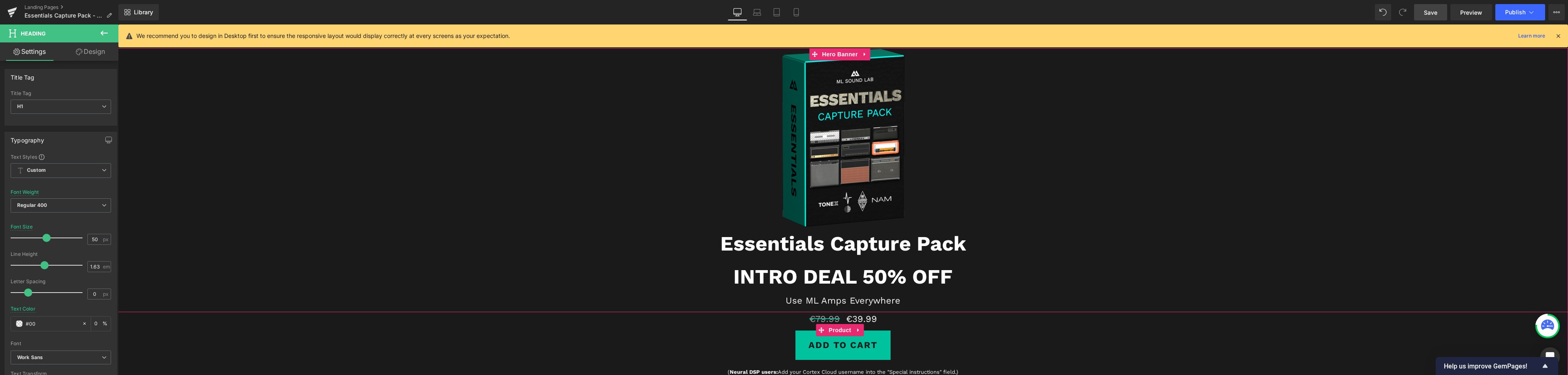
type input "#00C"
type input "100"
type input "#00C29"
type input "13"
type input "#00C29C"
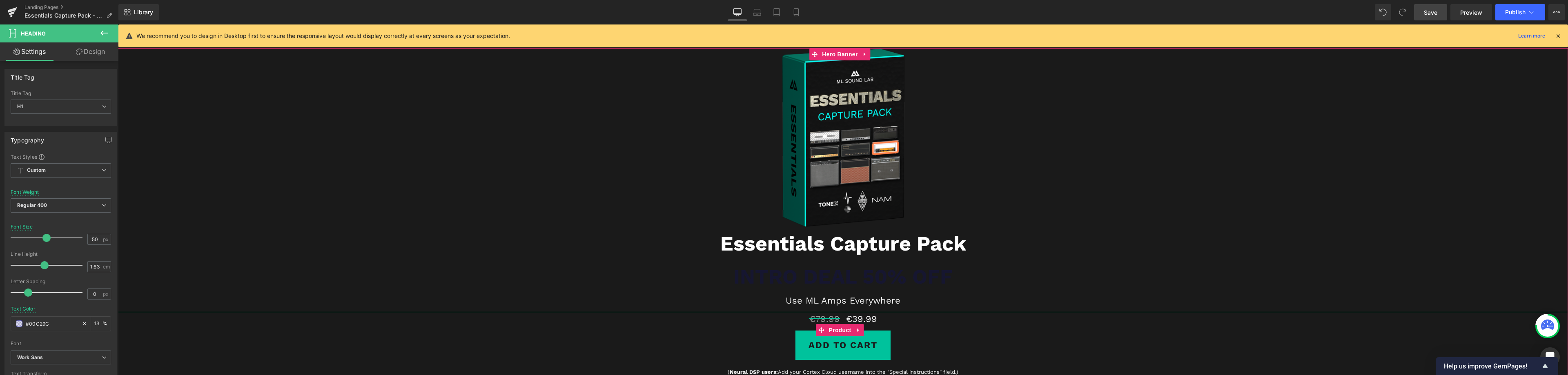
type input "100"
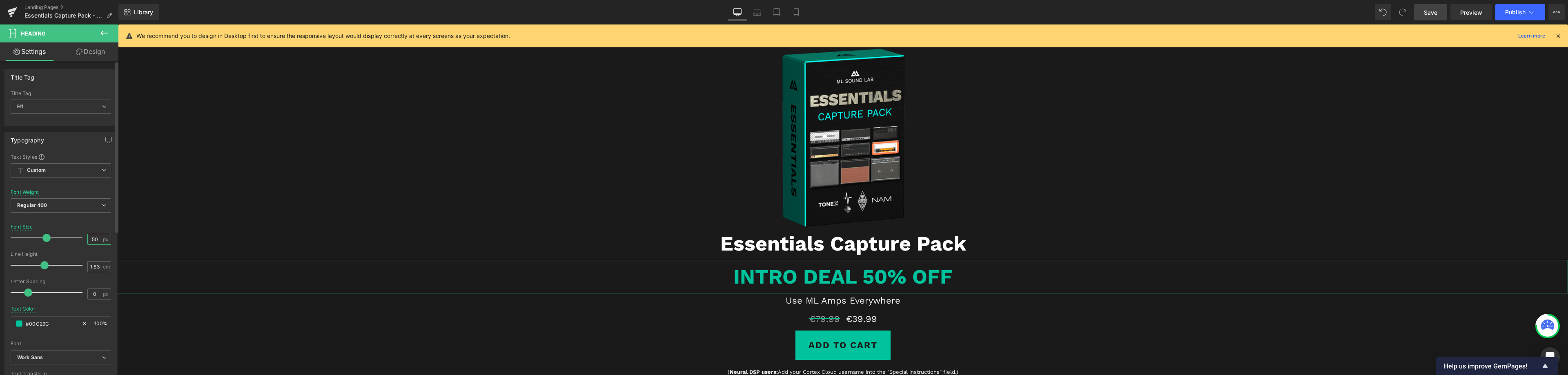
type input "#00c29c"
click at [93, 240] on input "50" at bounding box center [94, 239] width 14 height 10
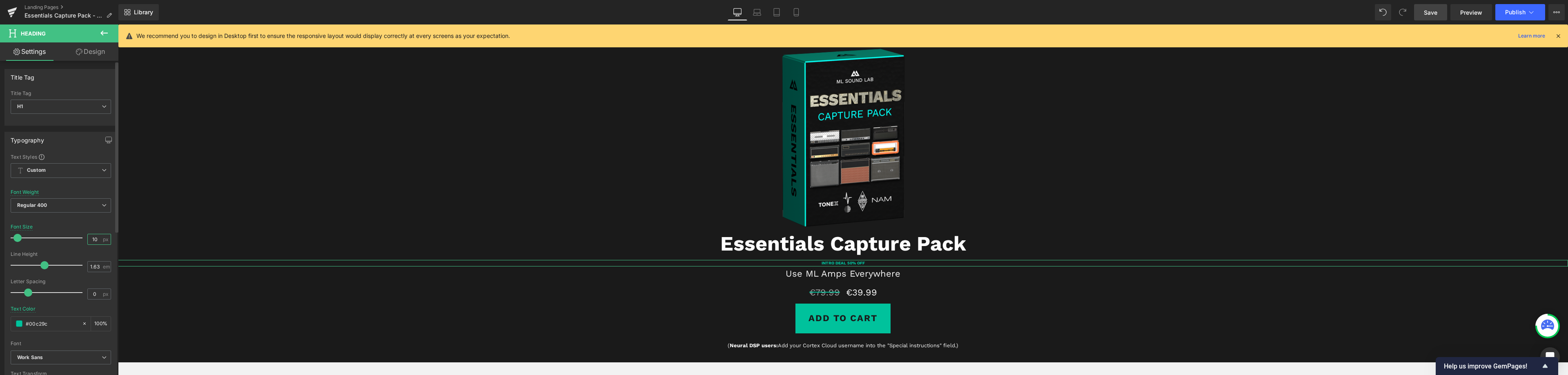
click at [92, 241] on input "10" at bounding box center [94, 239] width 14 height 10
type input "20"
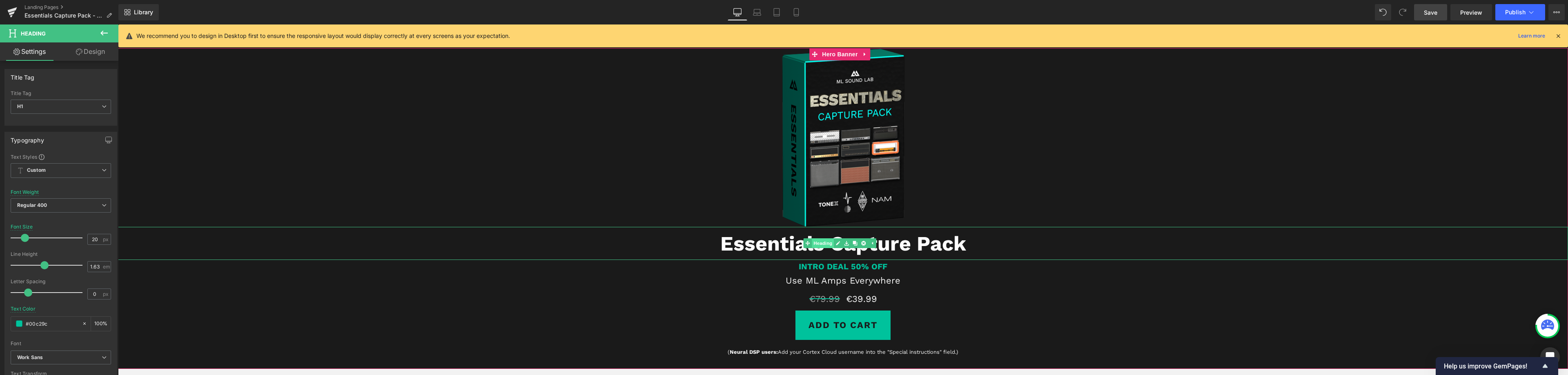
click at [821, 244] on link "Heading" at bounding box center [819, 244] width 30 height 10
click at [763, 250] on strong "Essentials Capture Pack" at bounding box center [843, 244] width 246 height 24
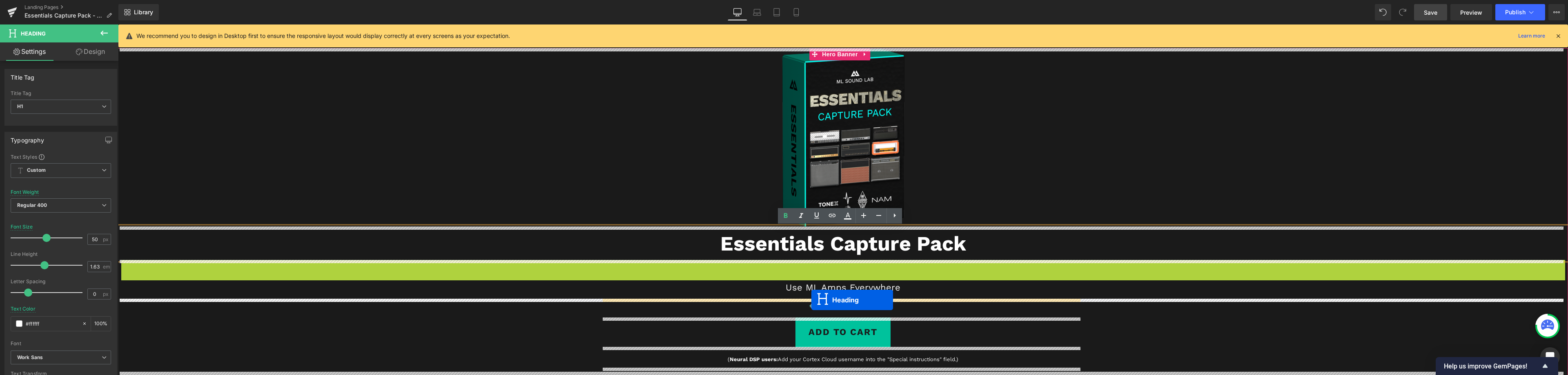
drag, startPoint x: 819, startPoint y: 265, endPoint x: 811, endPoint y: 300, distance: 35.9
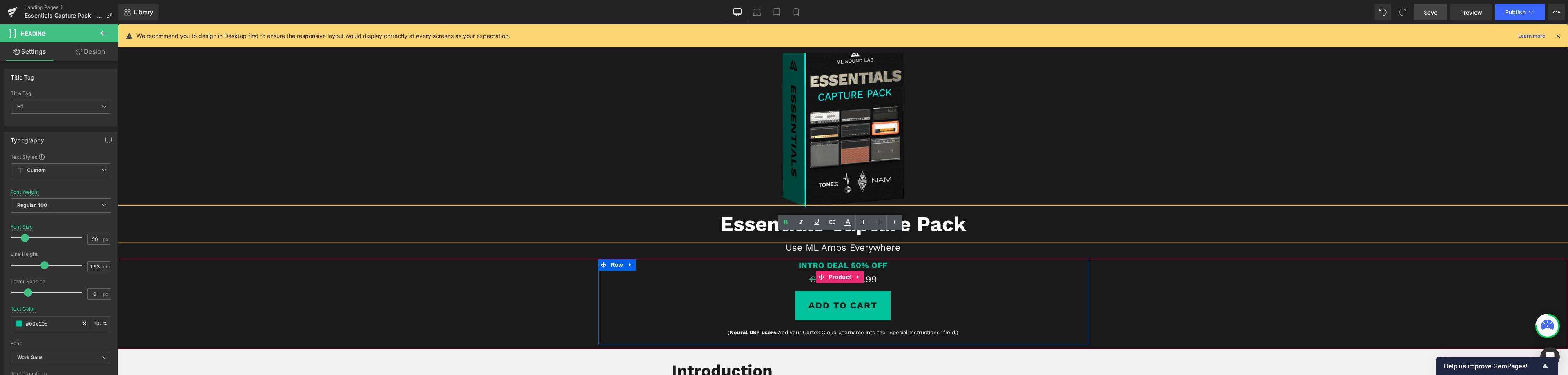
scroll to position [0, 0]
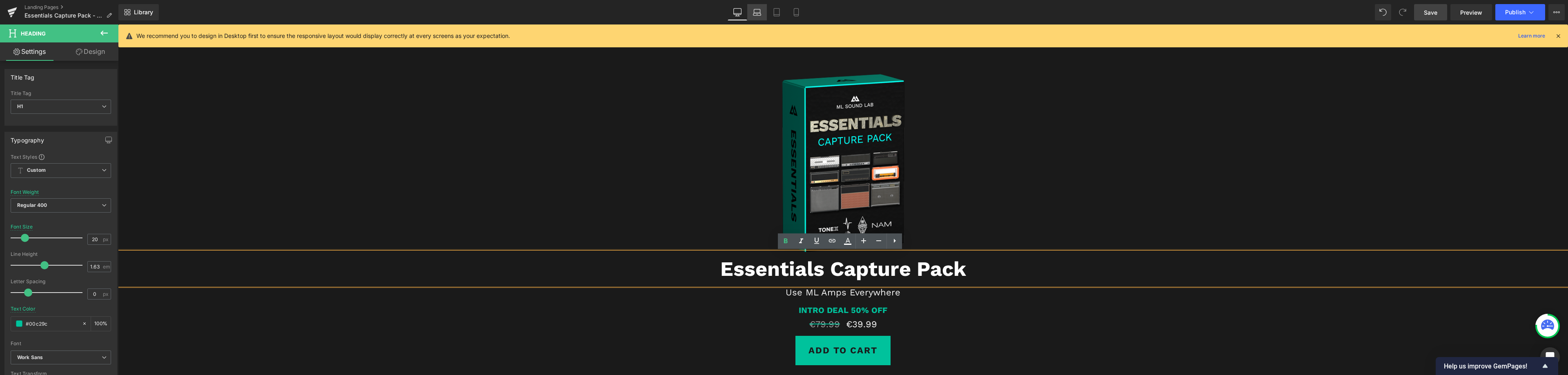
click at [756, 10] on icon at bounding box center [757, 12] width 8 height 8
type input "50"
type input "#ffffff"
type input "100"
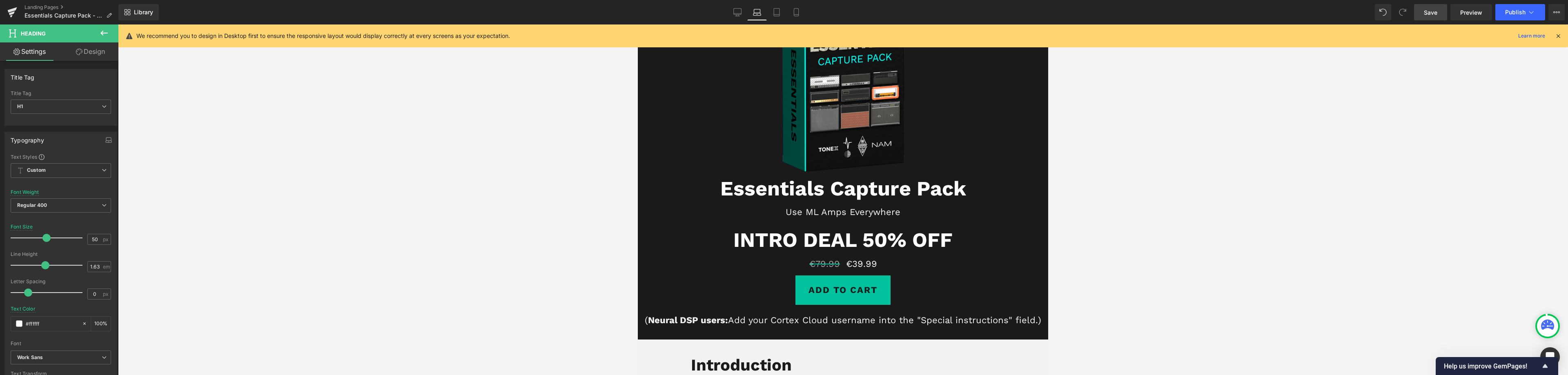
scroll to position [82, 0]
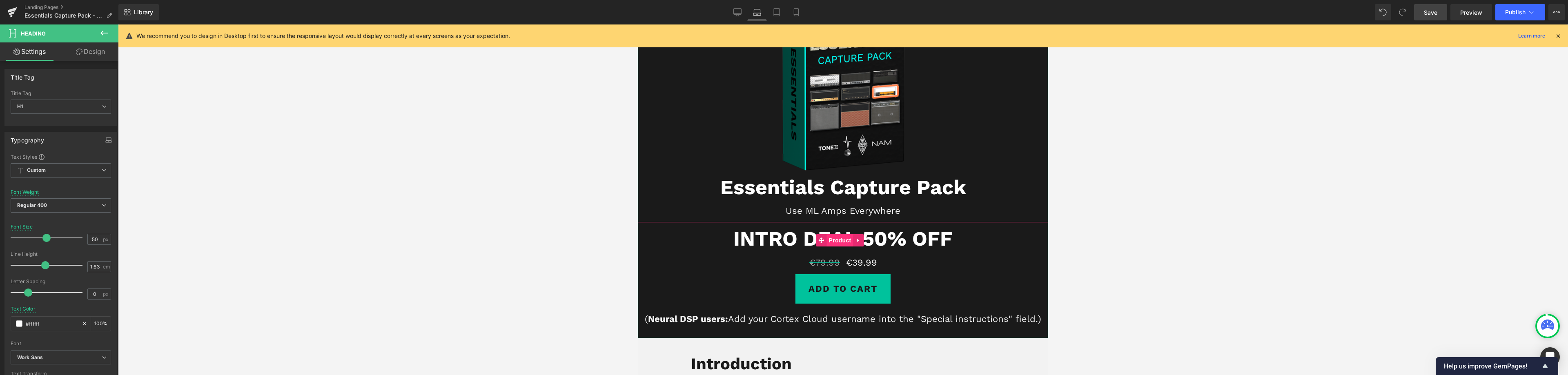
click at [834, 243] on span "Product" at bounding box center [840, 240] width 27 height 12
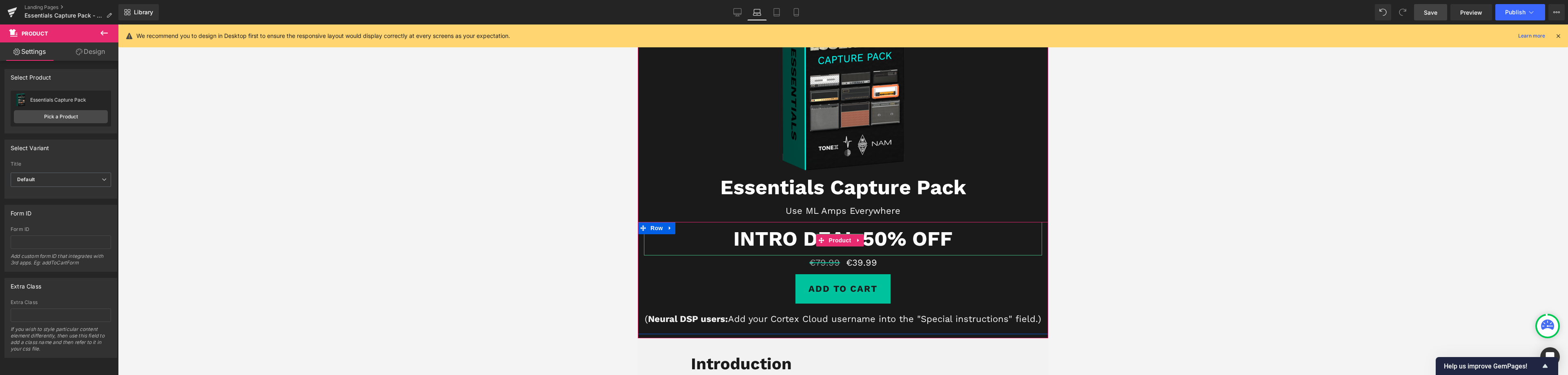
click at [754, 236] on b "INTRO DEAL 50% OFF" at bounding box center [843, 239] width 219 height 24
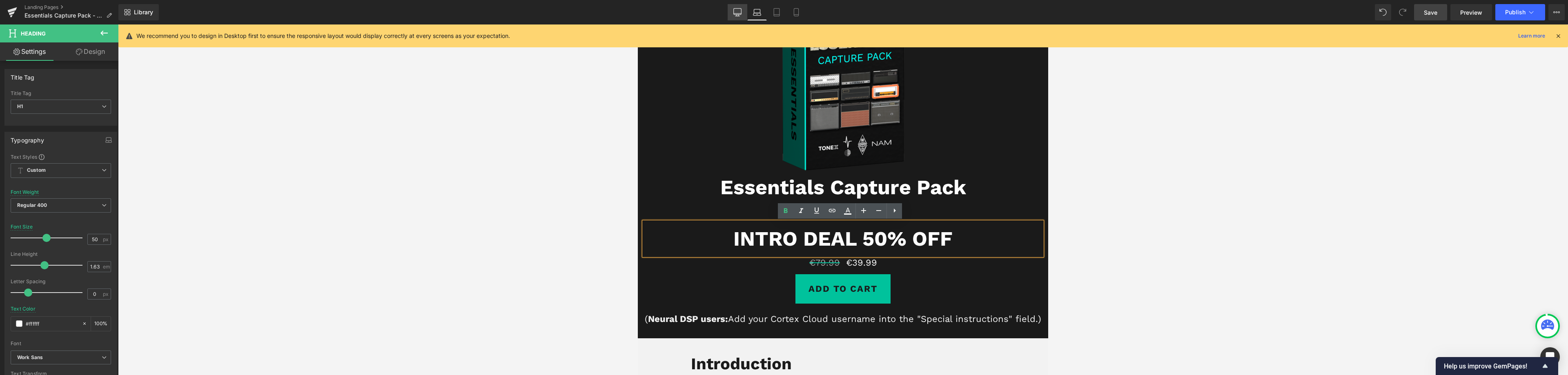
click at [738, 10] on icon at bounding box center [737, 12] width 8 height 8
type input "20"
type input "#00c29c"
type input "100"
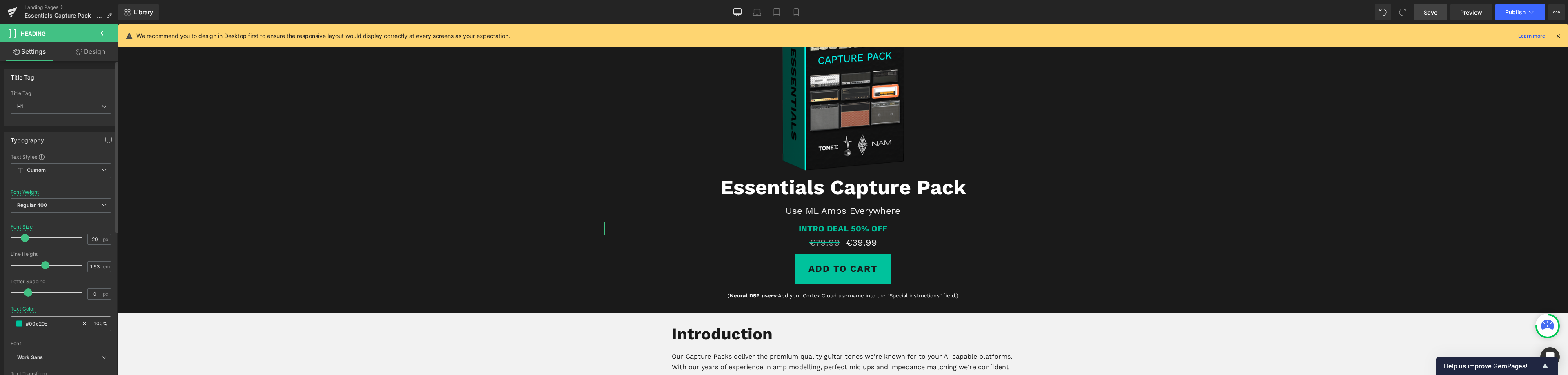
click at [57, 318] on div "#00c29c" at bounding box center [46, 324] width 71 height 14
click at [52, 328] on input "#00c29c" at bounding box center [52, 324] width 52 height 9
drag, startPoint x: 46, startPoint y: 324, endPoint x: 3, endPoint y: 326, distance: 43.0
click at [2, 328] on div "Typography Text Styles Custom Custom Setup Global Style Custom Setup Global Sty…" at bounding box center [61, 266] width 122 height 281
click at [105, 139] on icon "button" at bounding box center [108, 140] width 7 height 7
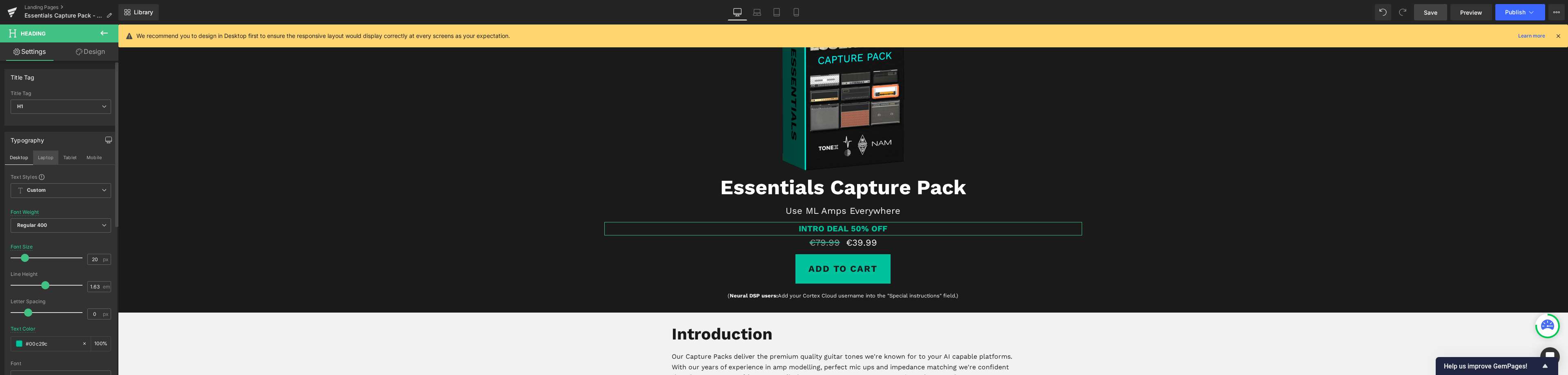
click at [46, 155] on button "Laptop" at bounding box center [46, 158] width 26 height 14
type input "50"
type input "#ffffff"
type input "100"
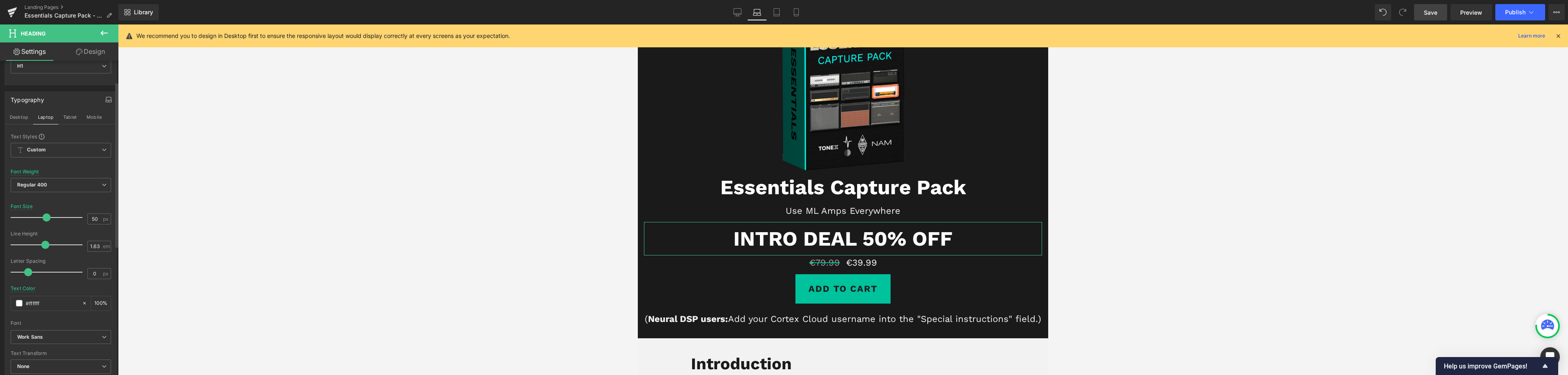
scroll to position [41, 0]
drag, startPoint x: 49, startPoint y: 301, endPoint x: 13, endPoint y: 296, distance: 36.3
click at [13, 296] on div "#ffffff" at bounding box center [46, 303] width 71 height 14
paste input "00c29c"
type input "#00c29c"
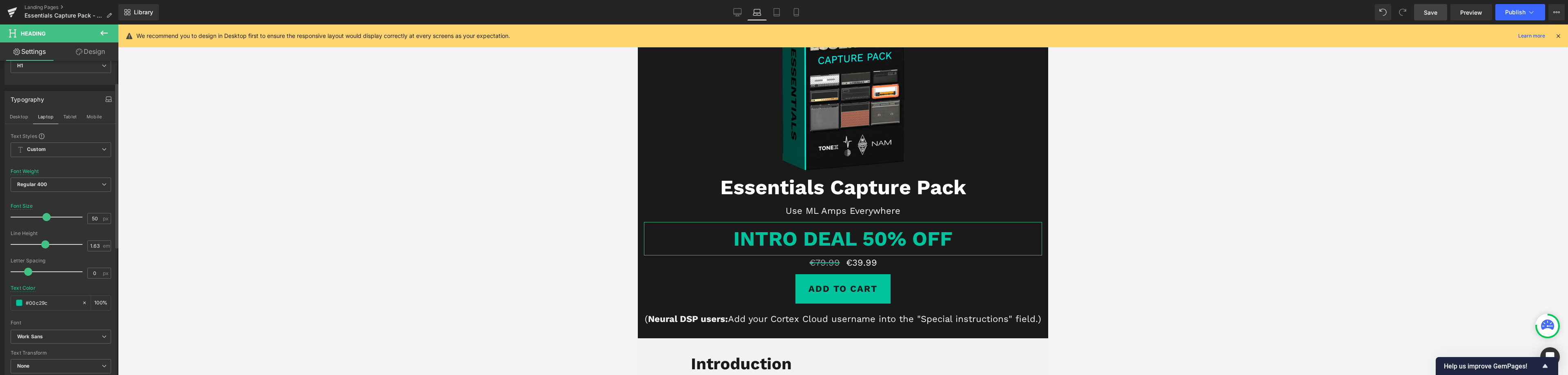
click at [65, 117] on button "Tablet" at bounding box center [70, 116] width 23 height 14
type input "40"
type input "#f2f2f2"
type input "100"
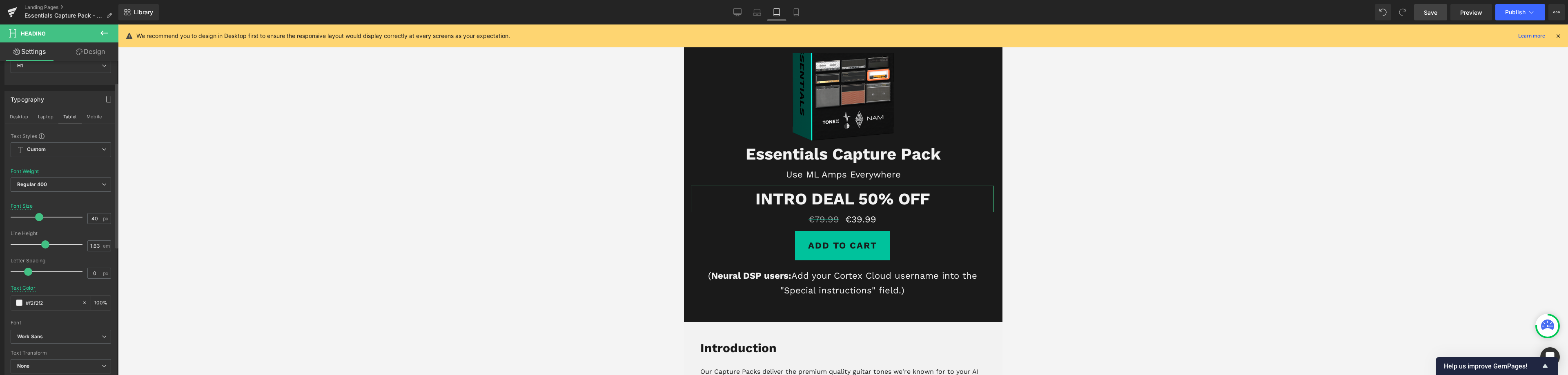
scroll to position [75, 0]
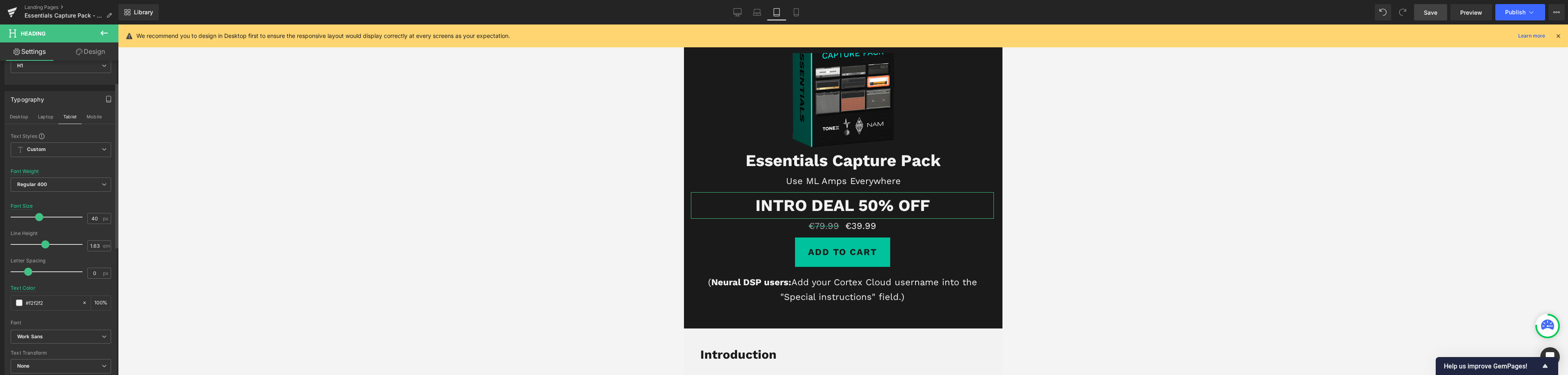
drag, startPoint x: 47, startPoint y: 301, endPoint x: 3, endPoint y: 302, distance: 44.0
click at [3, 302] on div "Typography Desktop Laptop Tablet Mobile Text Styles Custom Custom Setup Global …" at bounding box center [61, 236] width 122 height 301
paste input "00c29c"
type input "#00c29c"
click at [89, 115] on button "Mobile" at bounding box center [94, 116] width 25 height 14
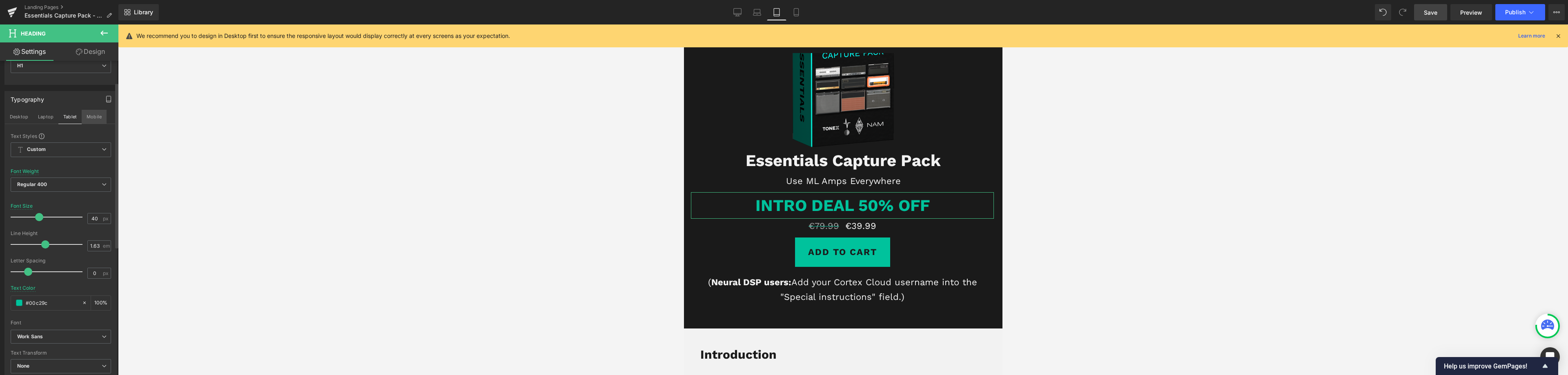
type input "27"
type input "#ffffff"
type input "100"
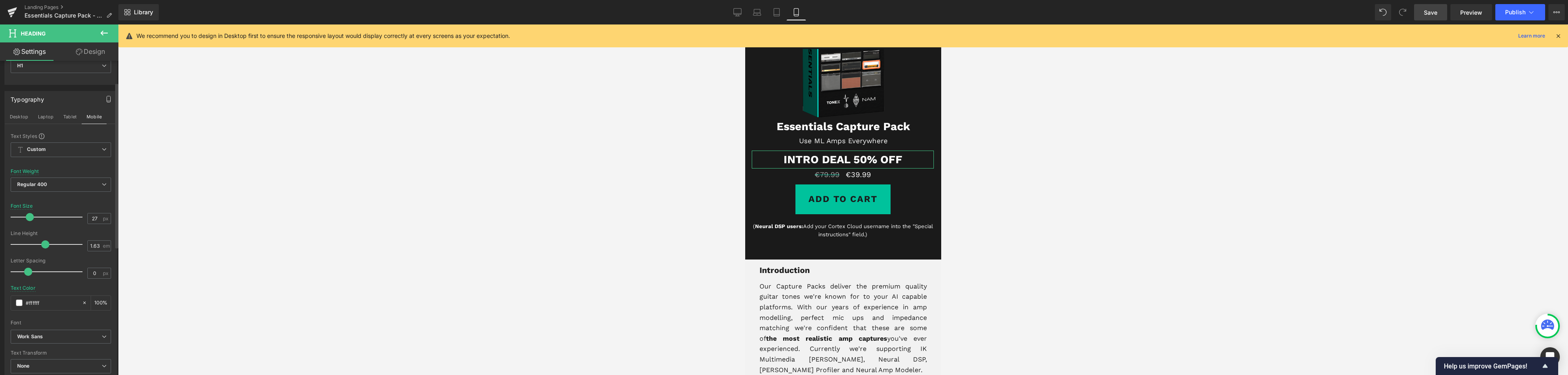
scroll to position [63, 0]
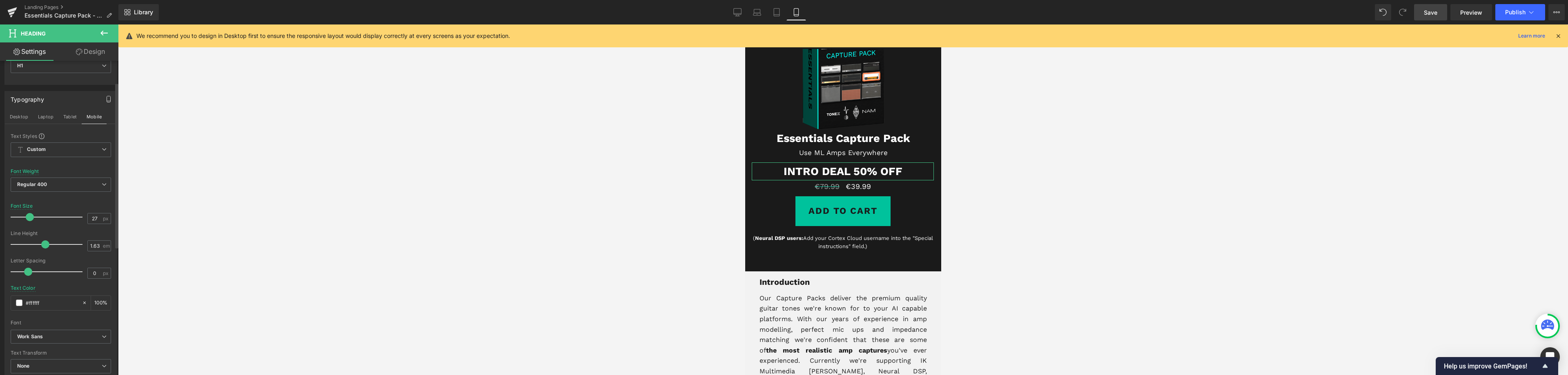
drag, startPoint x: 44, startPoint y: 303, endPoint x: 0, endPoint y: 293, distance: 45.1
click at [0, 297] on div "Typography Desktop Laptop Tablet Mobile Text Styles Custom Custom Setup Global …" at bounding box center [61, 236] width 122 height 301
paste input "00c29c"
type input "#00c29c"
click at [93, 219] on input "27" at bounding box center [94, 219] width 14 height 10
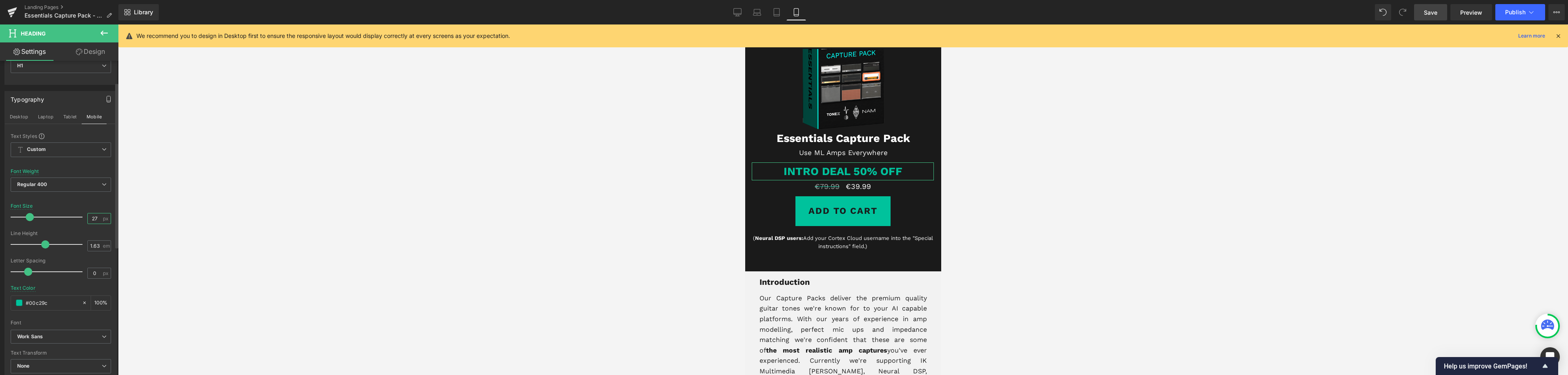
click at [93, 219] on input "27" at bounding box center [94, 219] width 14 height 10
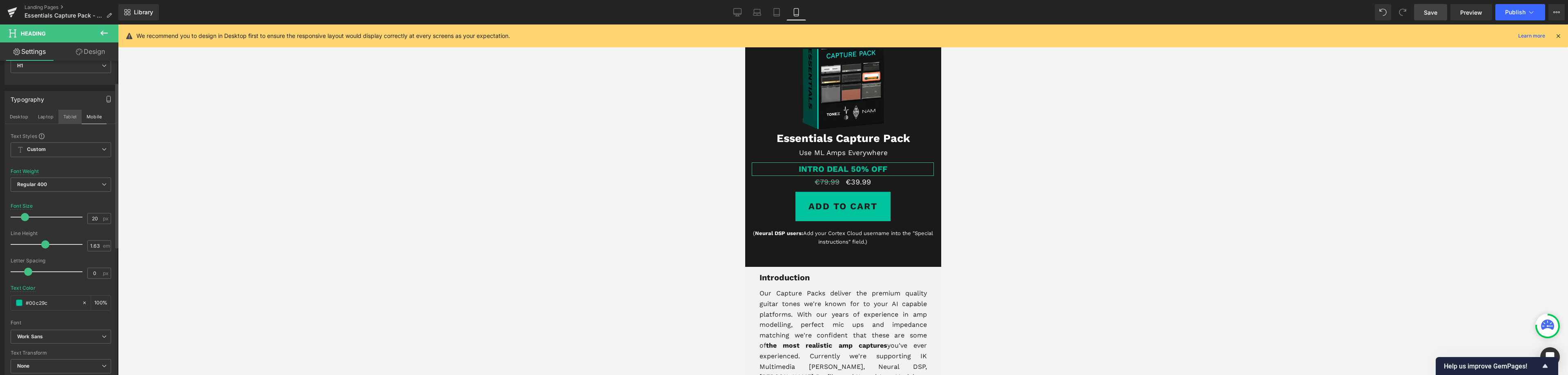
click at [66, 116] on button "Tablet" at bounding box center [70, 116] width 23 height 14
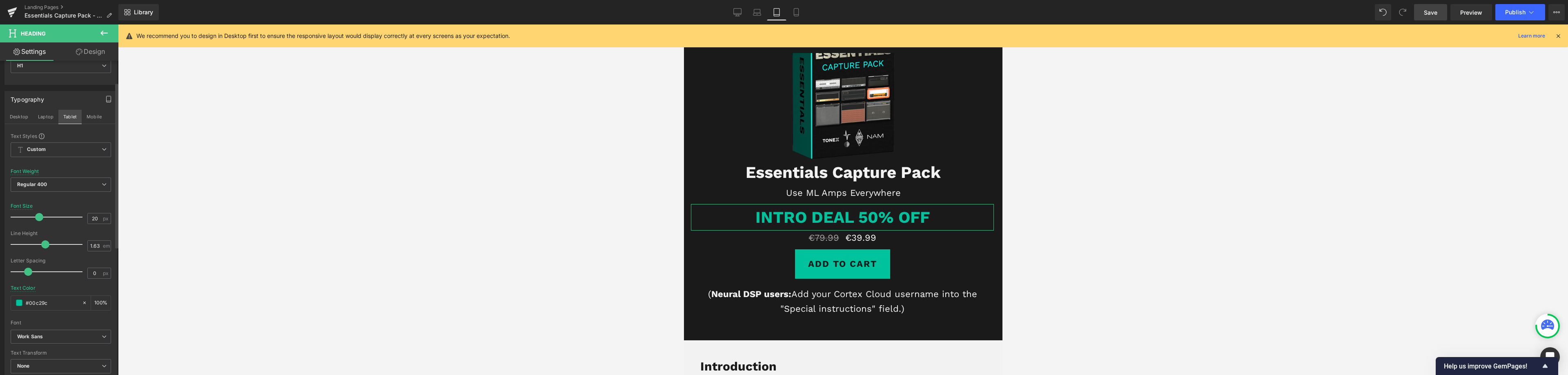
type input "40"
type input "100"
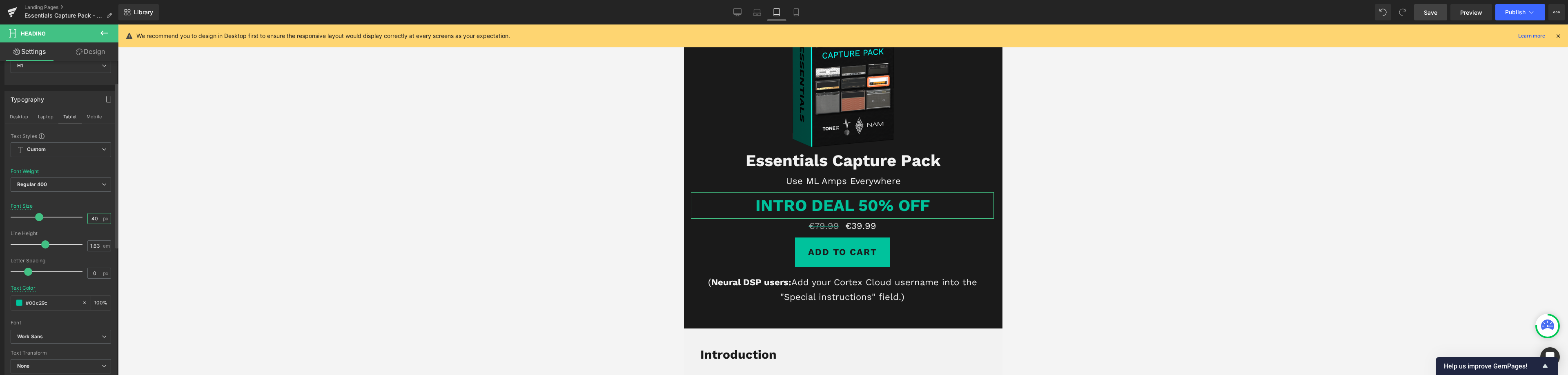
click at [91, 220] on input "40" at bounding box center [94, 219] width 14 height 10
click at [51, 114] on button "Laptop" at bounding box center [46, 116] width 26 height 14
type input "50"
type input "100"
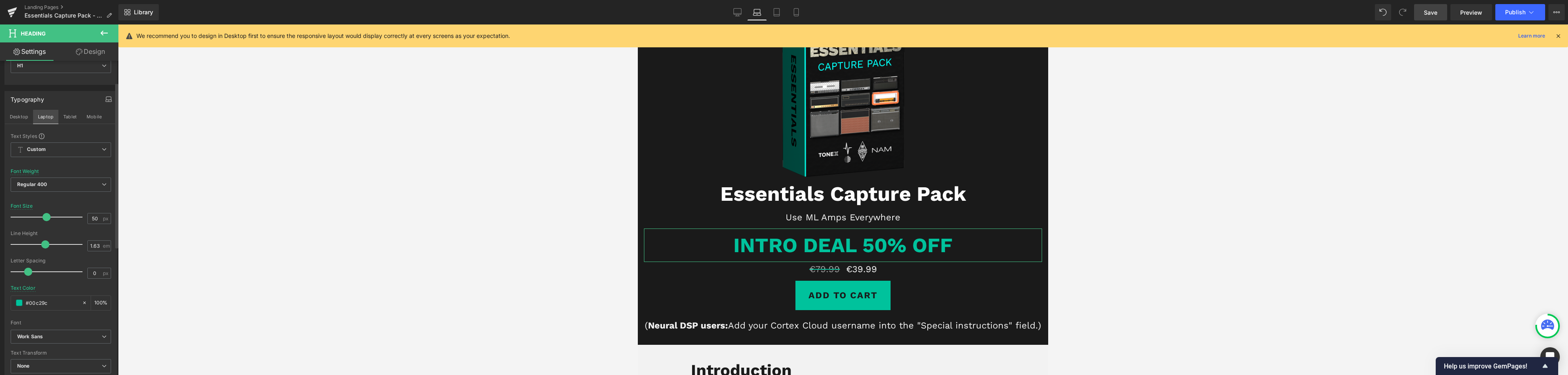
scroll to position [82, 0]
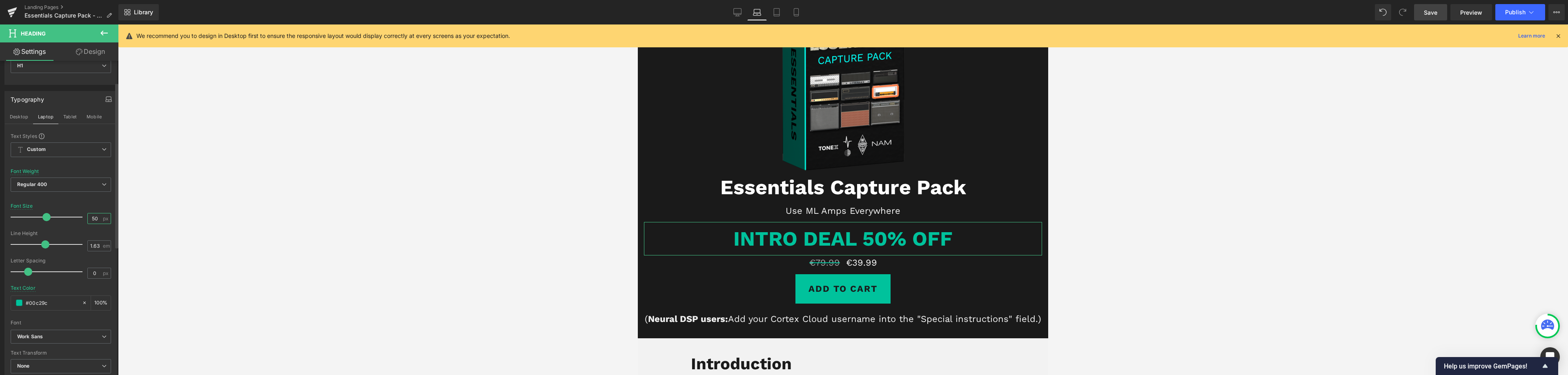
click at [89, 220] on input "50" at bounding box center [94, 219] width 14 height 10
click at [89, 220] on input "50" at bounding box center [94, 219] width 14 height 10
type input "20"
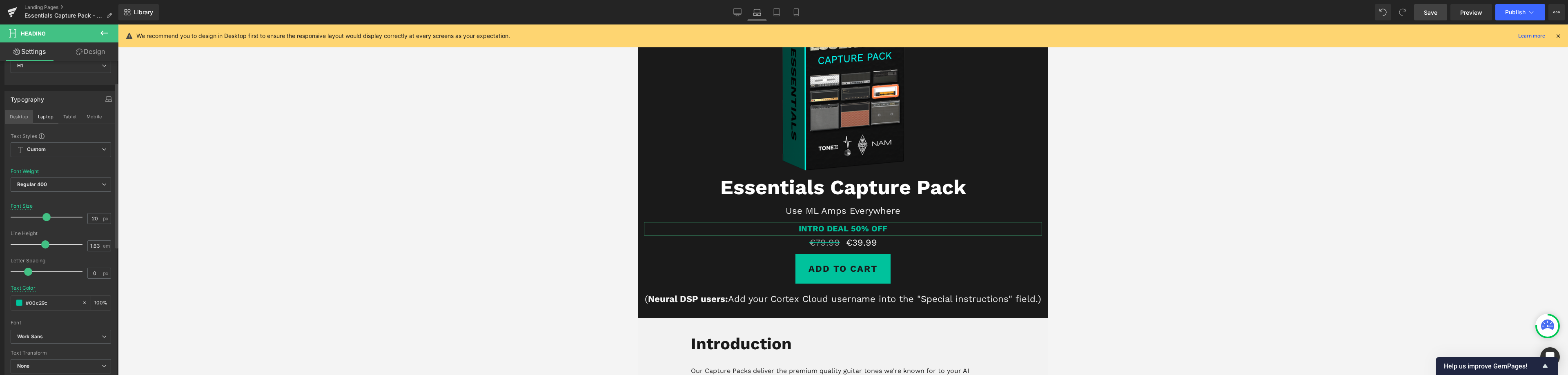
click at [23, 117] on button "Desktop" at bounding box center [19, 116] width 28 height 14
type input "100"
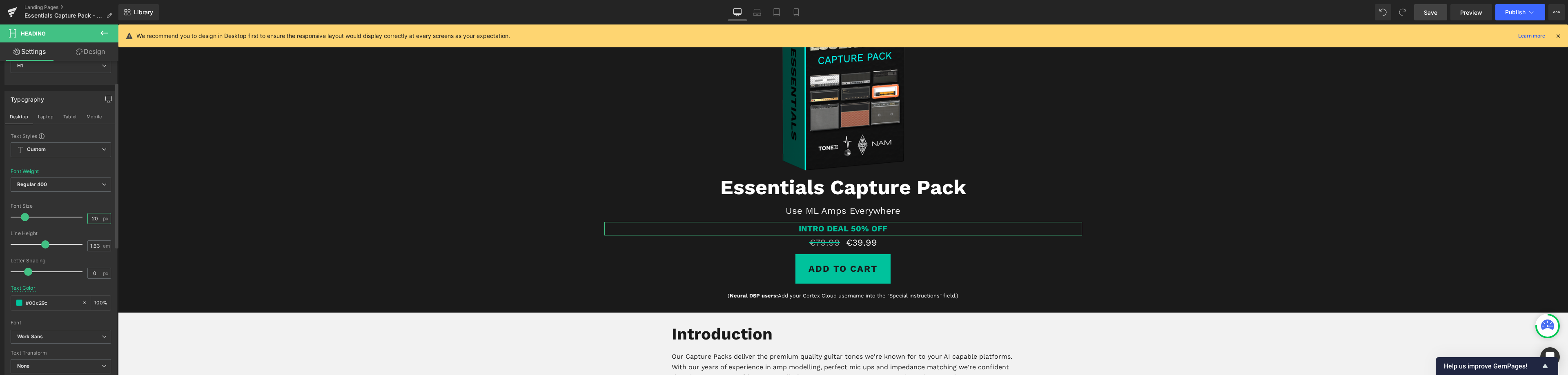
click at [90, 222] on input "20" at bounding box center [94, 219] width 14 height 10
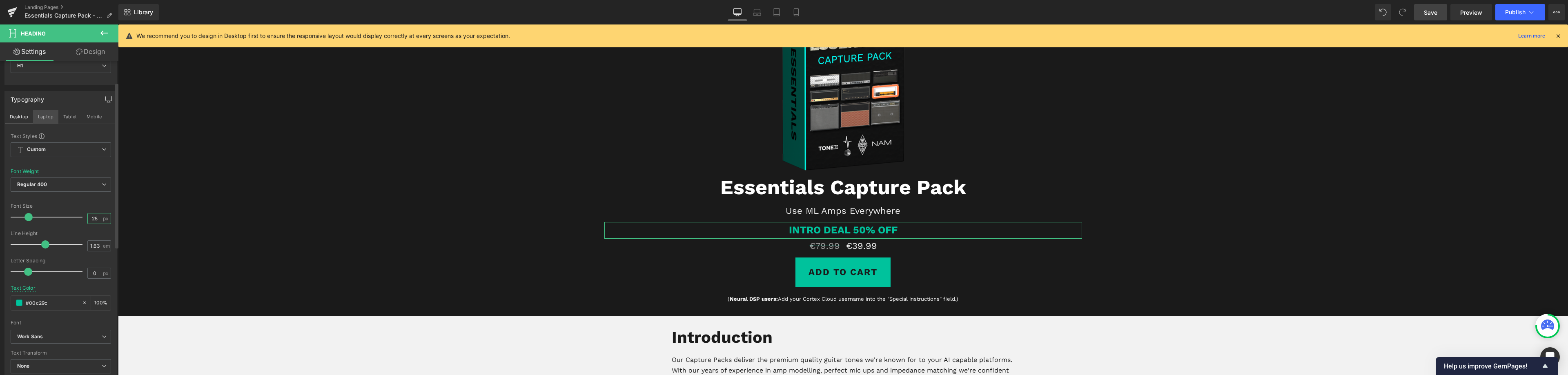
type input "25"
click at [47, 118] on button "Laptop" at bounding box center [46, 116] width 26 height 14
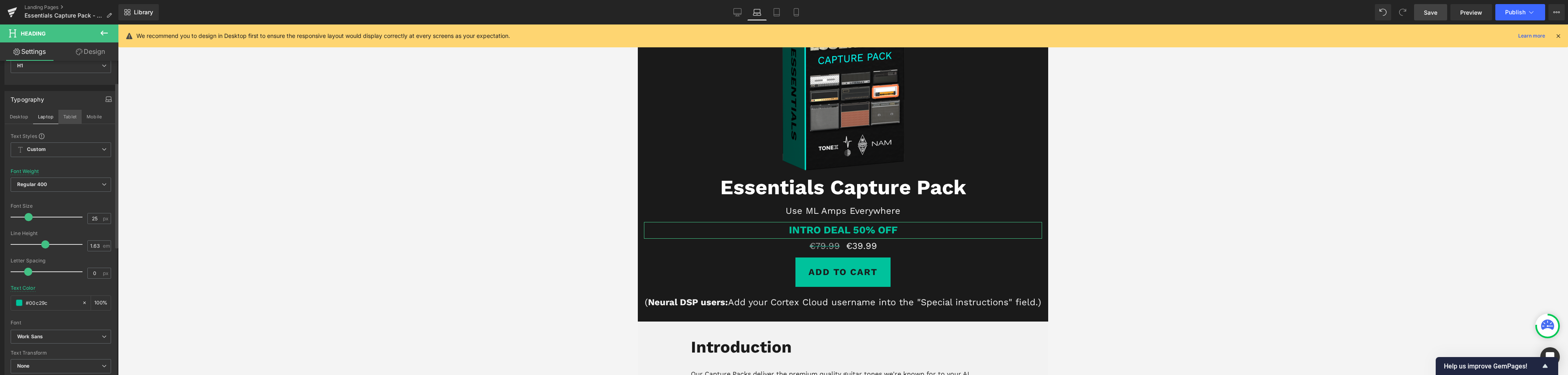
click at [69, 113] on button "Tablet" at bounding box center [70, 116] width 23 height 14
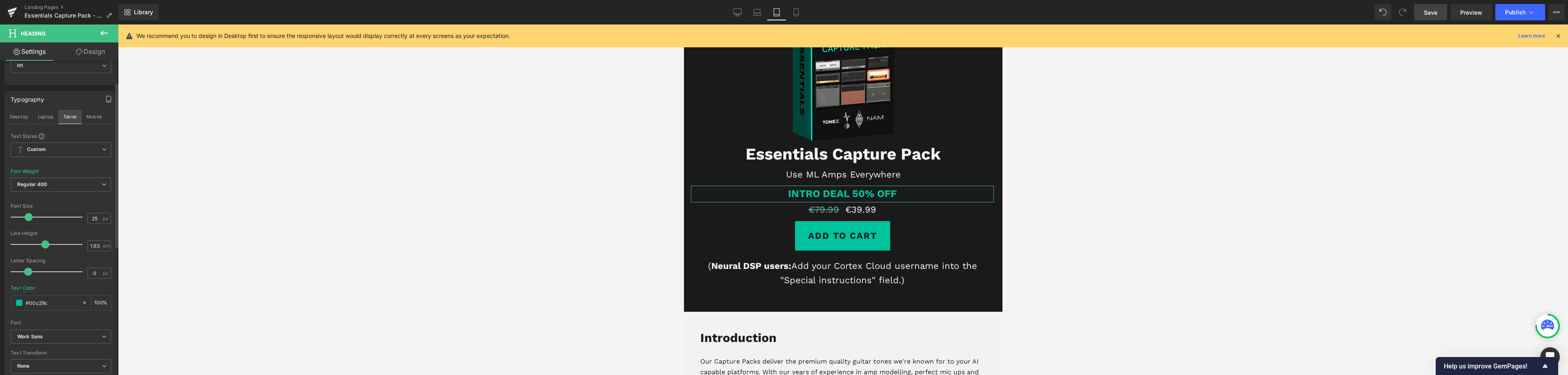
scroll to position [75, 0]
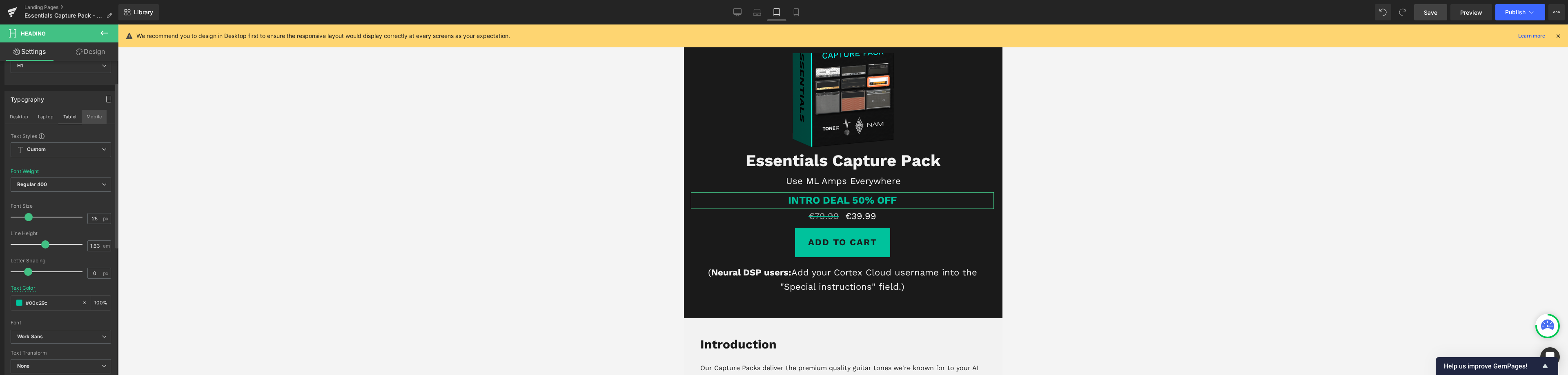
click at [86, 119] on button "Mobile" at bounding box center [94, 116] width 25 height 14
type input "100"
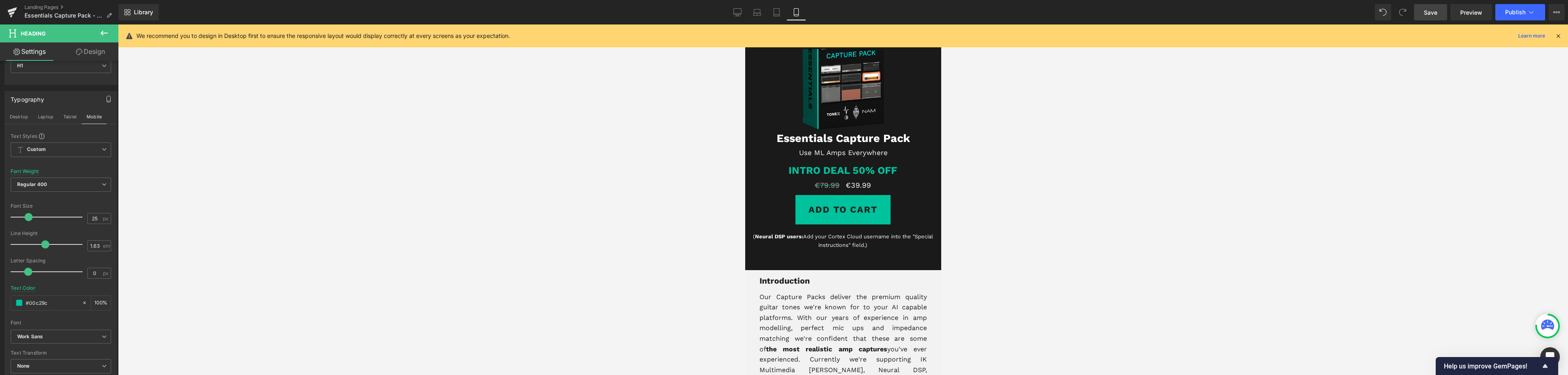
click at [1436, 15] on span "Save" at bounding box center [1430, 12] width 13 height 9
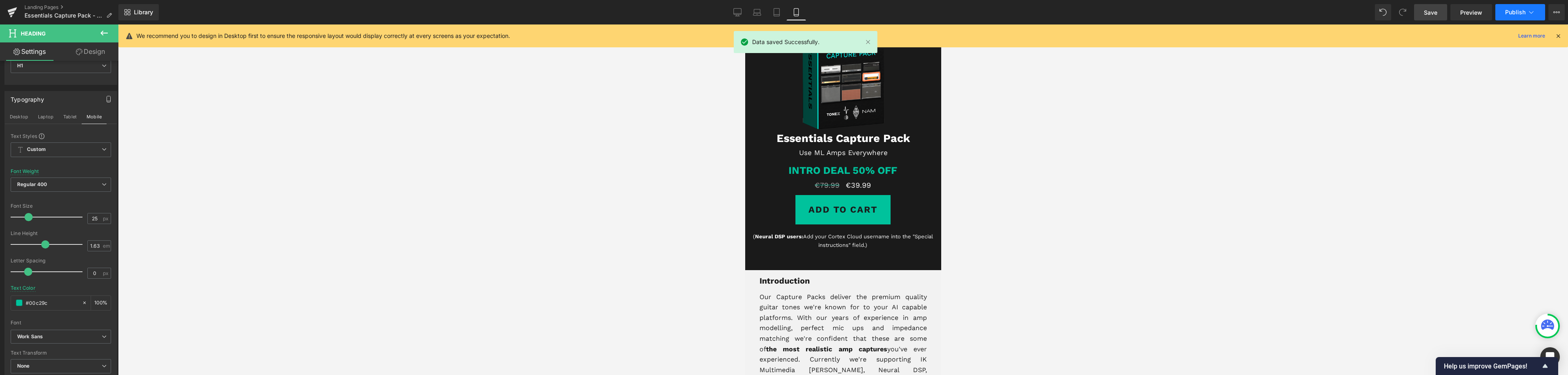
click at [1528, 9] on icon at bounding box center [1531, 12] width 8 height 8
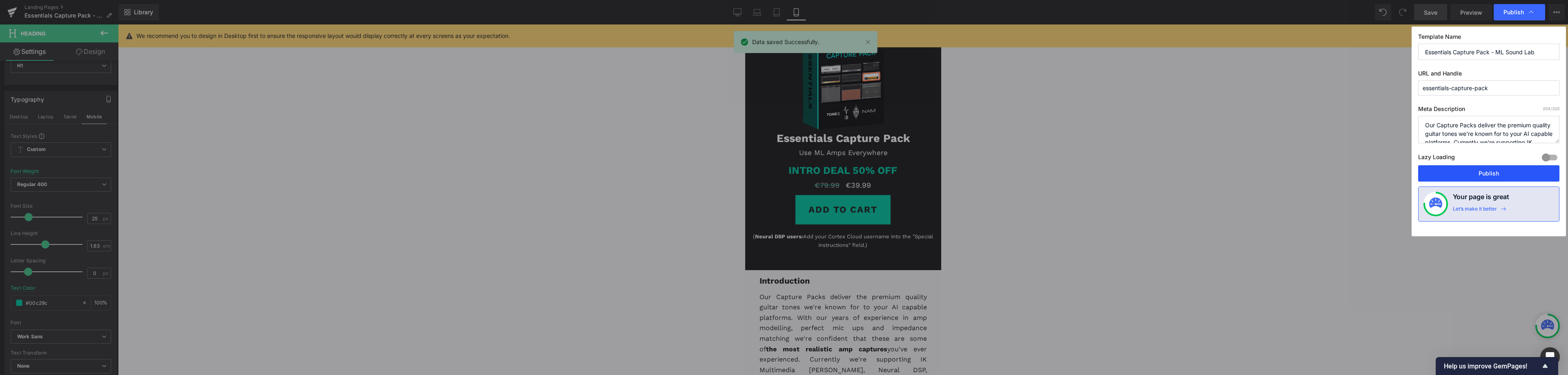
click at [1500, 173] on button "Publish" at bounding box center [1489, 173] width 141 height 16
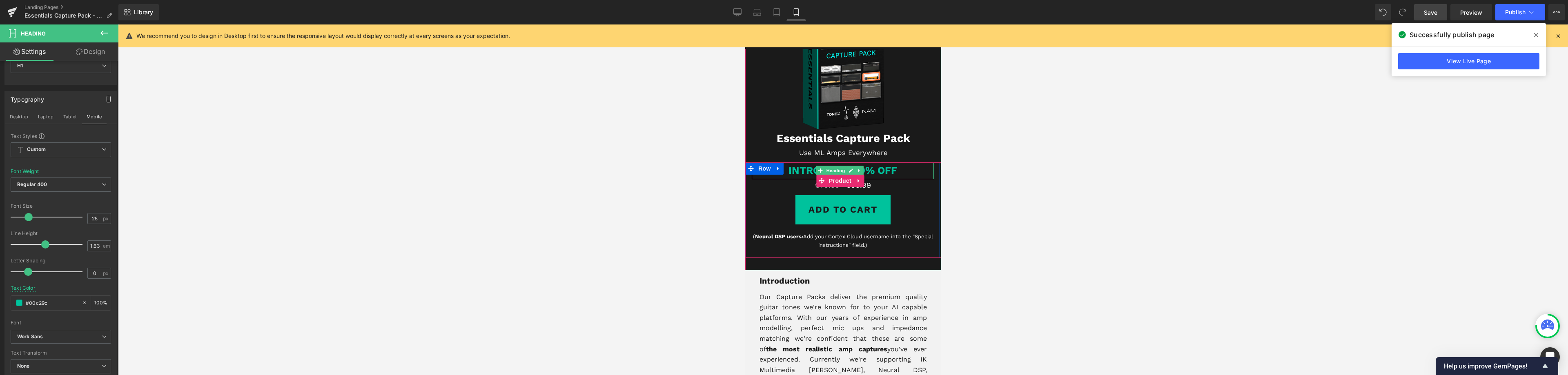
click at [859, 169] on icon at bounding box center [858, 170] width 4 height 5
click at [864, 171] on icon at bounding box center [863, 170] width 4 height 4
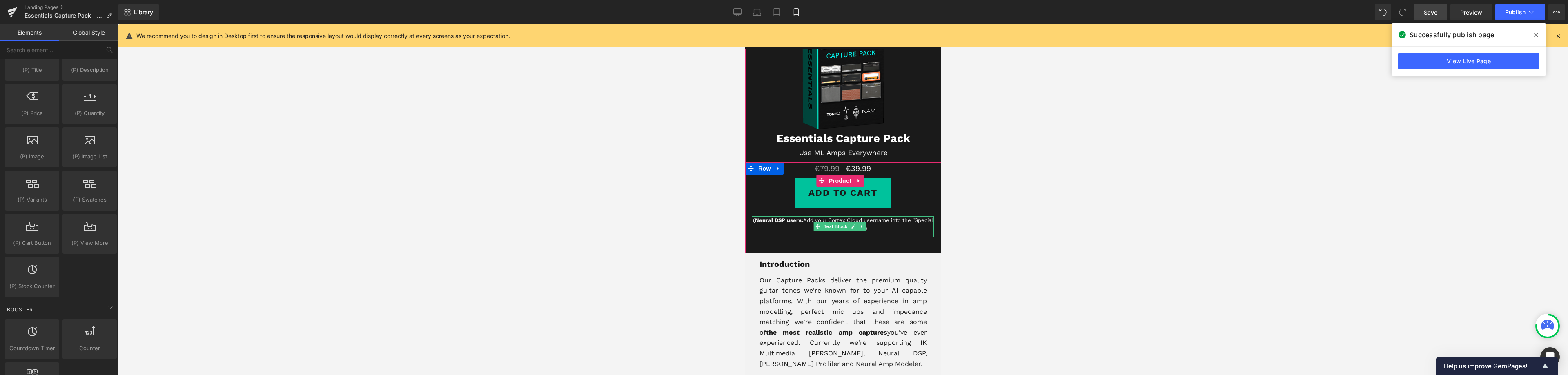
click at [796, 222] on strong "Neural DSP users:" at bounding box center [779, 220] width 48 height 6
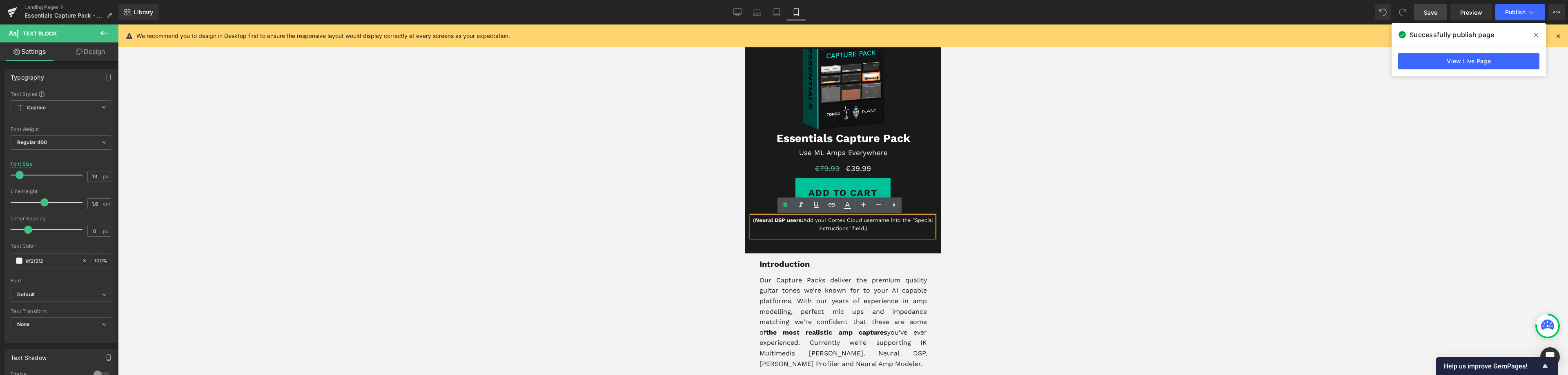
drag, startPoint x: 872, startPoint y: 227, endPoint x: 745, endPoint y: 214, distance: 127.7
click at [746, 215] on div "€79.99 €39.99 (P) Price Add To Cart (P) Cart Button ( Neural DSP users: Add you…" at bounding box center [842, 200] width 194 height 75
drag, startPoint x: 29, startPoint y: 261, endPoint x: 56, endPoint y: 262, distance: 27.0
click at [56, 262] on input "#f2f2f2" at bounding box center [52, 261] width 52 height 9
type input "#33"
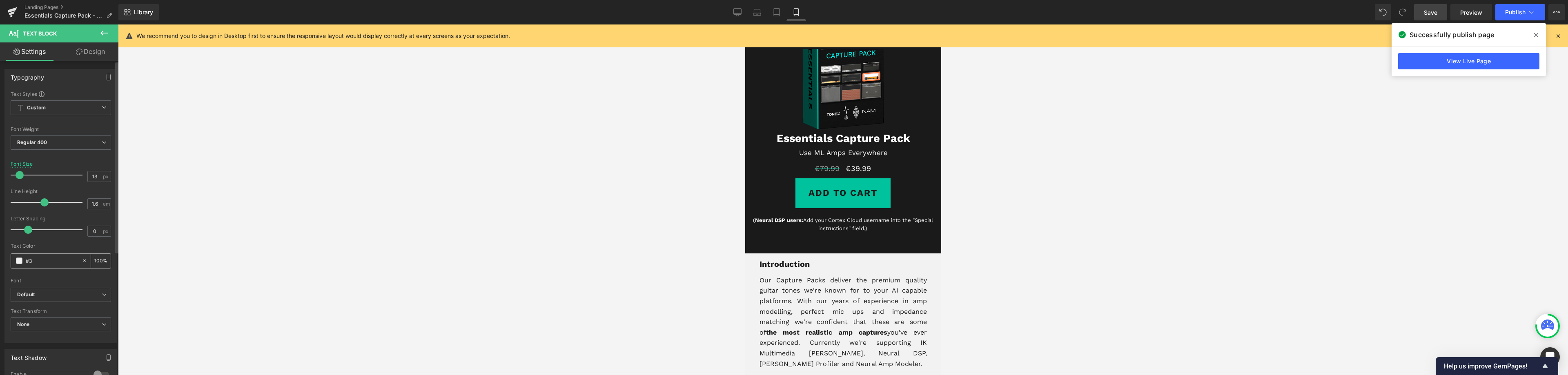
type input "0"
type input "#333"
type input "100"
type input "#3333"
type input "20"
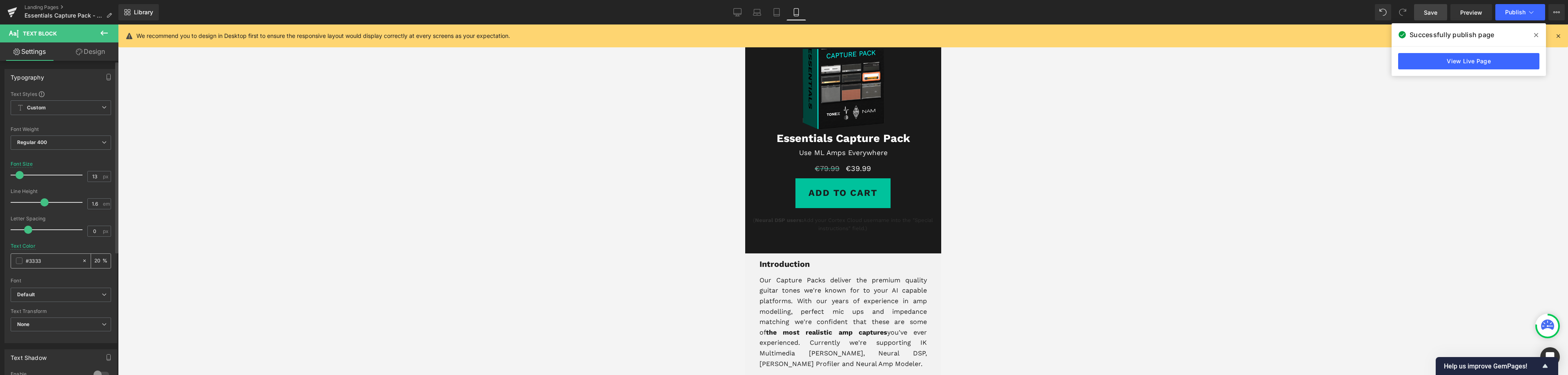
type input "#33333"
type input "0"
type input "#333333"
type input "100"
click at [861, 301] on p "Our Capture Packs deliver the premium quality guitar tones we're known for to y…" at bounding box center [842, 322] width 167 height 94
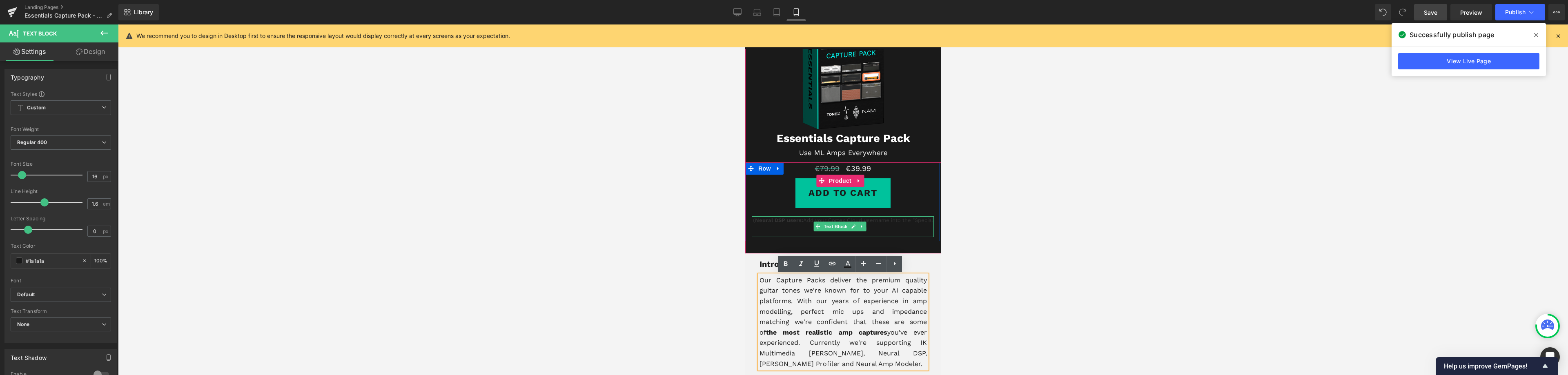
click at [881, 230] on p "( Neural DSP users: Add your Cortex Cloud username into the "Special instructio…" at bounding box center [842, 225] width 182 height 17
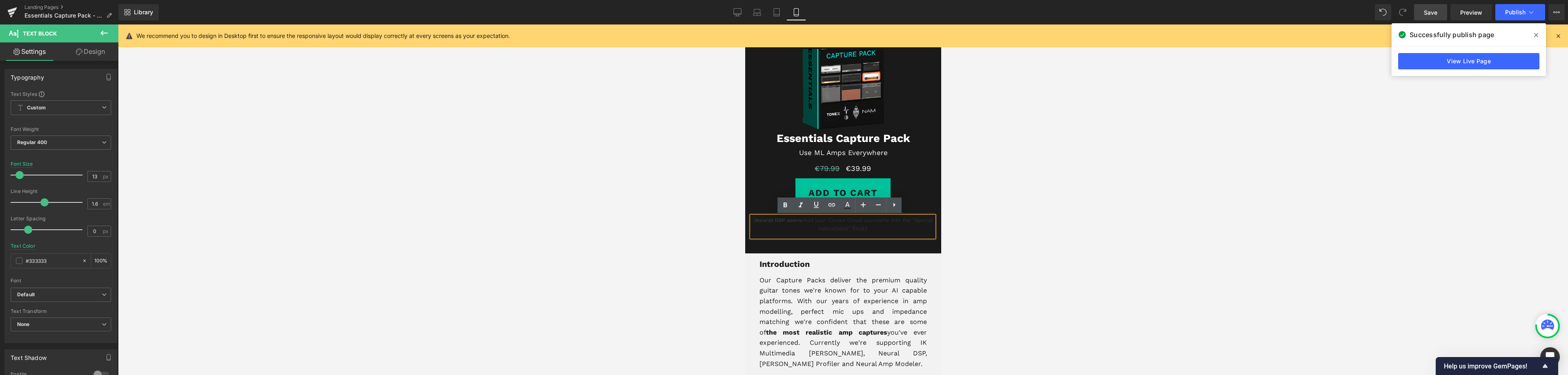
drag, startPoint x: 886, startPoint y: 229, endPoint x: 755, endPoint y: 209, distance: 132.5
click at [755, 209] on div "€79.99 €39.99 (P) Price Add To Cart (P) Cart Button ( Neural DSP users: Add you…" at bounding box center [842, 200] width 194 height 75
drag, startPoint x: 58, startPoint y: 259, endPoint x: 29, endPoint y: 260, distance: 29.0
click at [29, 260] on input "#333333" at bounding box center [52, 261] width 52 height 9
type input "#6"
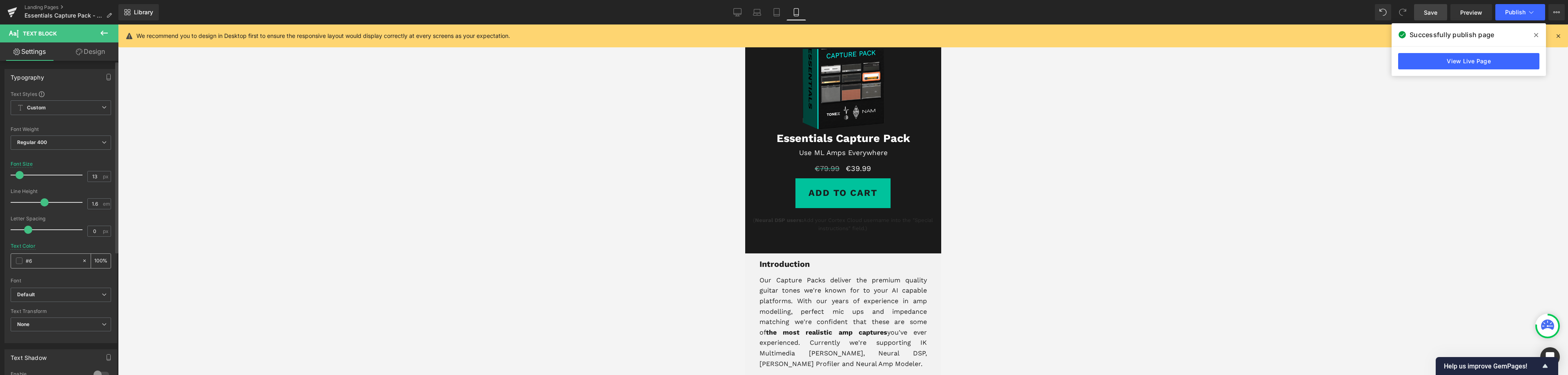
type input "0"
type input "#666"
type input "100"
type input "#6666"
type input "40"
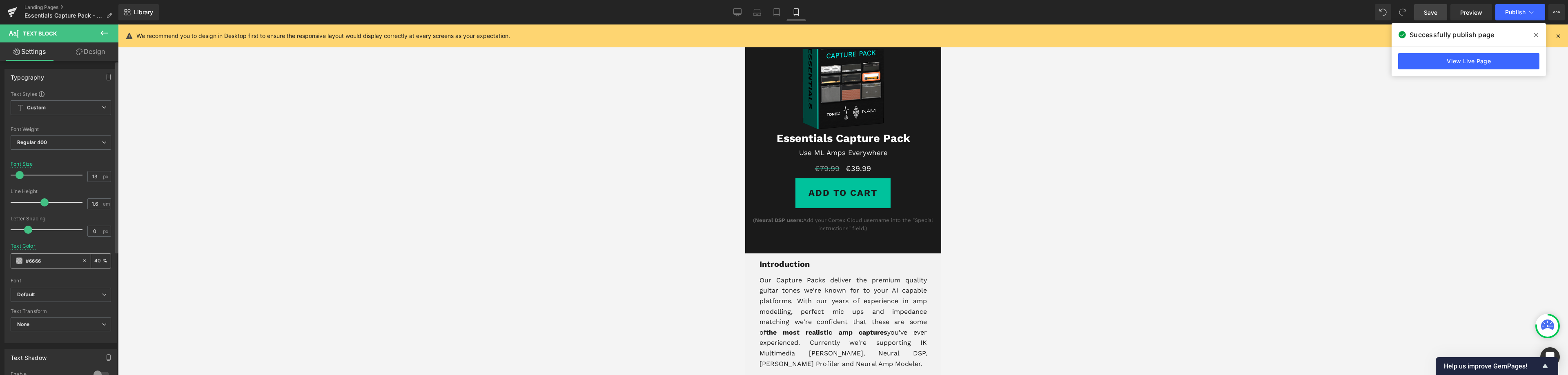
type input "#66666"
type input "0"
type input "#666666"
type input "100"
click at [846, 303] on p "Our Capture Packs deliver the premium quality guitar tones we're known for to y…" at bounding box center [842, 322] width 167 height 94
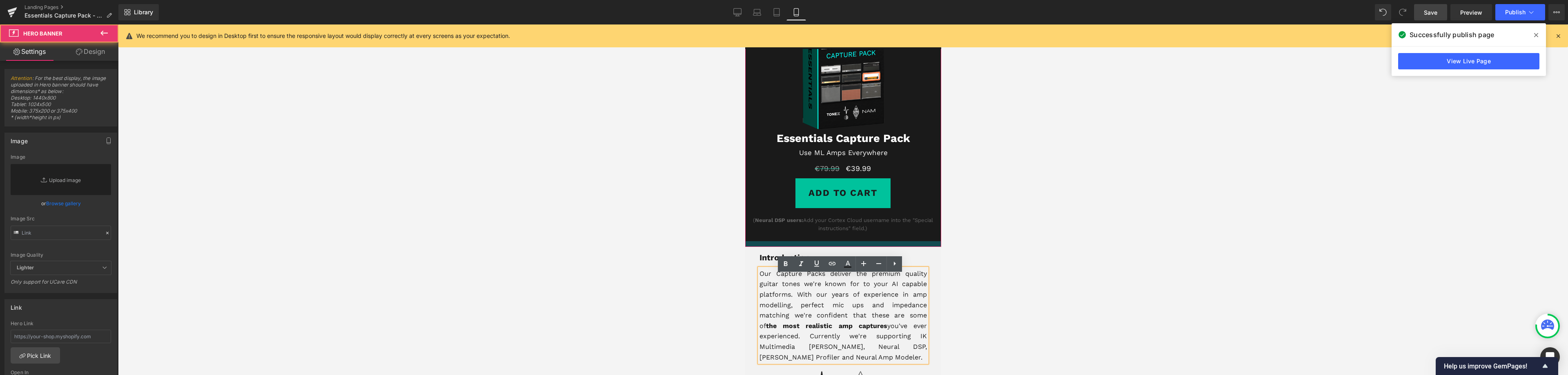
scroll to position [51, 0]
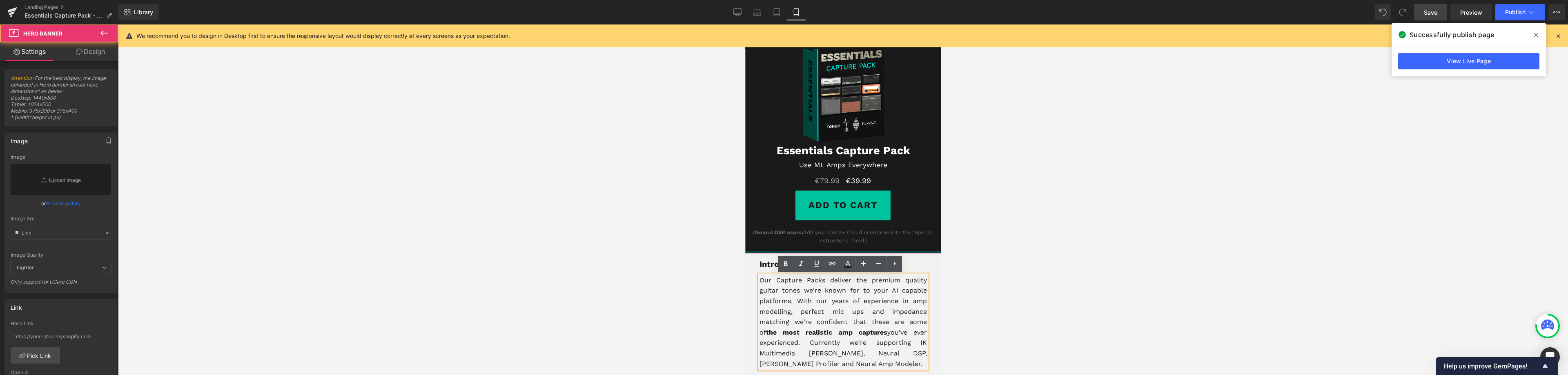
drag, startPoint x: 873, startPoint y: 247, endPoint x: 877, endPoint y: 237, distance: 10.8
click at [877, 237] on div "Image Essentials Capture Pack Heading Use ML Amps Everywhere Text Block €79.99 …" at bounding box center [843, 138] width 196 height 231
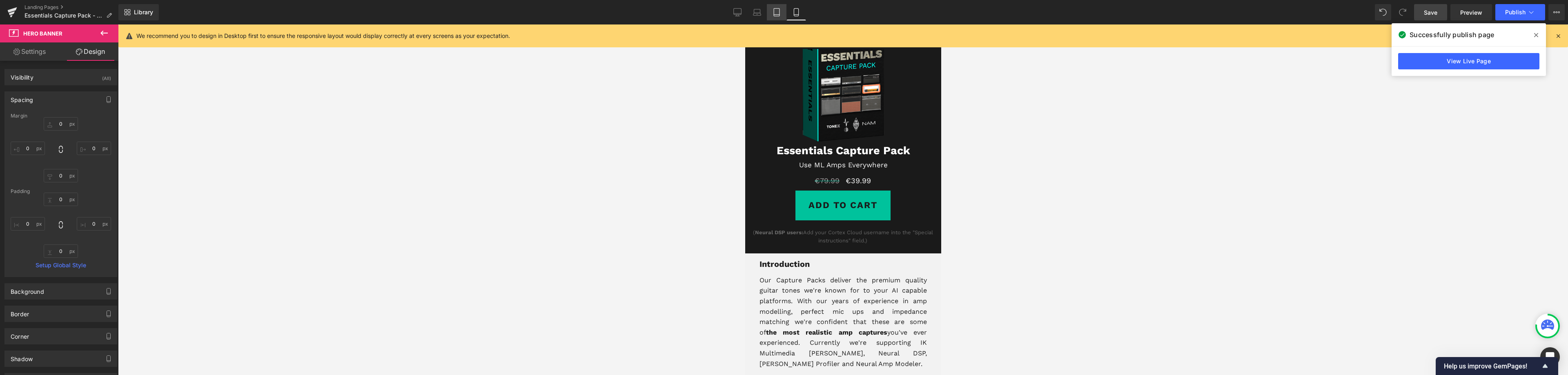
click at [781, 16] on link "Tablet" at bounding box center [777, 12] width 19 height 16
type input "0"
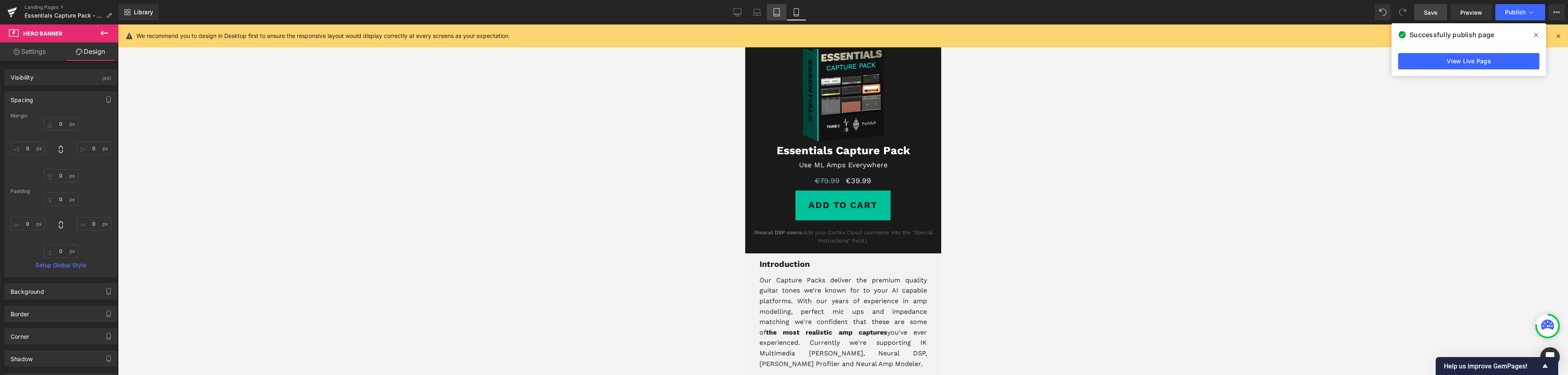
type input "0"
type input "30"
type input "0"
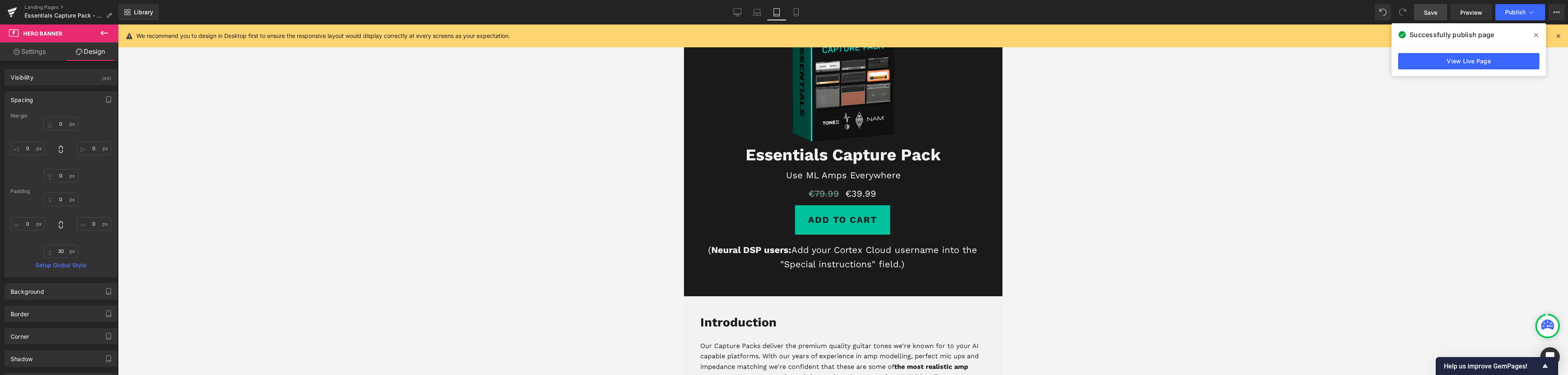
scroll to position [82, 0]
click at [739, 12] on icon at bounding box center [737, 12] width 8 height 8
type input "0"
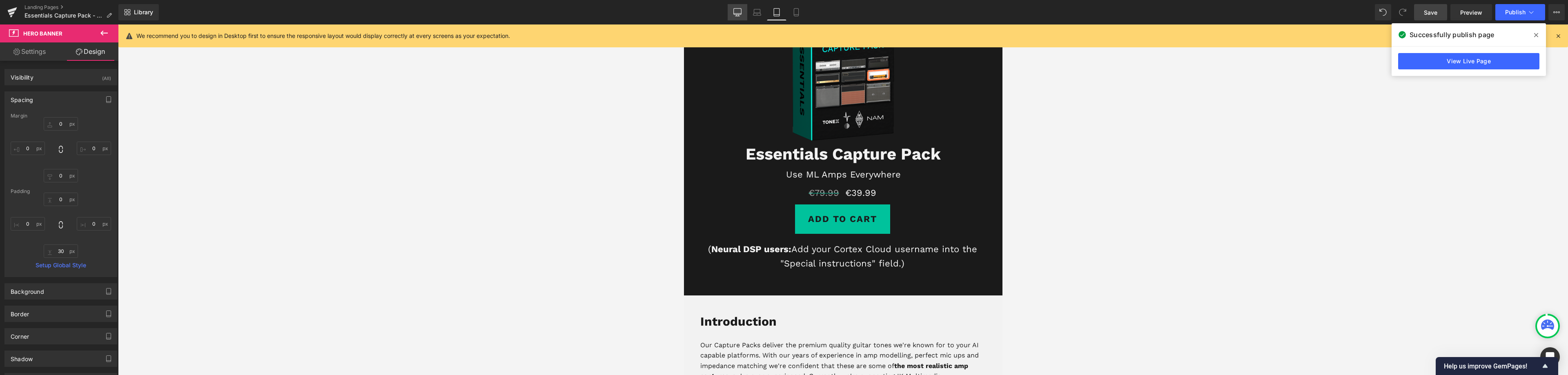
type input "0"
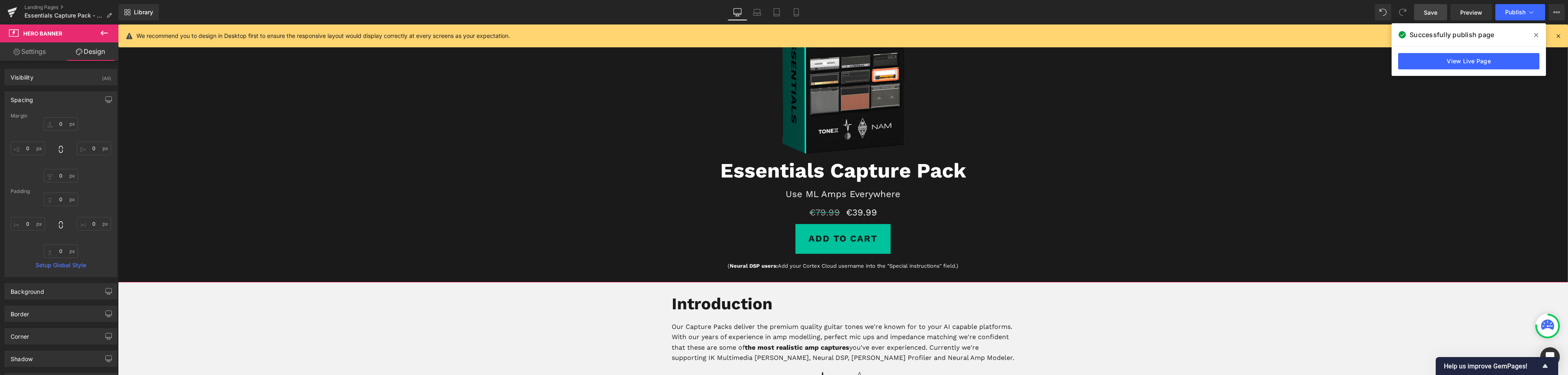
scroll to position [122, 0]
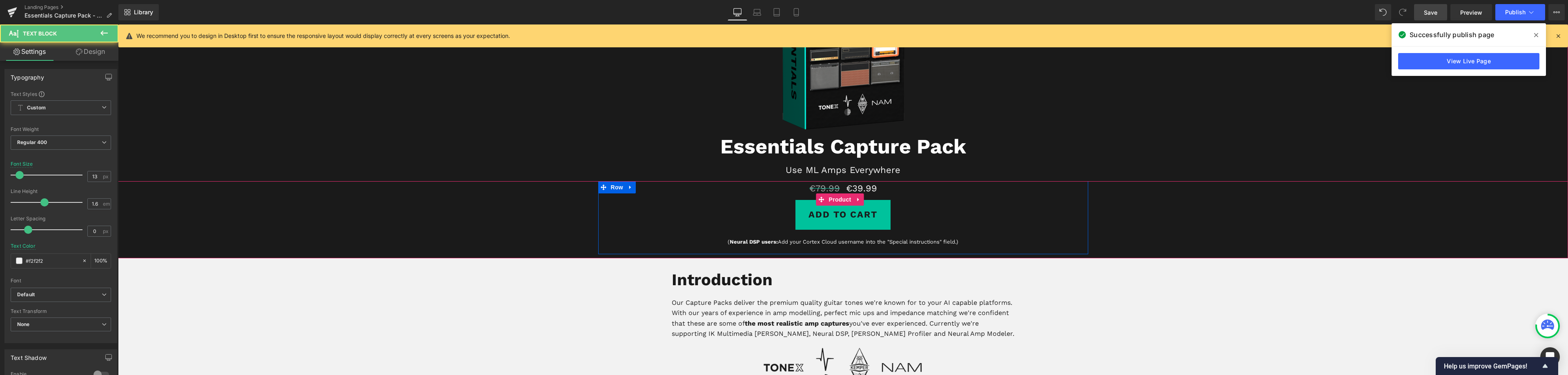
drag, startPoint x: 970, startPoint y: 245, endPoint x: 668, endPoint y: 228, distance: 302.5
click at [684, 231] on div "€79.99 €39.99 (P) Price Add To Cart (P) Cart Button ( Neural DSP users: Add you…" at bounding box center [843, 216] width 490 height 69
drag, startPoint x: 31, startPoint y: 261, endPoint x: 67, endPoint y: 258, distance: 36.1
click at [67, 258] on input "#f2f2f2" at bounding box center [52, 261] width 52 height 9
type input "#f"
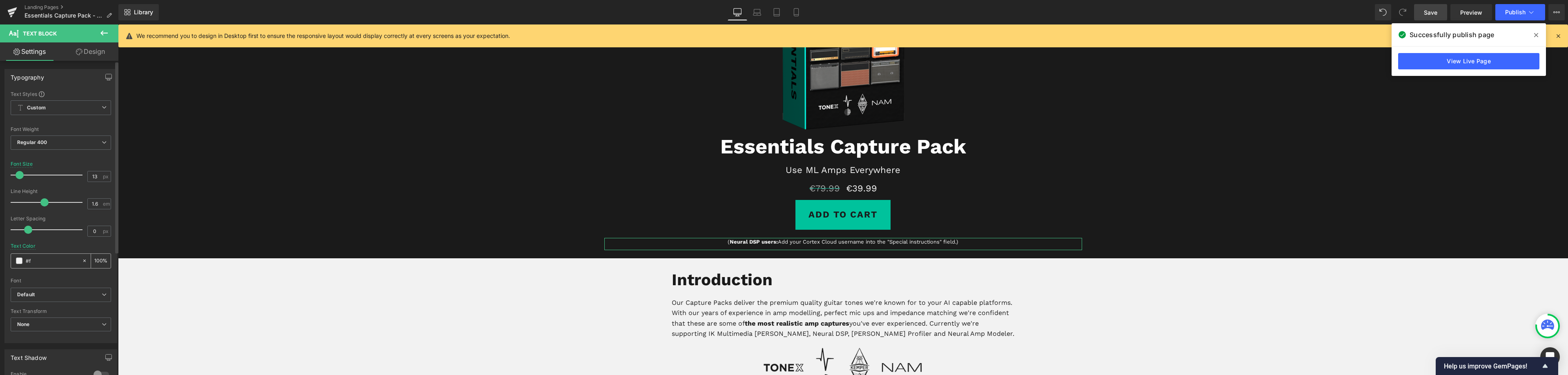
type input "0"
type input "#6666"
type input "40"
type input "#666666"
type input "100"
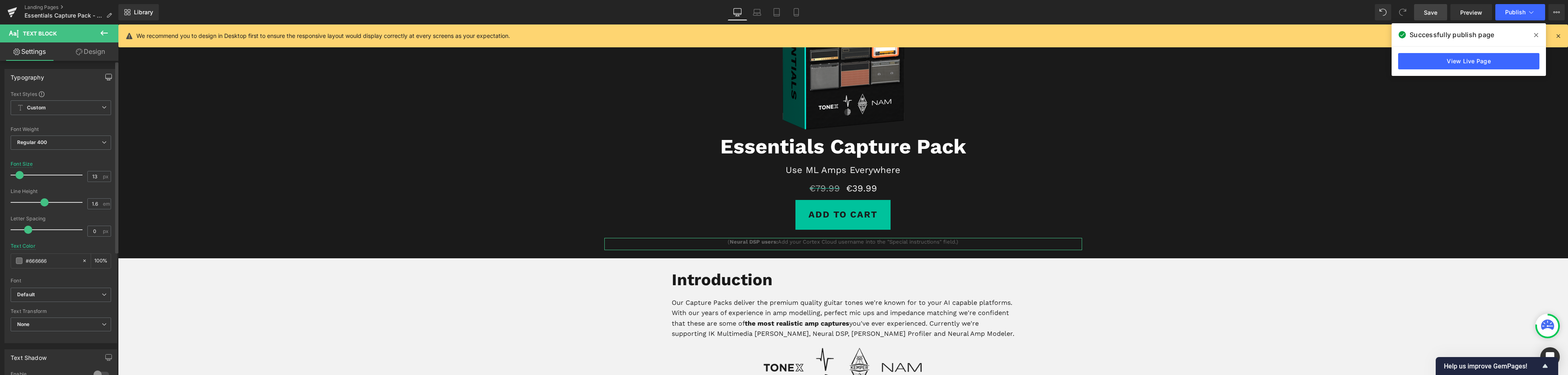
type input "#666666"
click at [106, 78] on icon "button" at bounding box center [109, 77] width 6 height 5
click at [46, 99] on button "Laptop" at bounding box center [46, 94] width 26 height 14
type input "22"
type input "#f2f2f2"
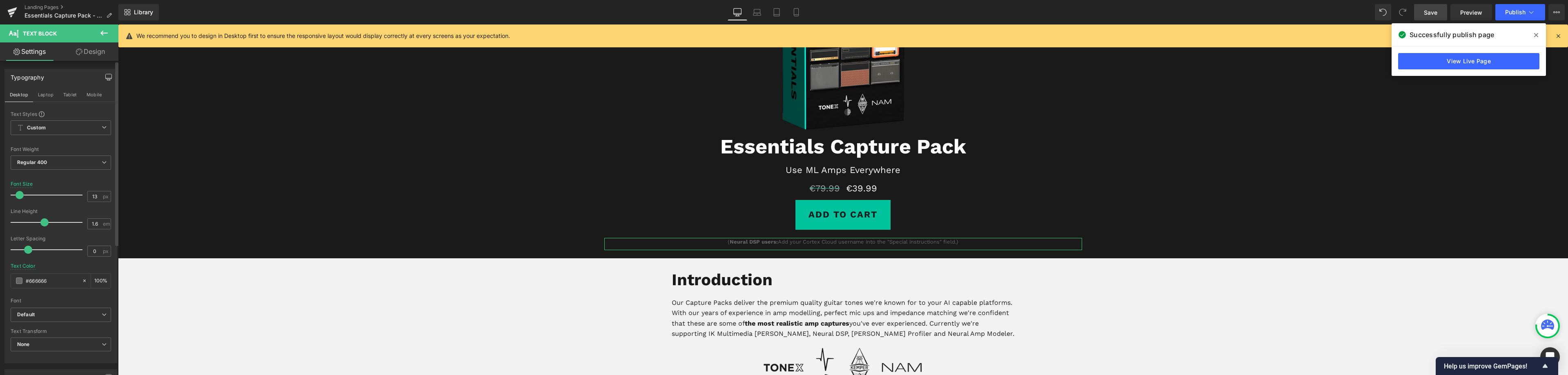
type input "100"
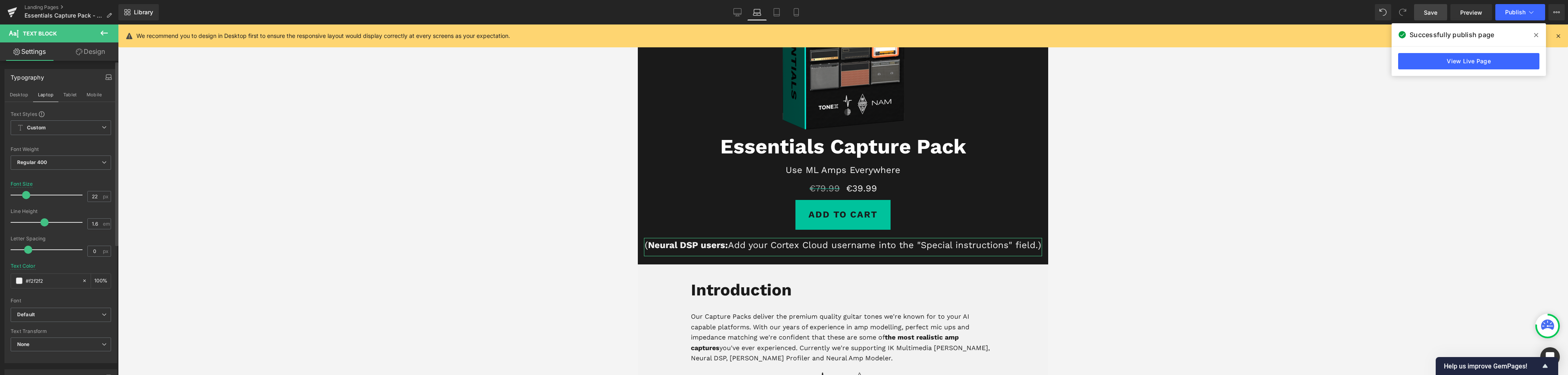
drag, startPoint x: 37, startPoint y: 281, endPoint x: 9, endPoint y: 275, distance: 28.6
click at [0, 281] on div "Typography Desktop Laptop Tablet Mobile Text Styles Custom Custom Setup Global …" at bounding box center [61, 213] width 122 height 301
paste input "666666"
click at [64, 96] on button "Tablet" at bounding box center [70, 94] width 23 height 14
type input "#f2f2f2"
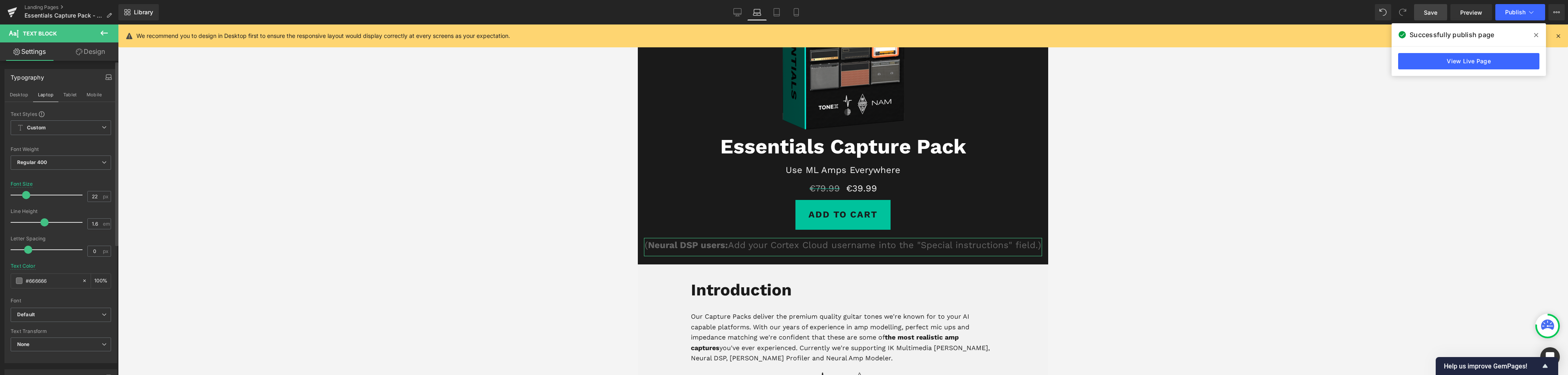
type input "100"
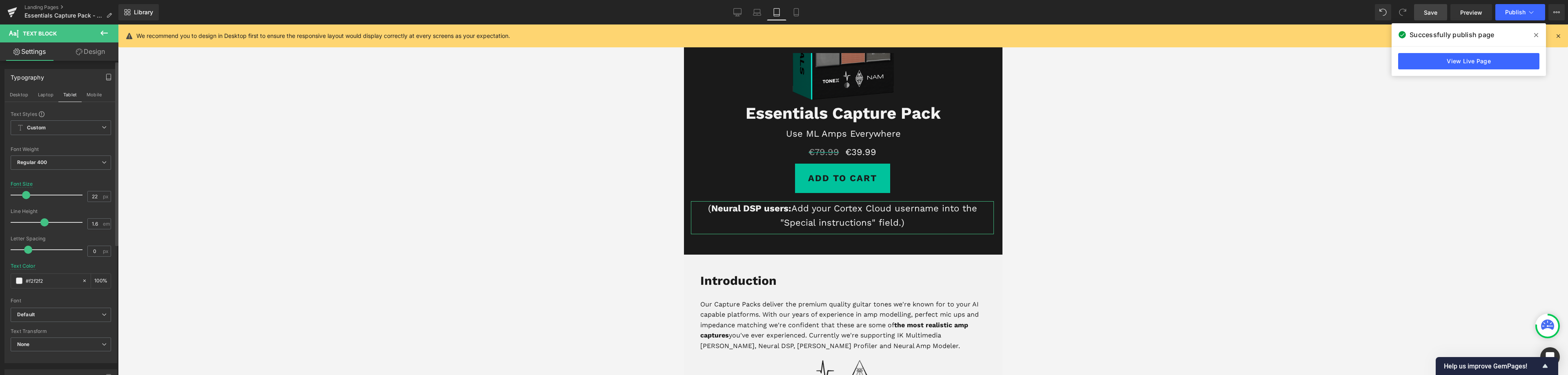
scroll to position [116, 0]
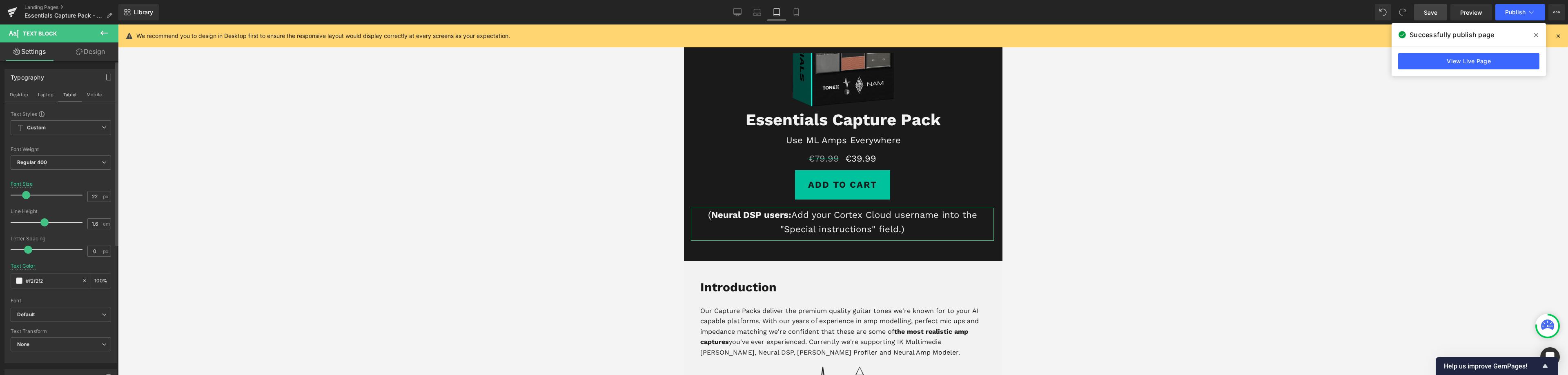
drag, startPoint x: 4, startPoint y: 282, endPoint x: 0, endPoint y: 278, distance: 5.7
click at [0, 279] on div "Typography Desktop Laptop Tablet Mobile Text Styles Custom Custom Setup Global …" at bounding box center [61, 213] width 122 height 301
paste input "666666"
type input "#666666"
click at [93, 95] on button "Mobile" at bounding box center [94, 94] width 25 height 14
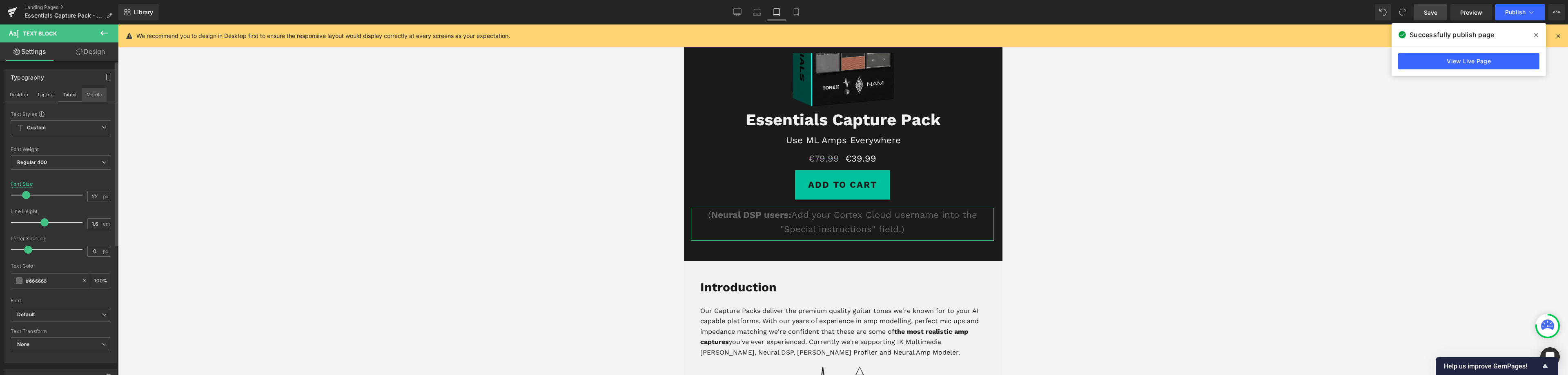
type input "13"
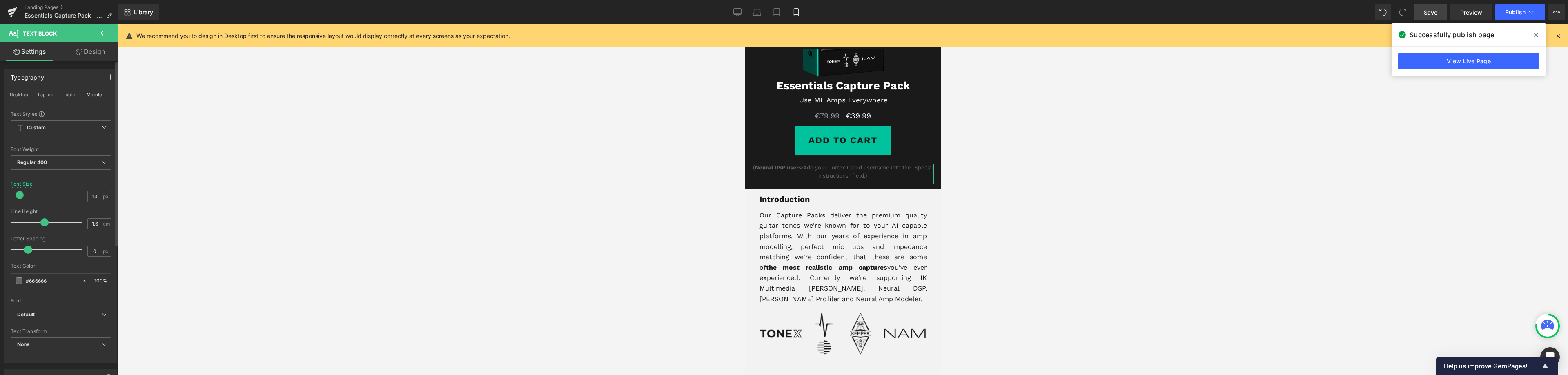
scroll to position [101, 0]
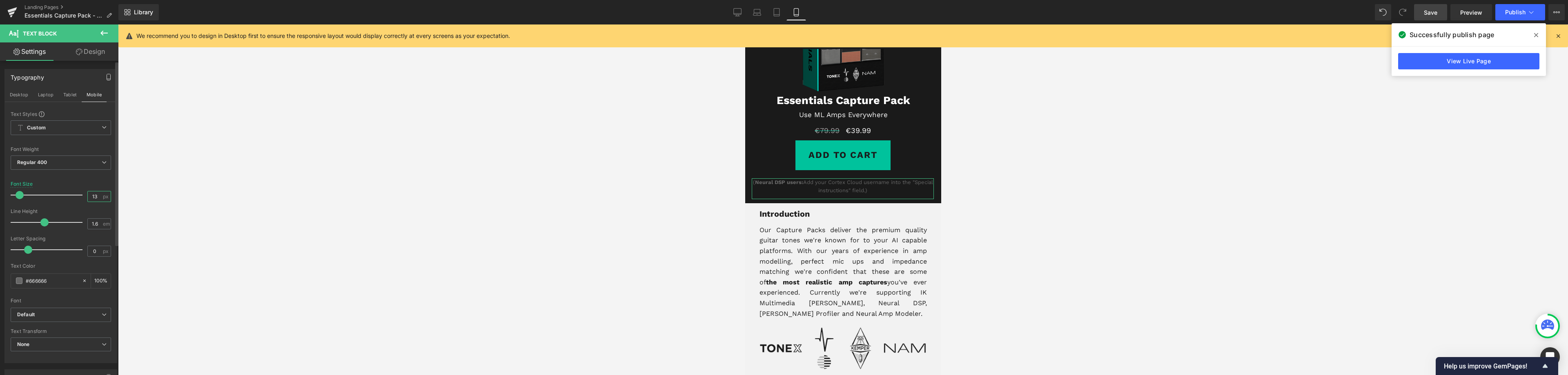
drag, startPoint x: 93, startPoint y: 196, endPoint x: 85, endPoint y: 195, distance: 8.1
click at [88, 195] on input "13" at bounding box center [94, 197] width 14 height 10
click at [21, 91] on button "Desktop" at bounding box center [19, 94] width 28 height 14
type input "100"
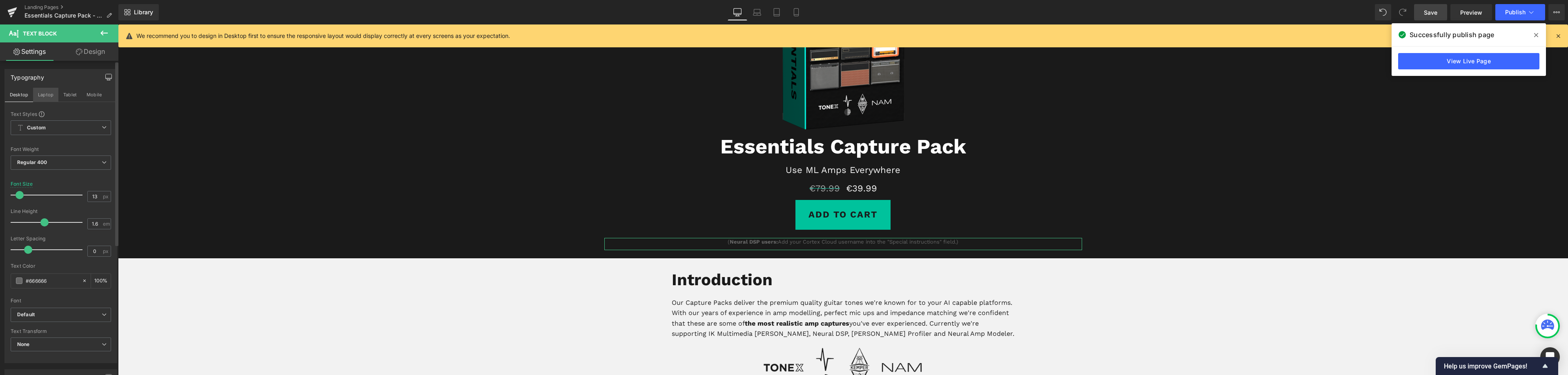
click at [47, 94] on button "Laptop" at bounding box center [46, 94] width 26 height 14
type input "22"
type input "100"
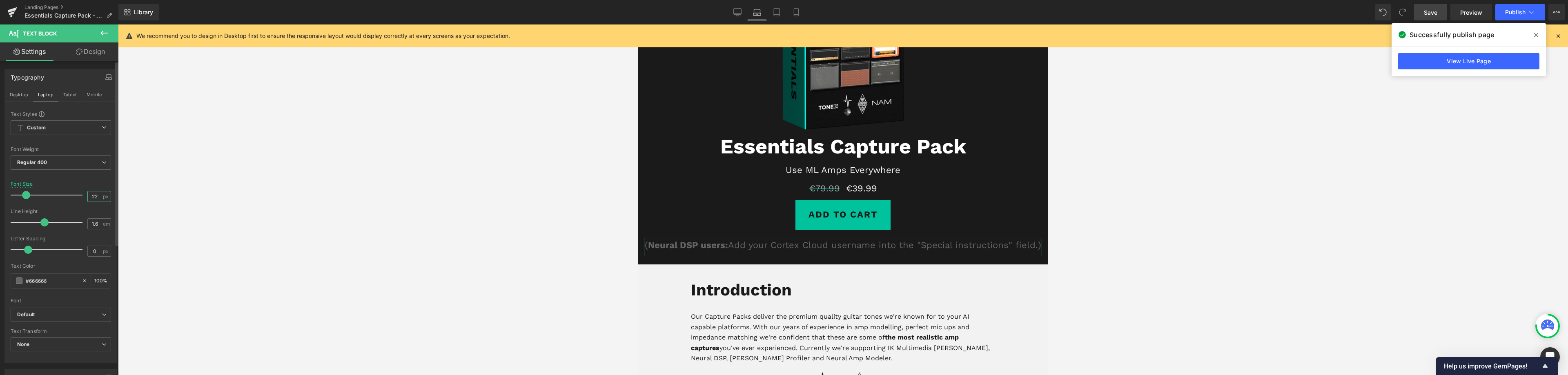
click at [94, 197] on input "22" at bounding box center [94, 197] width 14 height 10
drag, startPoint x: 97, startPoint y: 197, endPoint x: 78, endPoint y: 195, distance: 19.1
click at [79, 195] on div "Font Size 22 px" at bounding box center [60, 195] width 100 height 27
paste input "13"
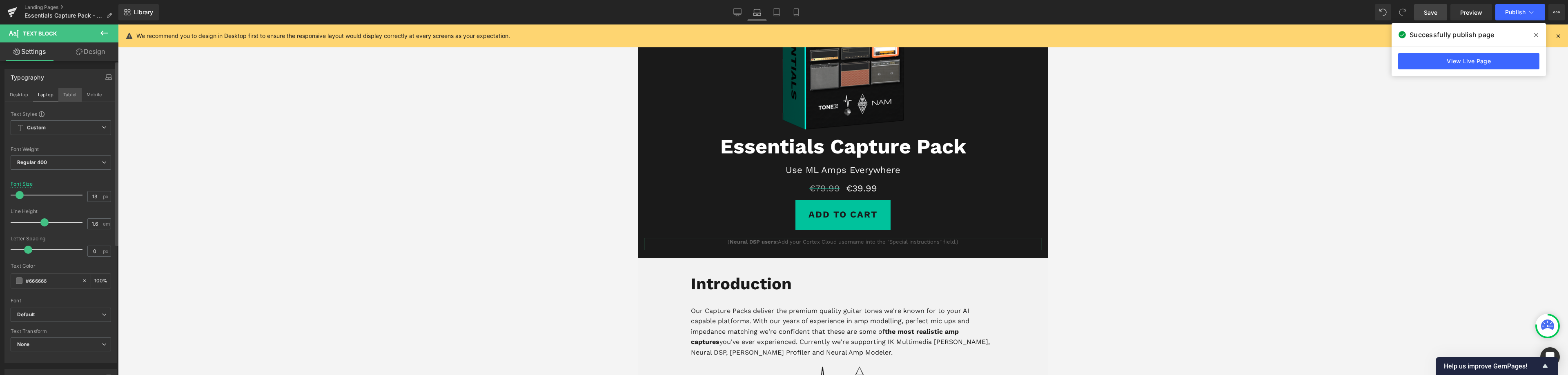
click at [70, 94] on button "Tablet" at bounding box center [70, 94] width 23 height 14
type input "22"
type input "100"
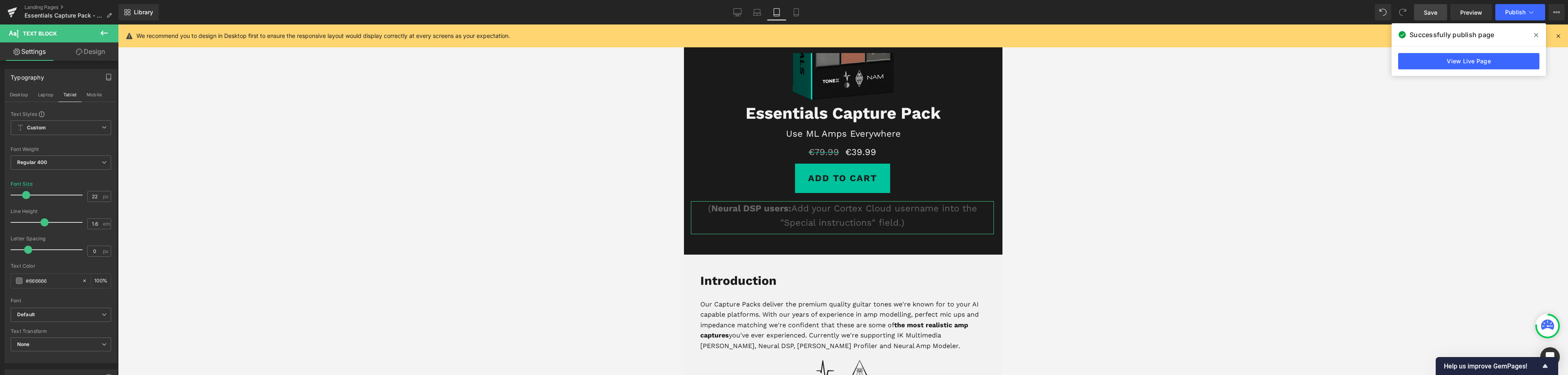
scroll to position [116, 0]
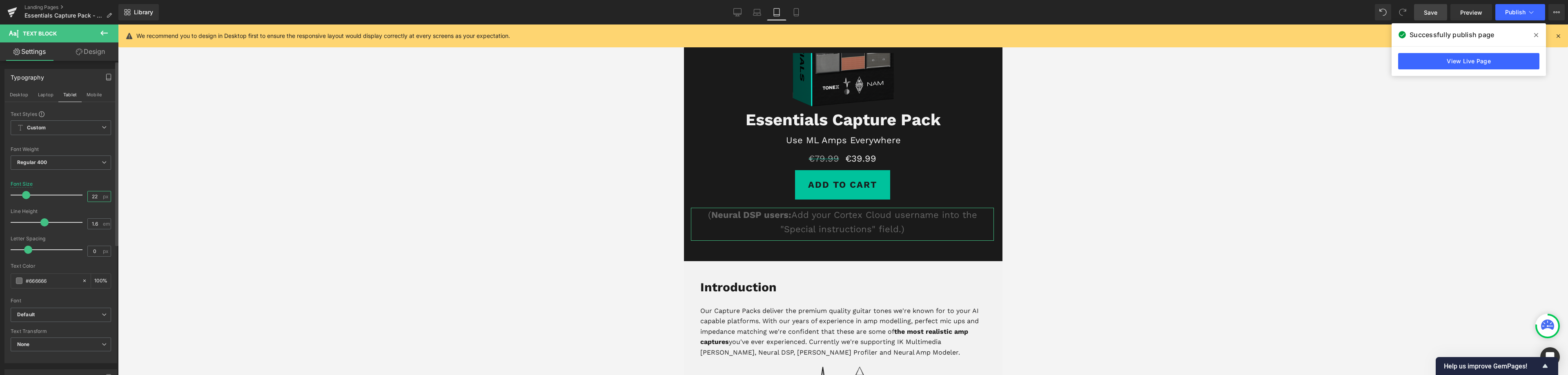
drag, startPoint x: 95, startPoint y: 195, endPoint x: 82, endPoint y: 195, distance: 13.0
click at [84, 195] on div "Font Size 22 px" at bounding box center [60, 195] width 100 height 27
paste input "13"
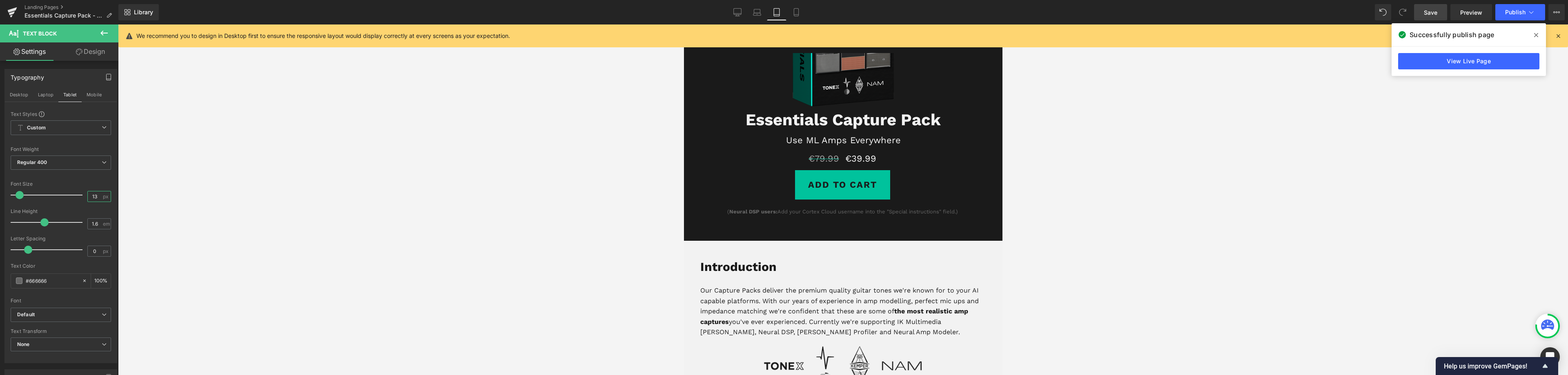
type input "13"
click at [1429, 14] on span "Save" at bounding box center [1430, 12] width 13 height 9
click at [1535, 37] on icon at bounding box center [1536, 35] width 4 height 7
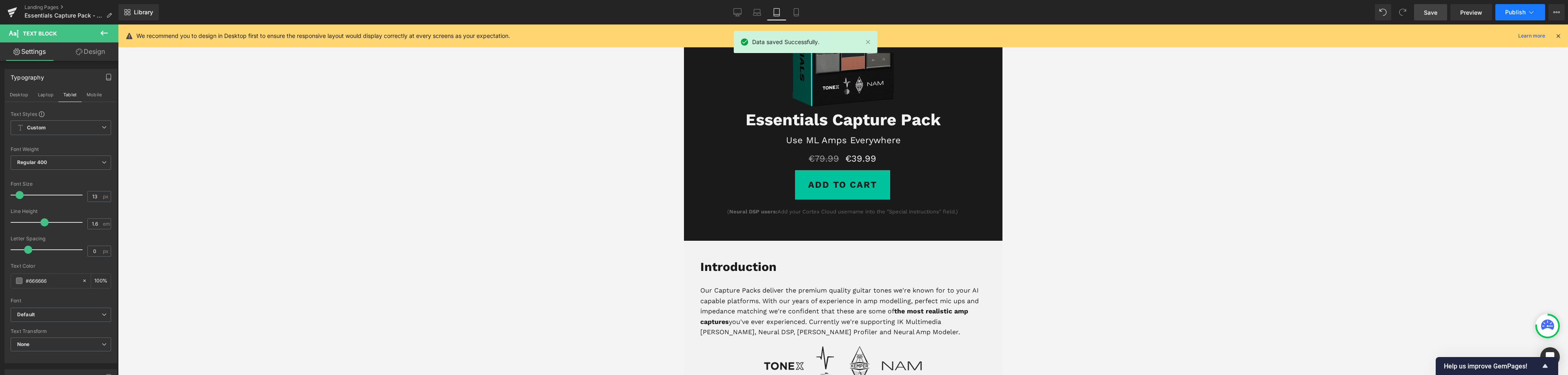
click at [1525, 16] on button "Publish" at bounding box center [1521, 12] width 50 height 16
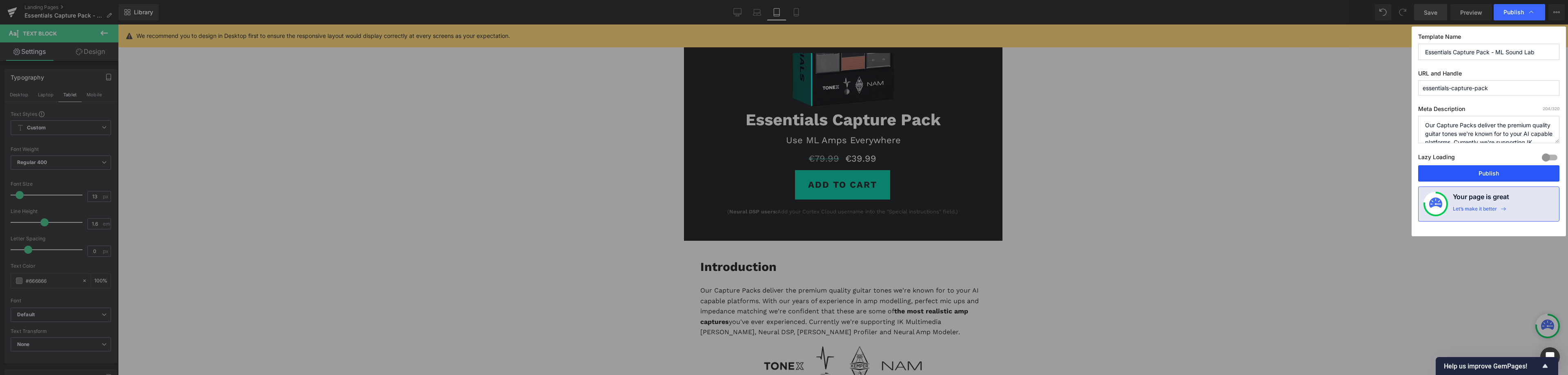
click at [1492, 171] on button "Publish" at bounding box center [1489, 173] width 141 height 16
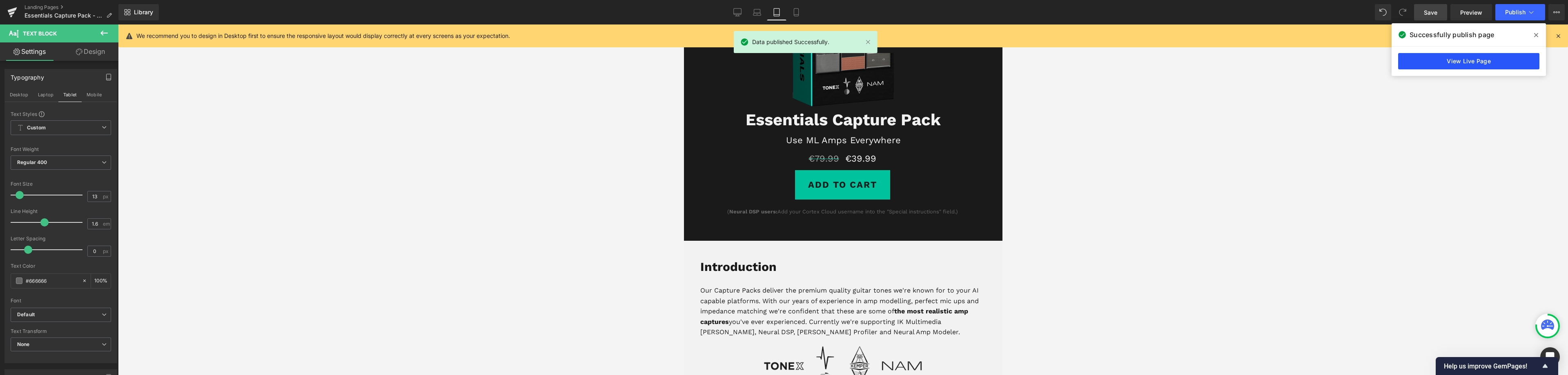
click at [1490, 59] on link "View Live Page" at bounding box center [1469, 61] width 141 height 16
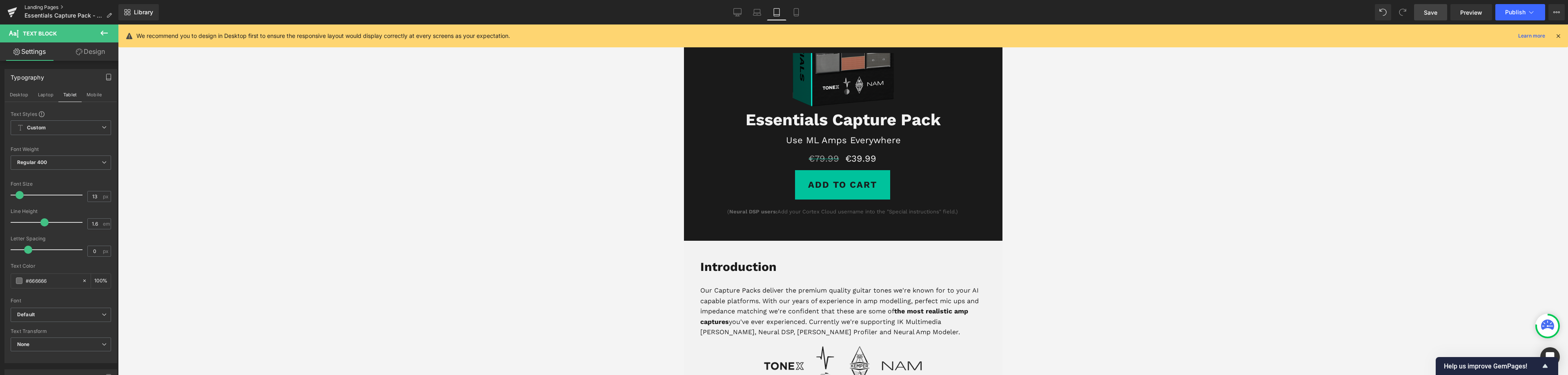
click at [40, 7] on link "Landing Pages" at bounding box center [71, 7] width 94 height 7
